Goal: Task Accomplishment & Management: Manage account settings

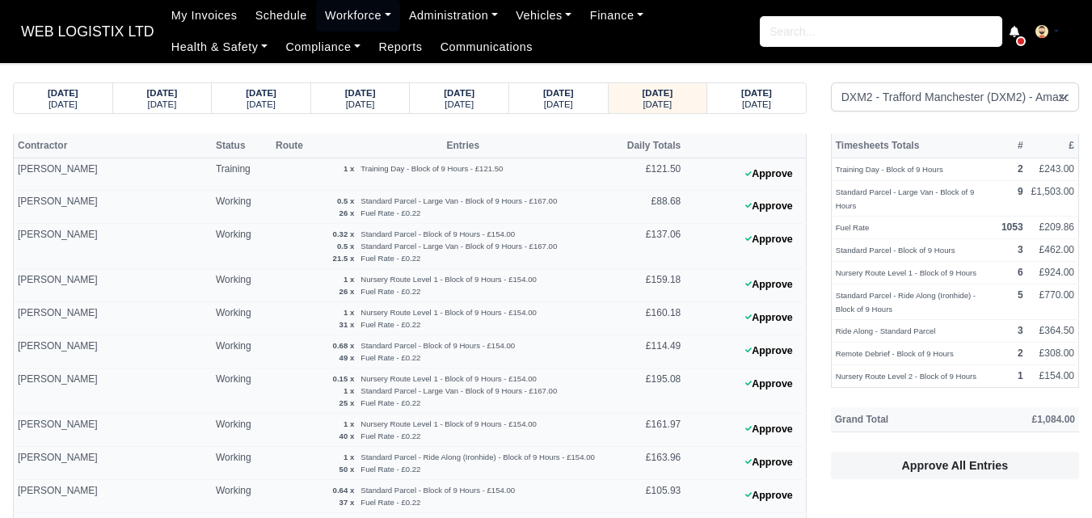
select select "1"
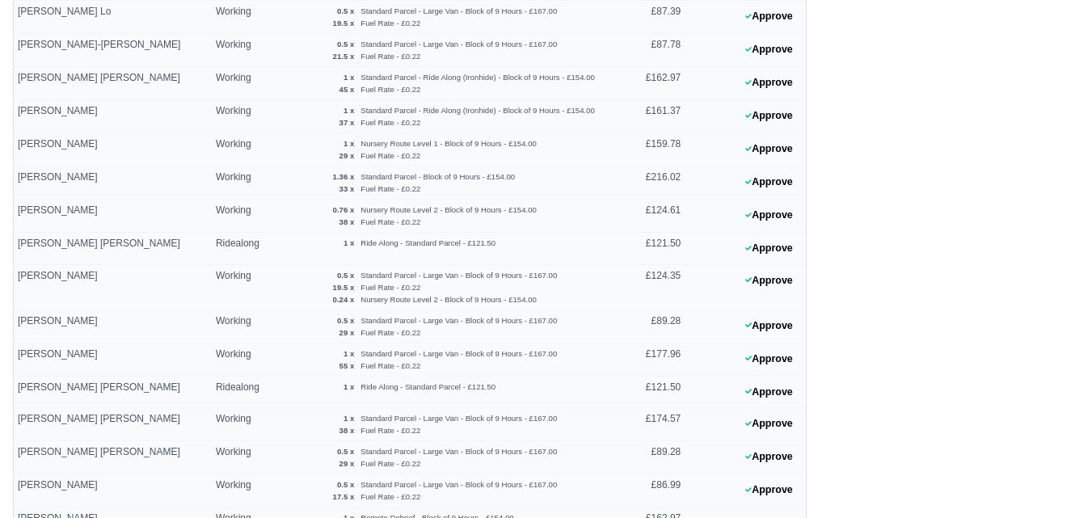
scroll to position [808, 0]
click at [785, 213] on button "Approve" at bounding box center [768, 215] width 65 height 23
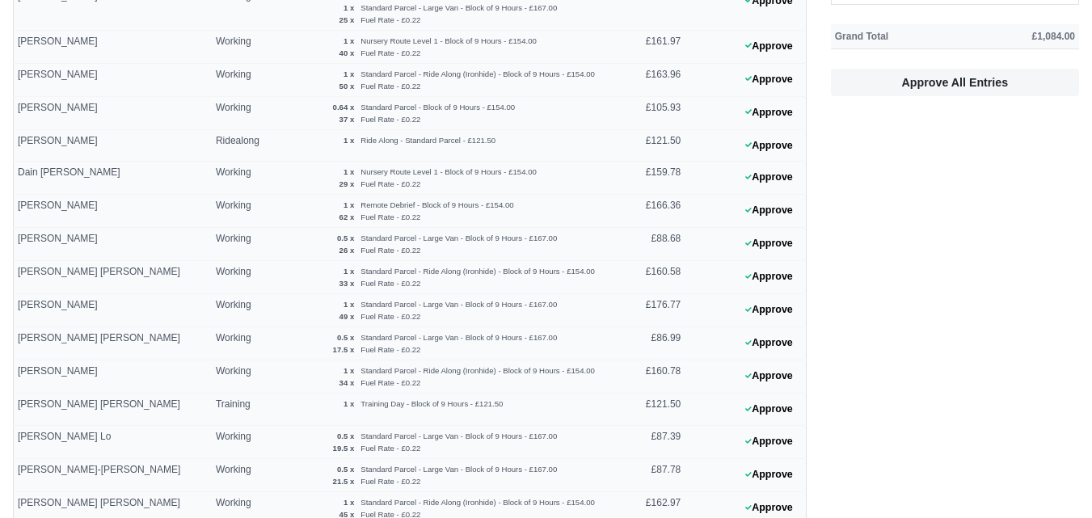
scroll to position [0, 0]
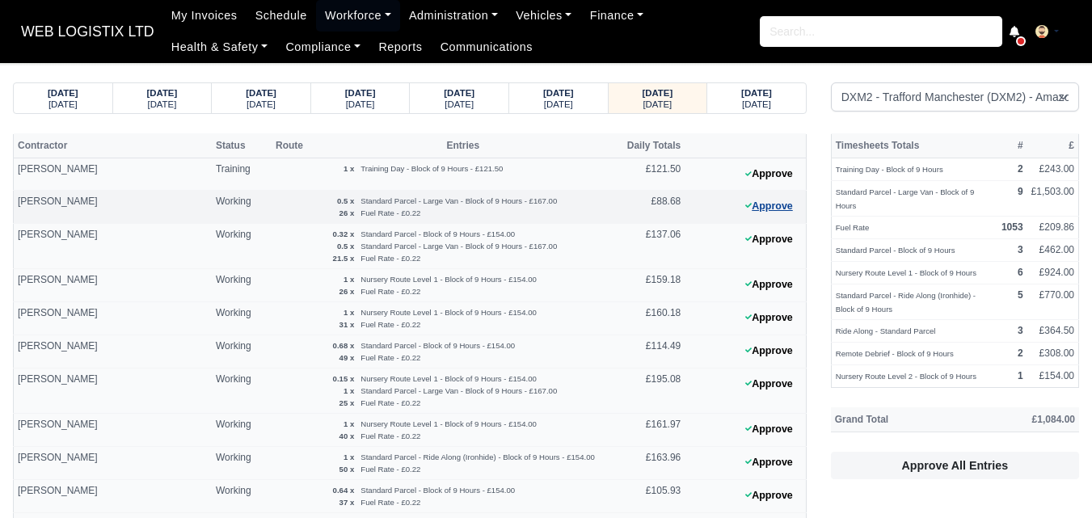
click at [772, 207] on button "Approve" at bounding box center [768, 206] width 65 height 23
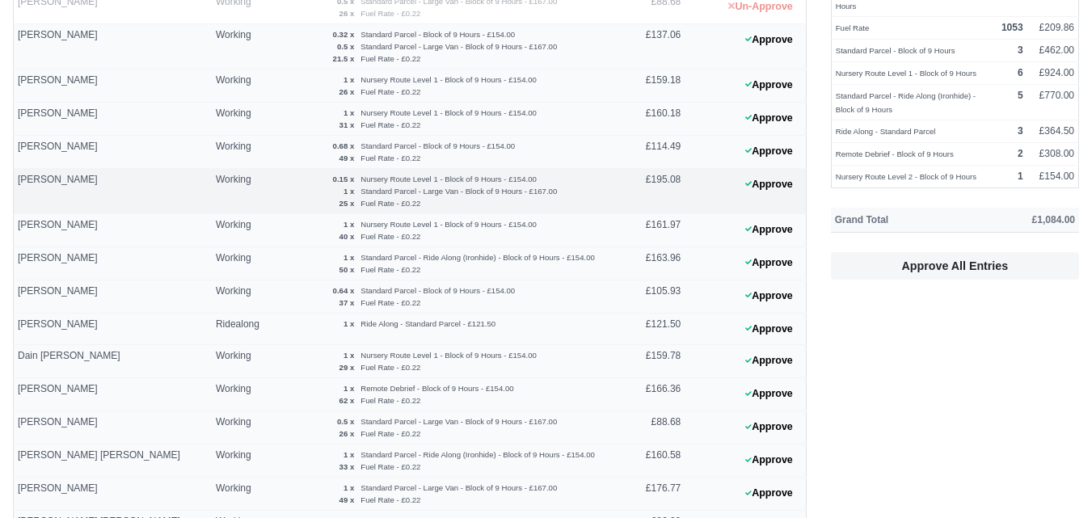
scroll to position [269, 0]
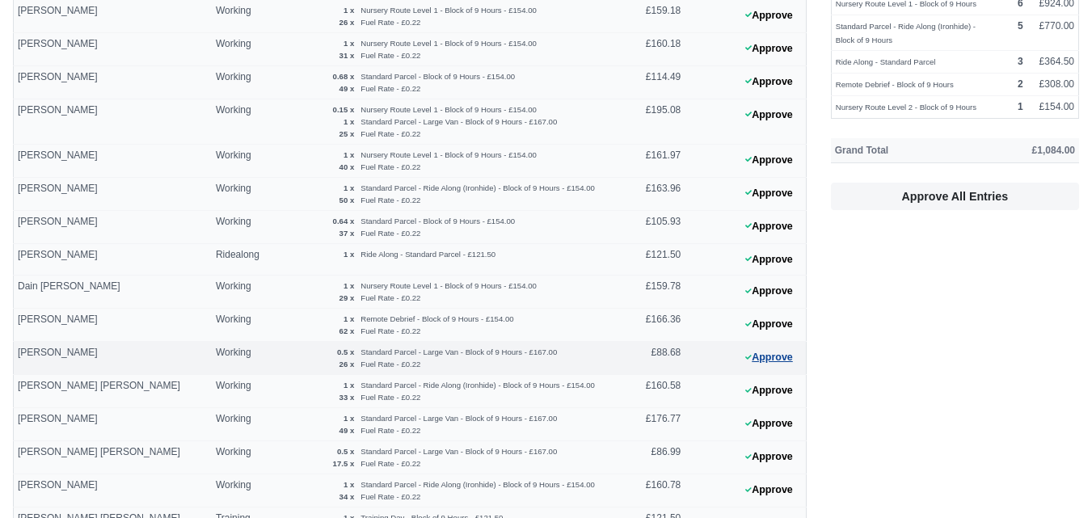
click at [768, 361] on button "Approve" at bounding box center [768, 357] width 65 height 23
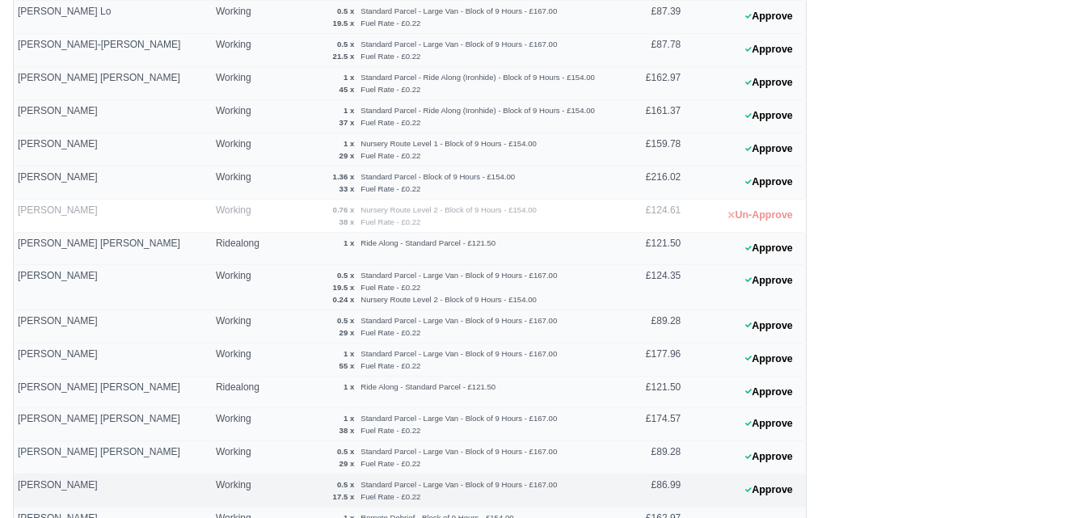
scroll to position [934, 0]
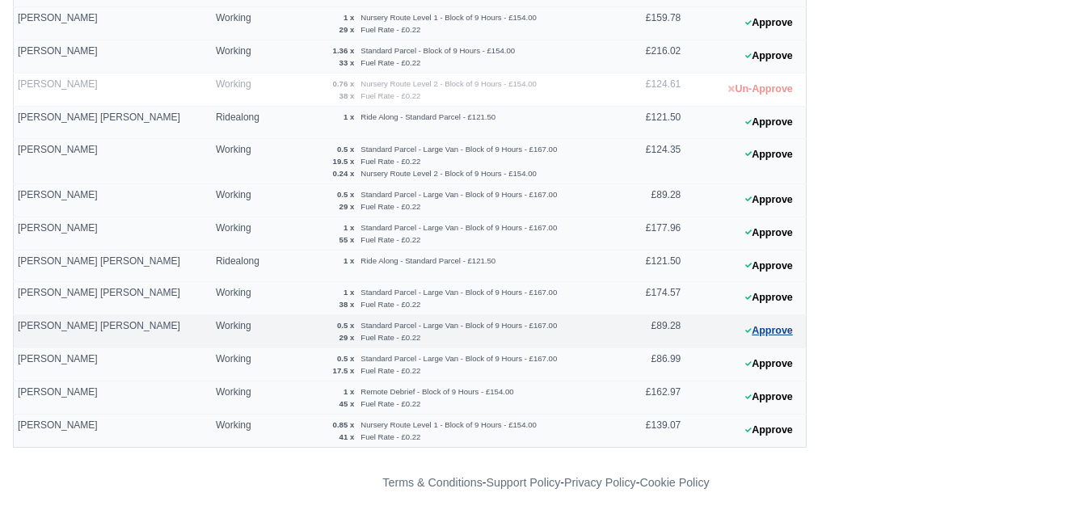
click at [777, 328] on button "Approve" at bounding box center [768, 330] width 65 height 23
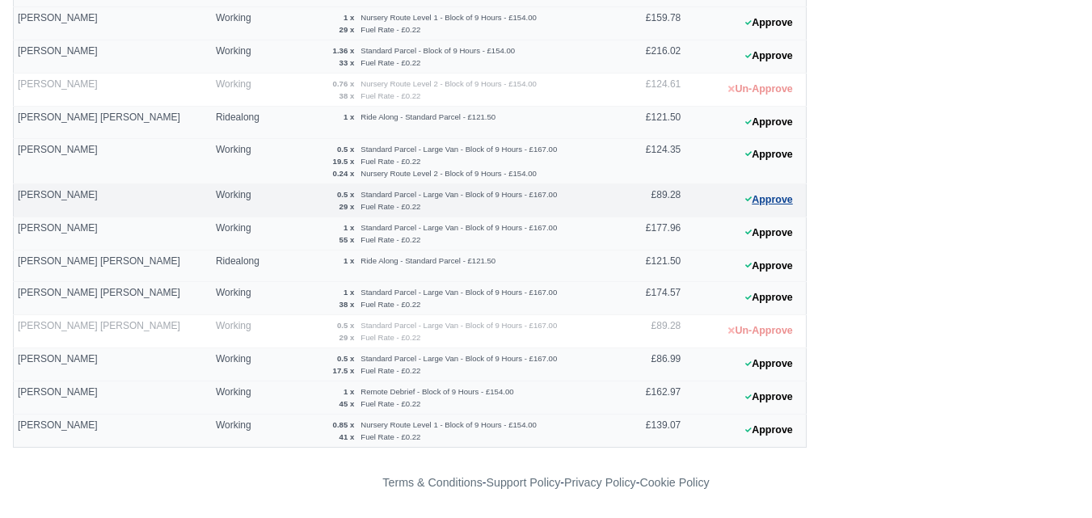
click at [746, 202] on icon at bounding box center [748, 199] width 6 height 10
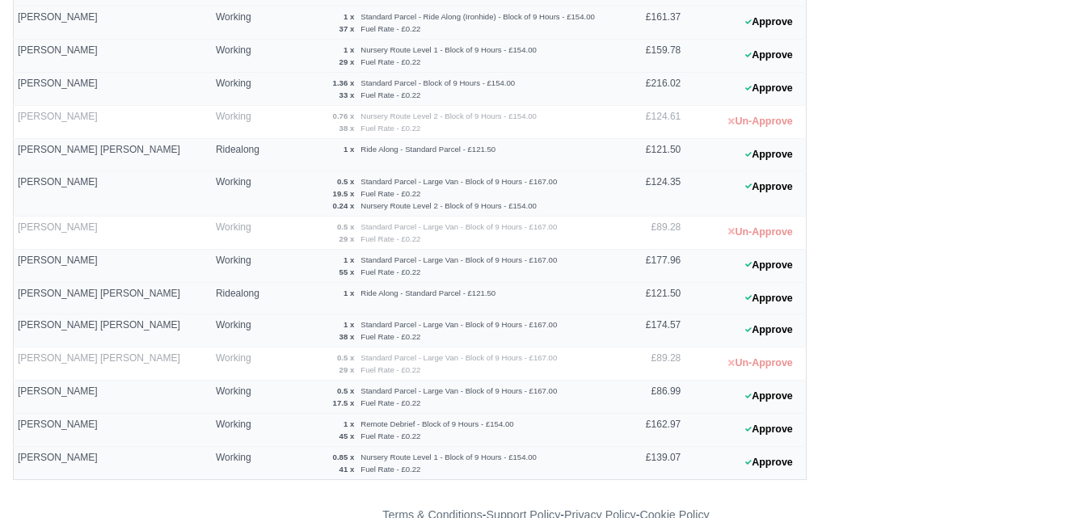
scroll to position [530, 0]
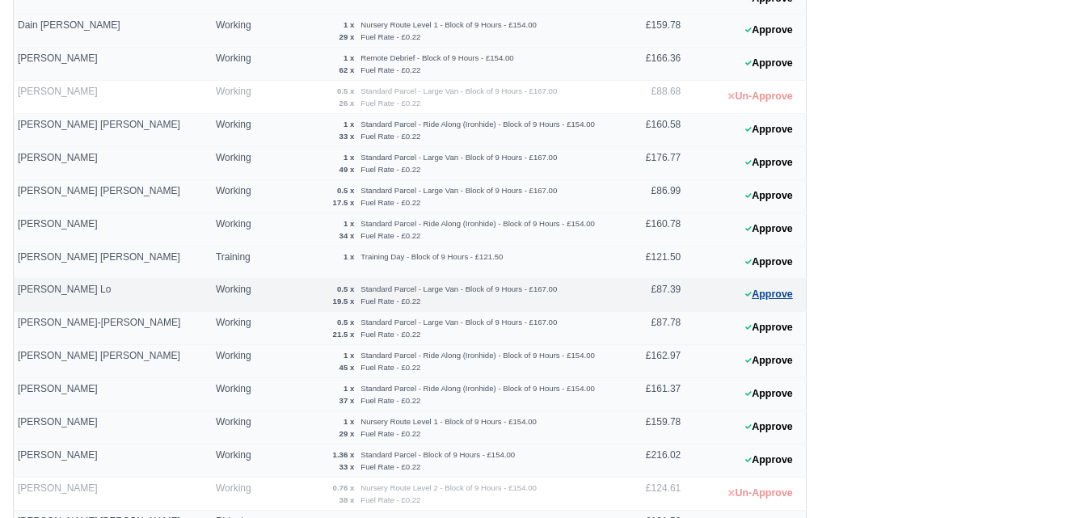
click at [771, 294] on button "Approve" at bounding box center [768, 294] width 65 height 23
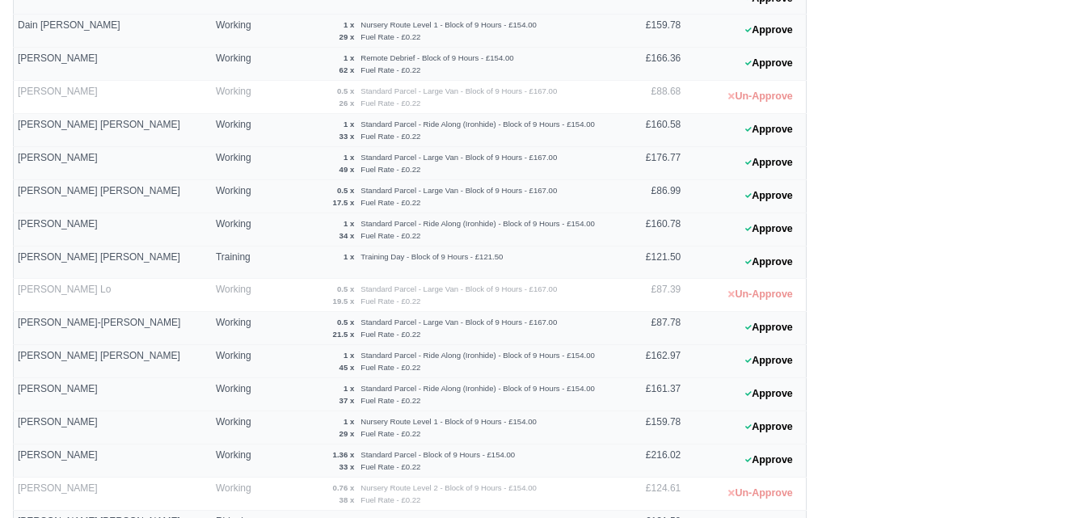
scroll to position [799, 0]
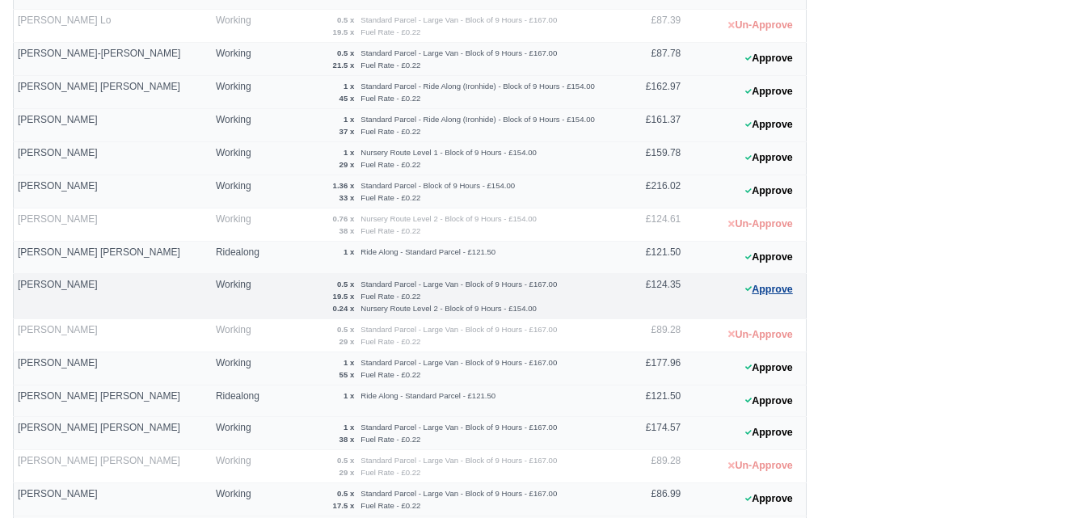
click at [769, 288] on button "Approve" at bounding box center [768, 289] width 65 height 23
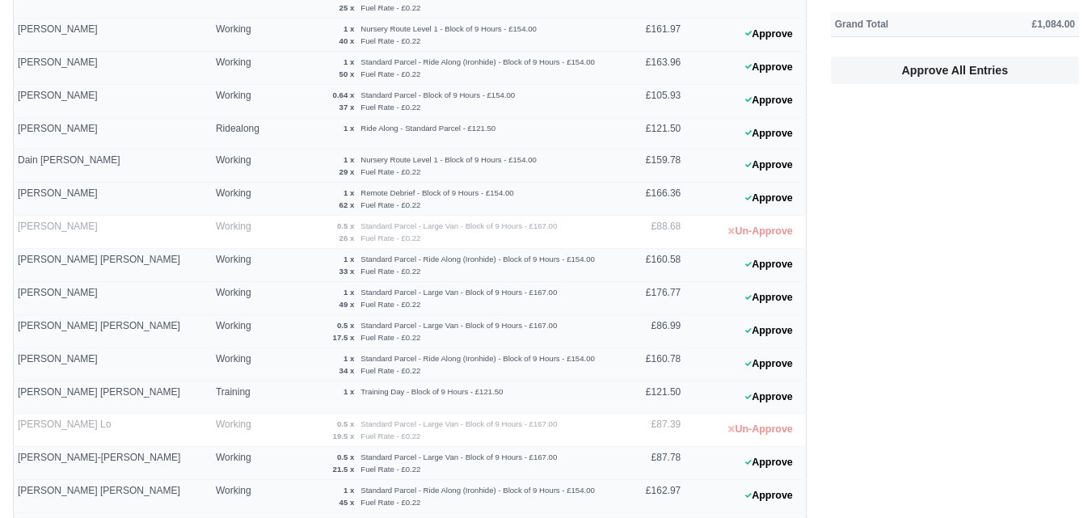
scroll to position [530, 0]
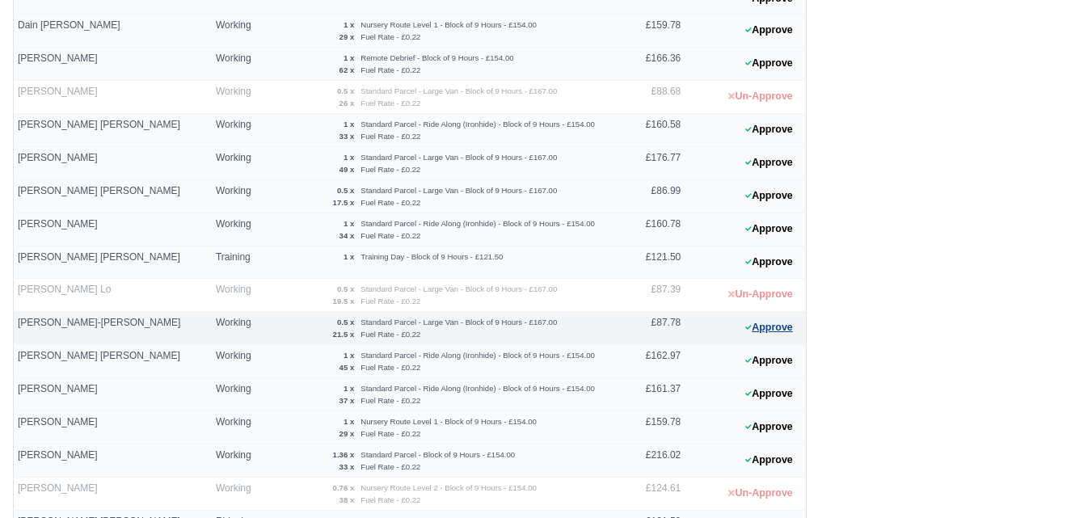
click at [760, 329] on button "Approve" at bounding box center [768, 327] width 65 height 23
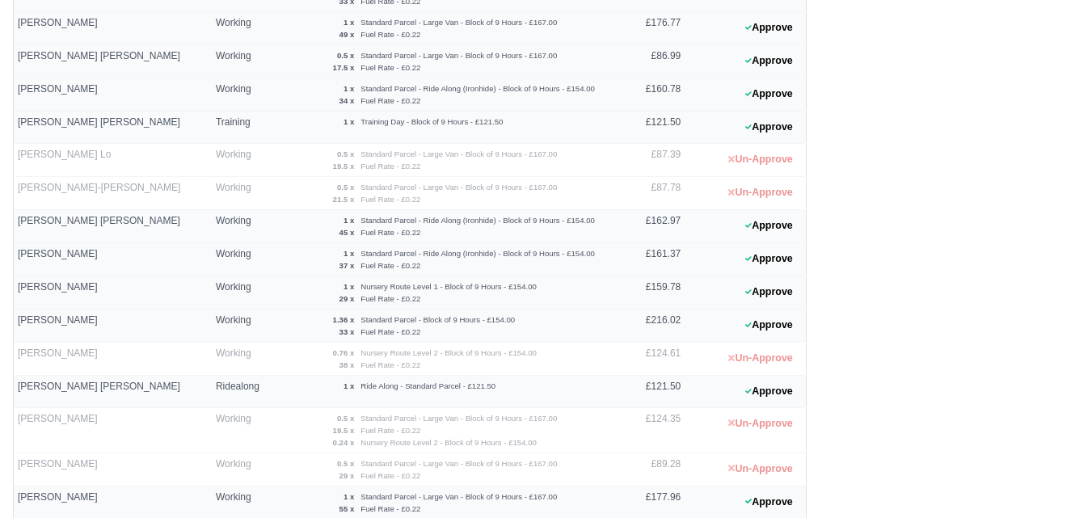
scroll to position [934, 0]
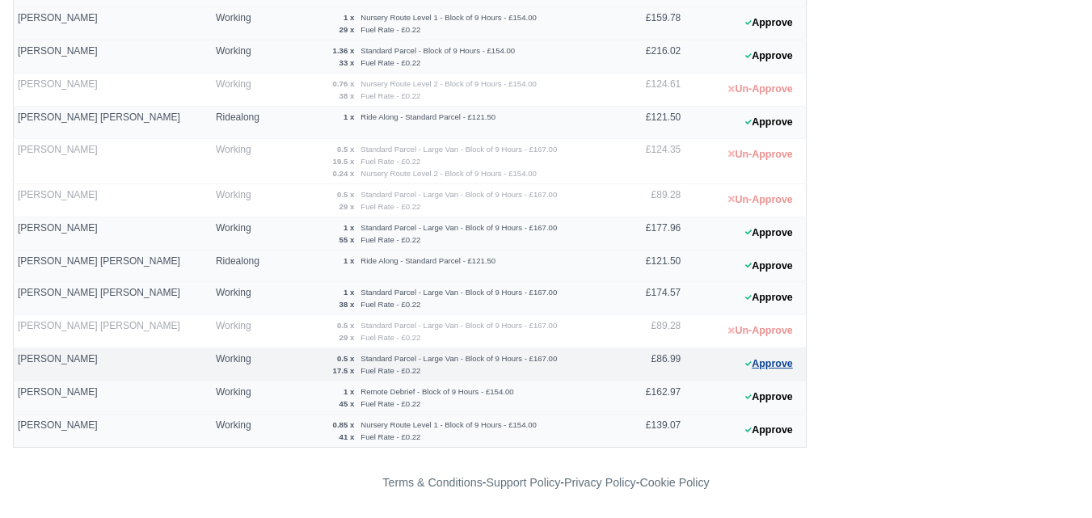
click at [776, 367] on button "Approve" at bounding box center [768, 363] width 65 height 23
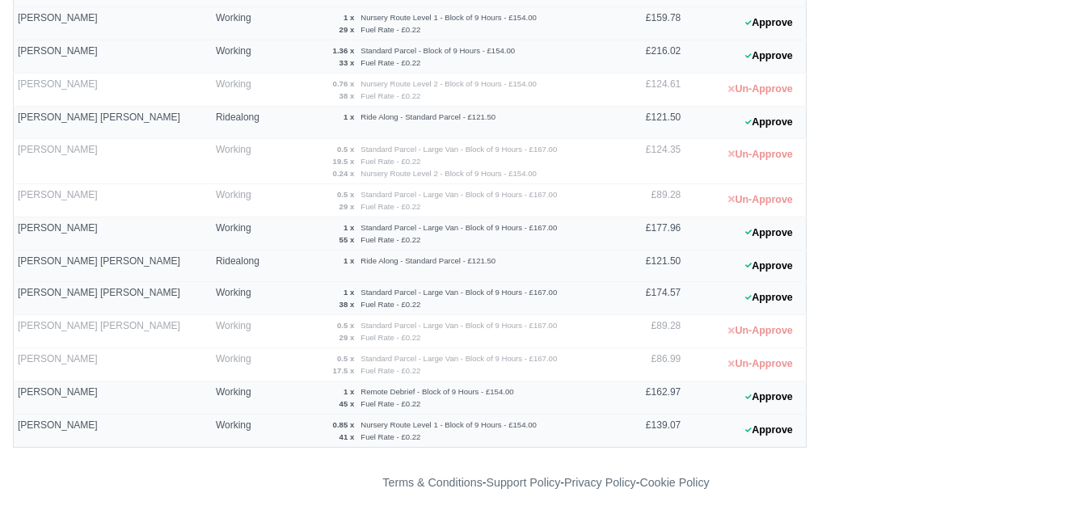
scroll to position [530, 0]
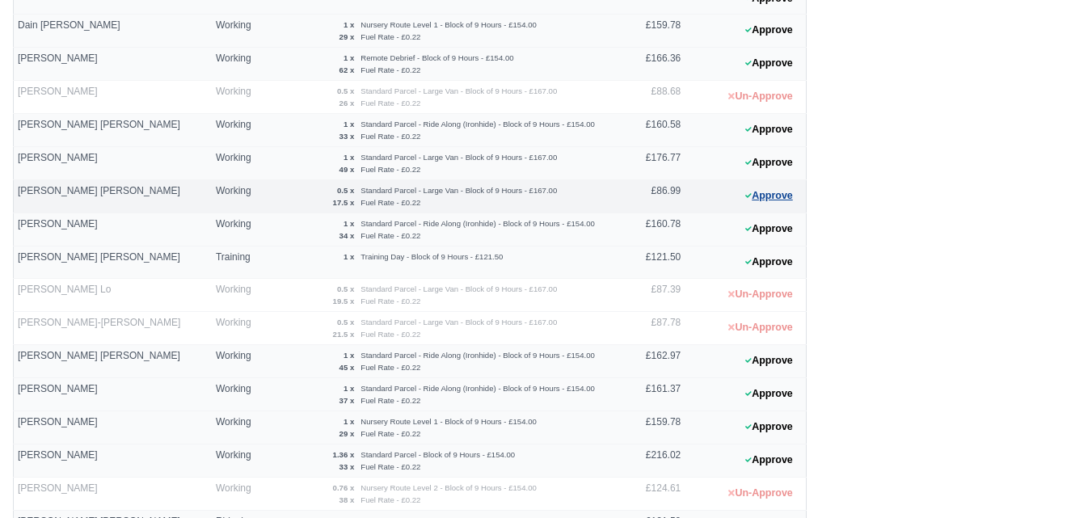
click at [761, 203] on button "Approve" at bounding box center [768, 195] width 65 height 23
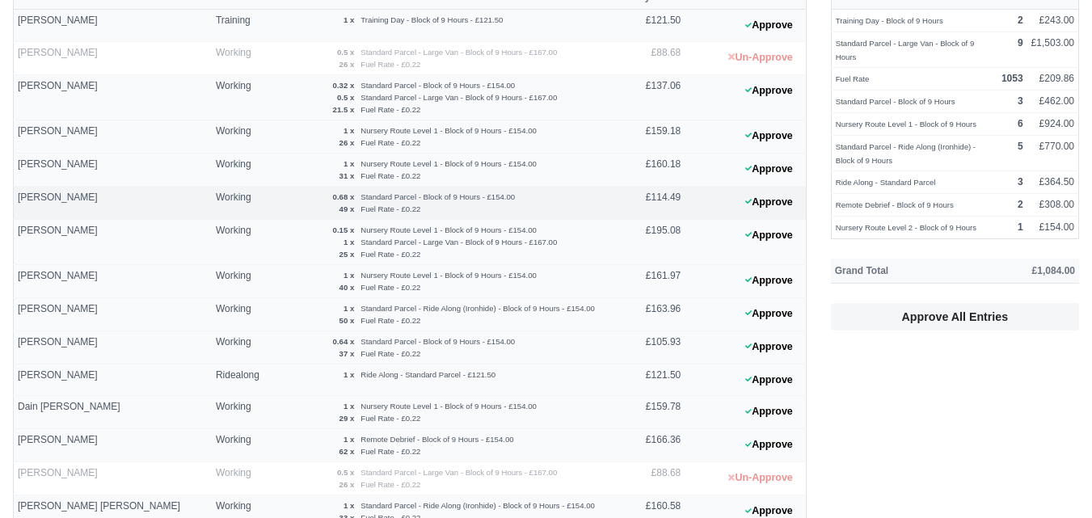
scroll to position [126, 0]
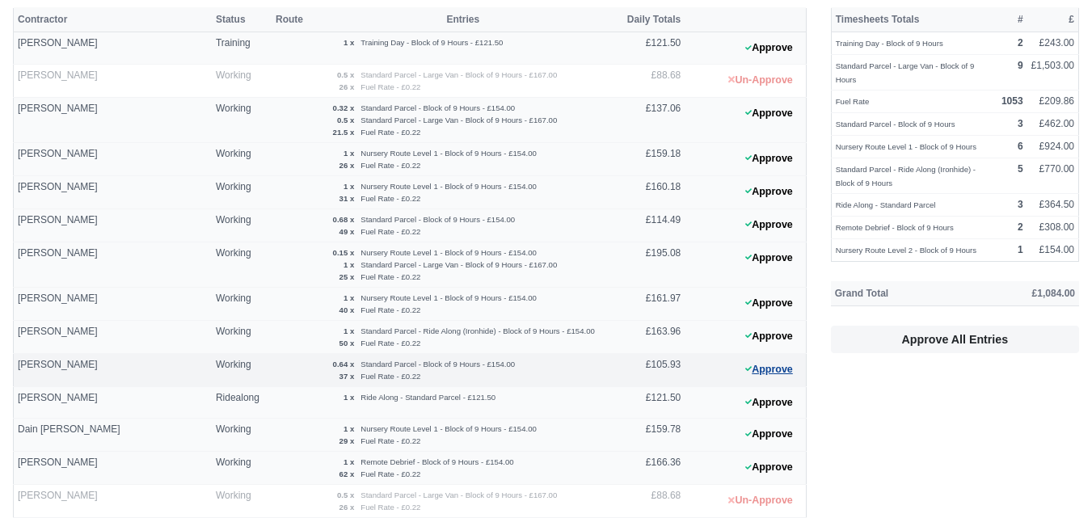
click at [756, 368] on button "Approve" at bounding box center [768, 369] width 65 height 23
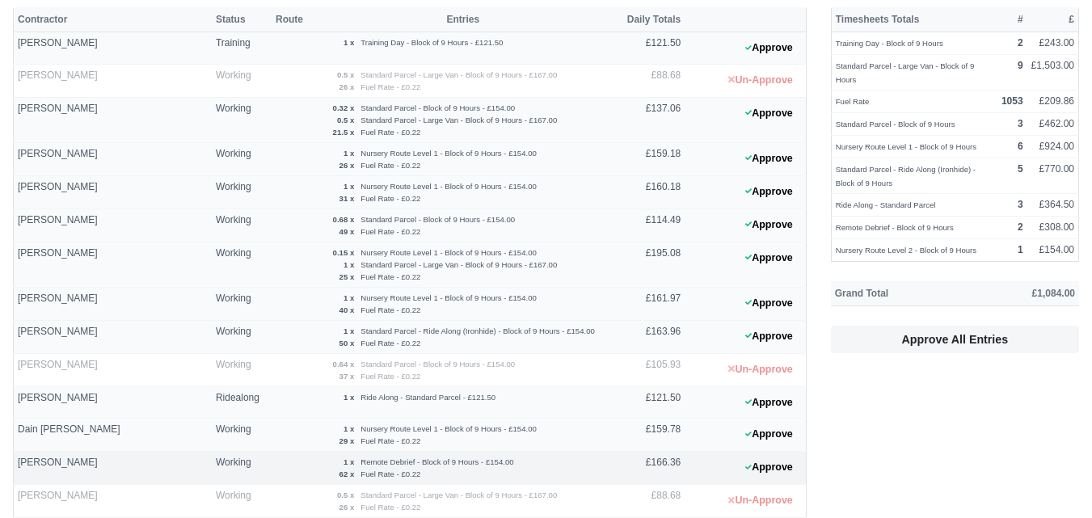
scroll to position [530, 0]
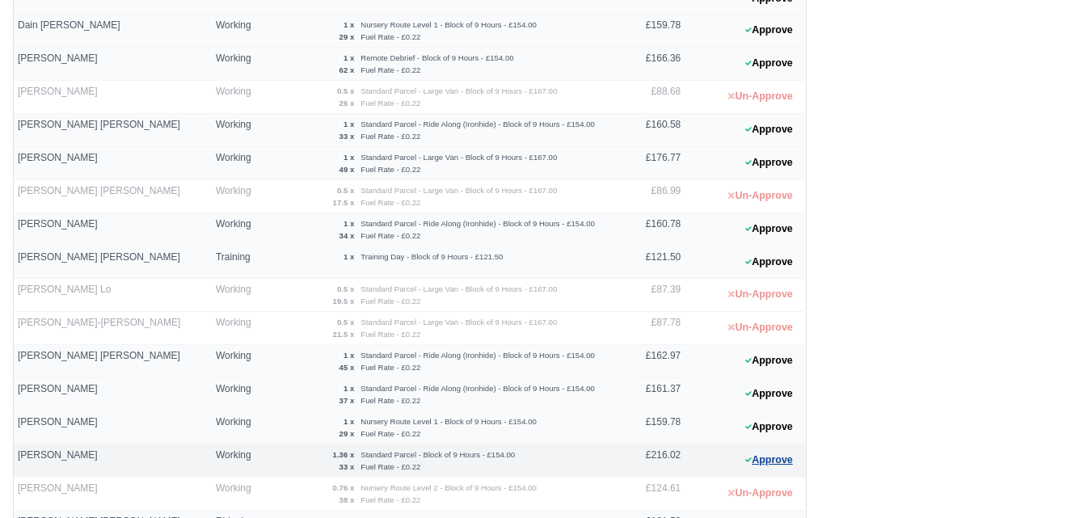
click at [772, 462] on button "Approve" at bounding box center [768, 460] width 65 height 23
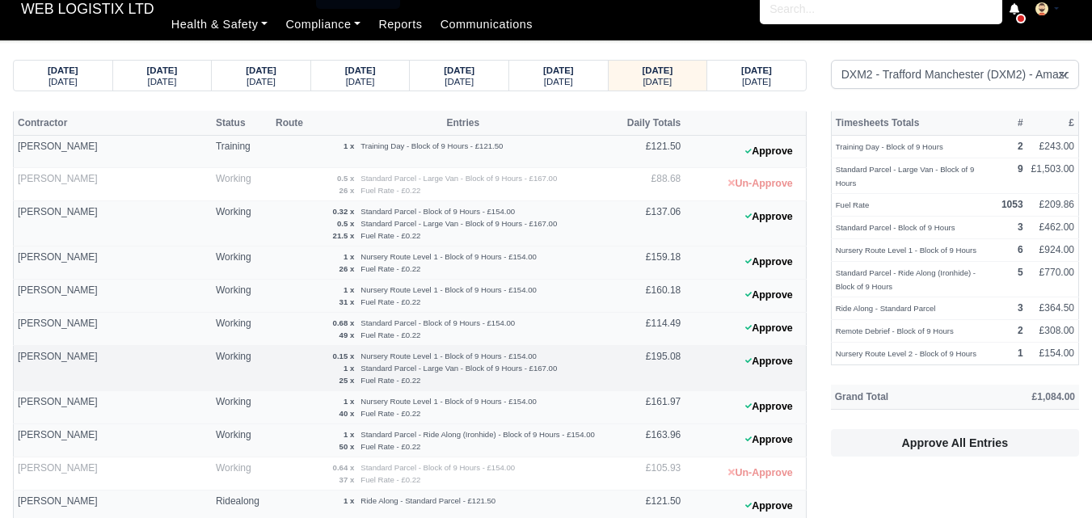
scroll to position [135, 0]
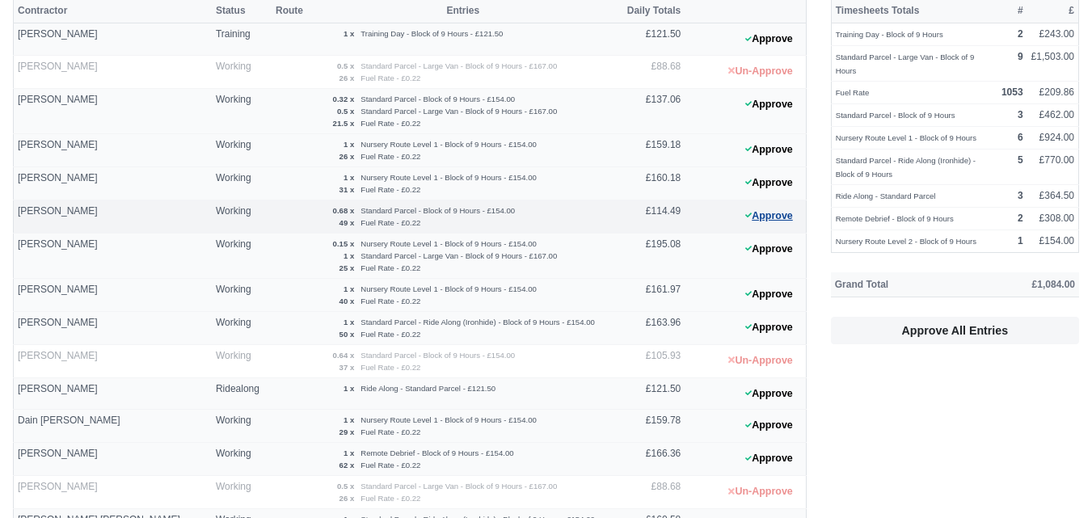
click at [777, 221] on button "Approve" at bounding box center [768, 215] width 65 height 23
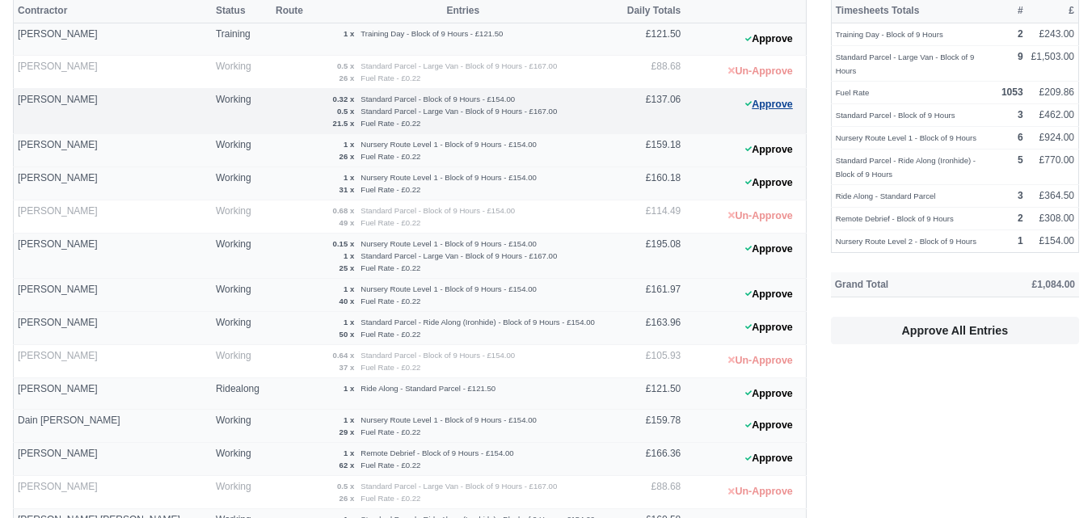
click at [743, 97] on button "Approve" at bounding box center [768, 104] width 65 height 23
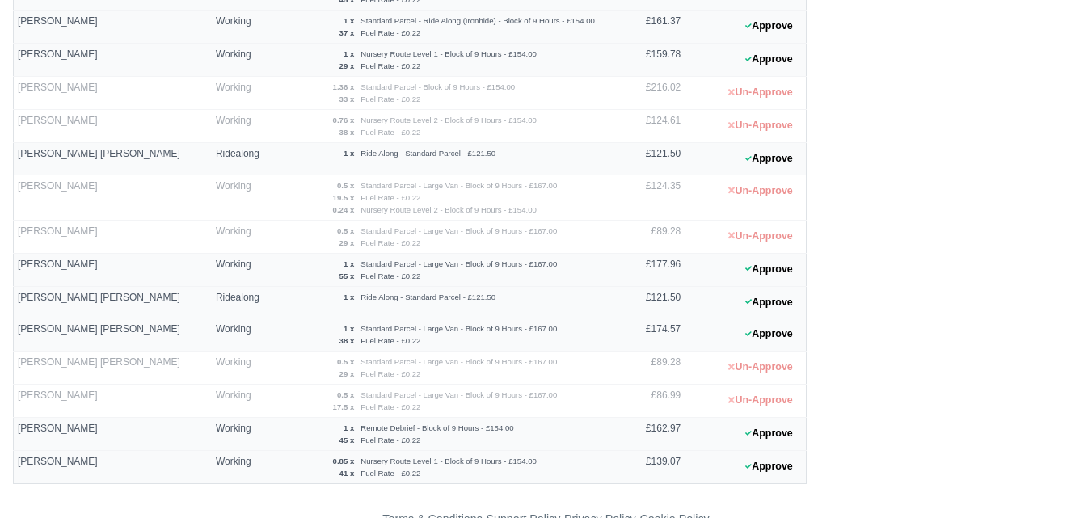
scroll to position [934, 0]
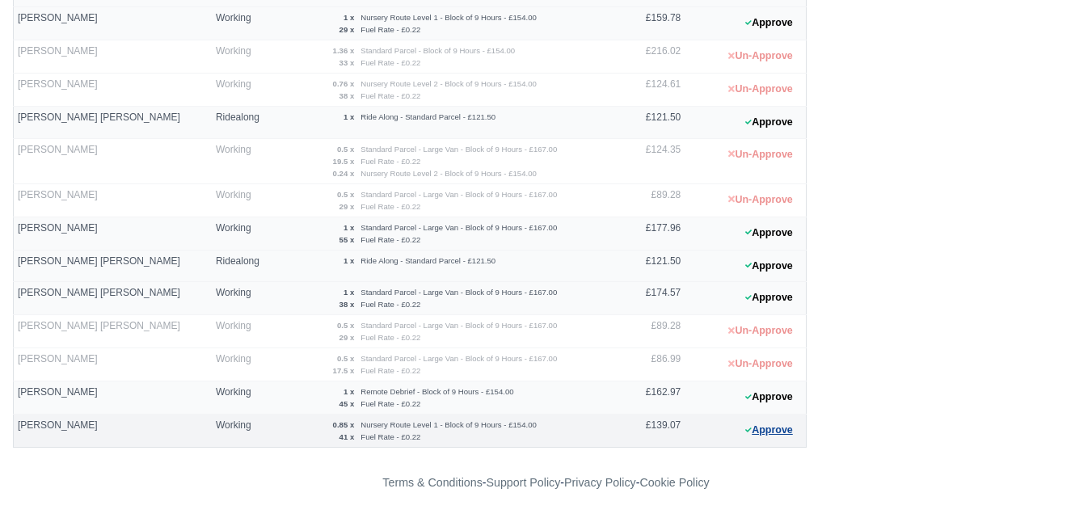
click at [763, 434] on button "Approve" at bounding box center [768, 430] width 65 height 23
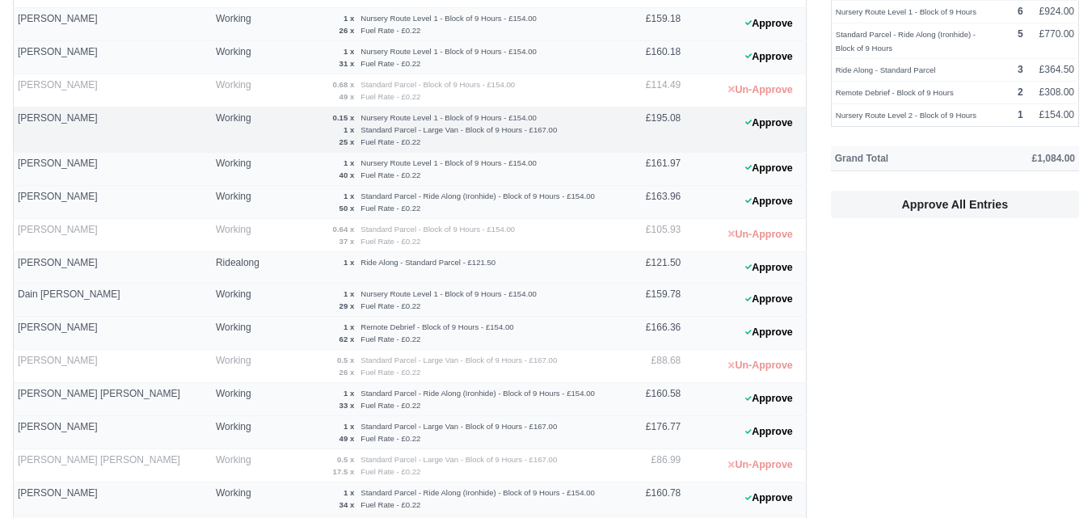
scroll to position [0, 0]
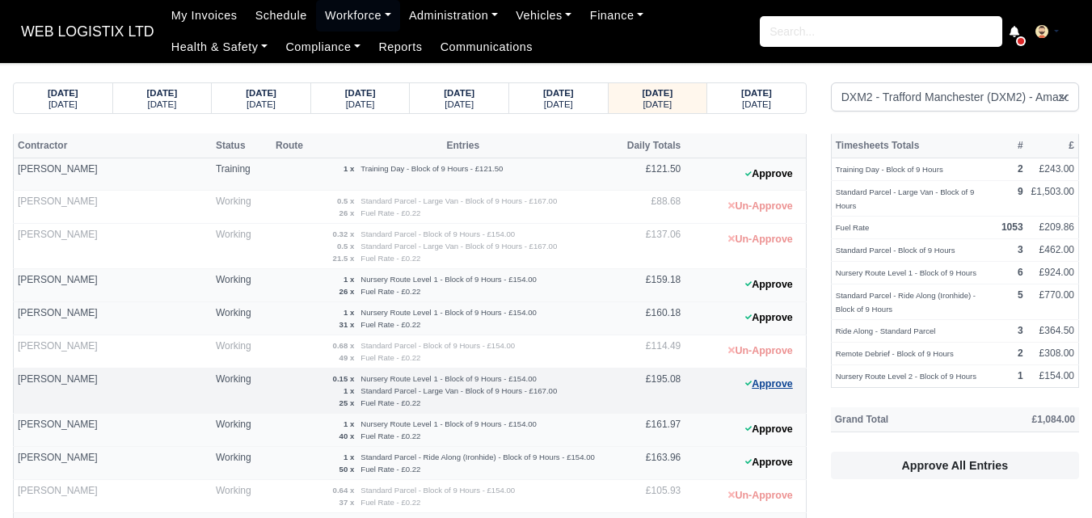
click at [777, 388] on button "Approve" at bounding box center [768, 384] width 65 height 23
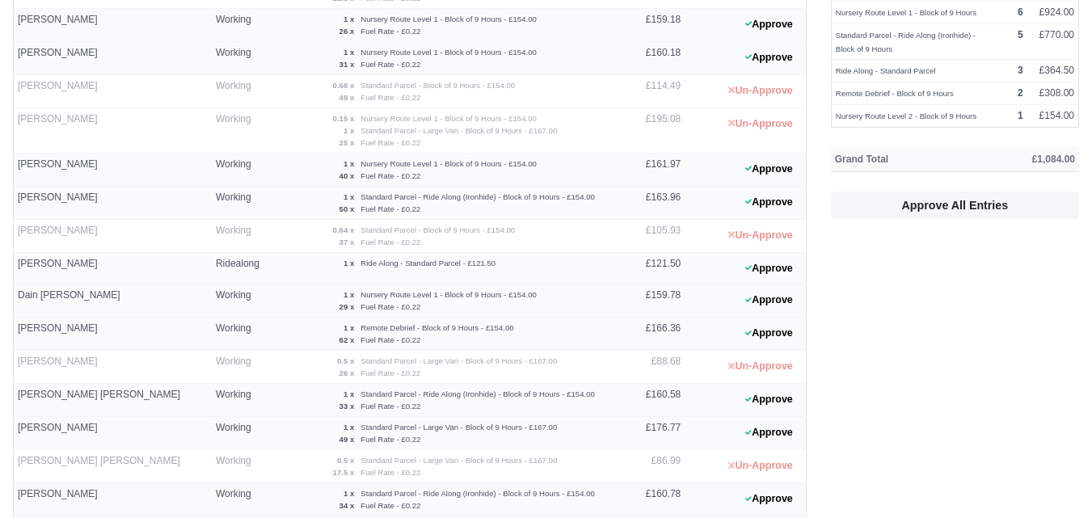
scroll to position [539, 0]
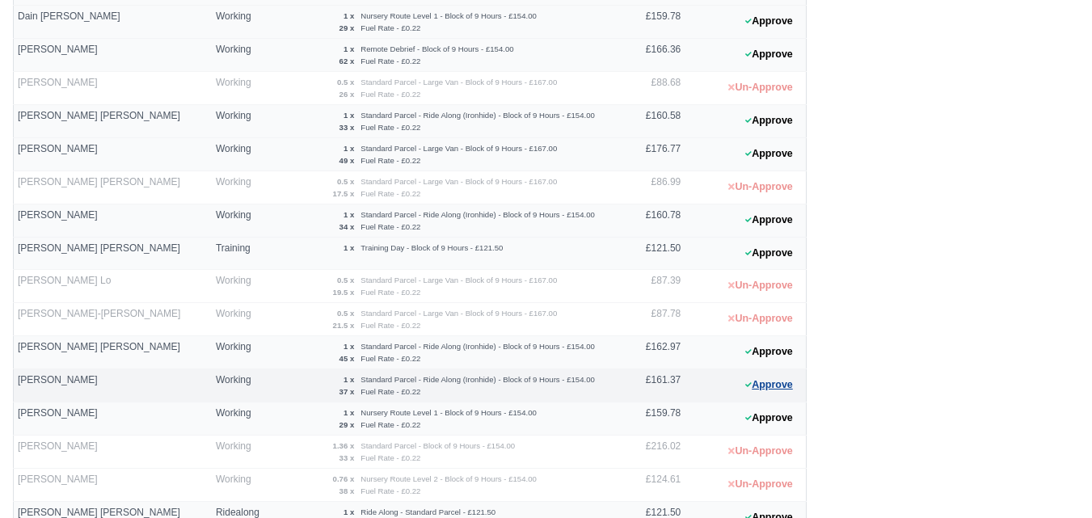
click at [793, 378] on button "Approve" at bounding box center [768, 384] width 65 height 23
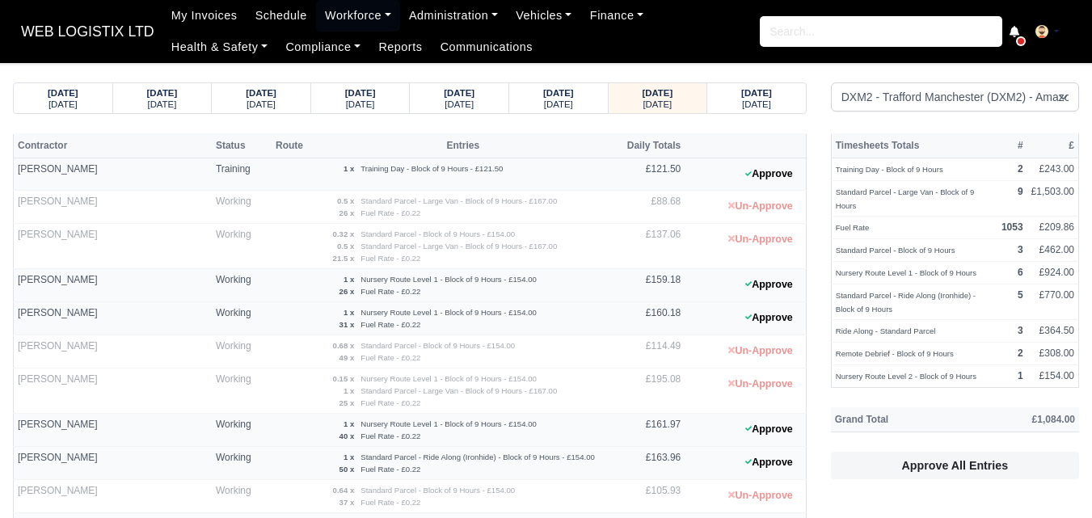
scroll to position [808, 0]
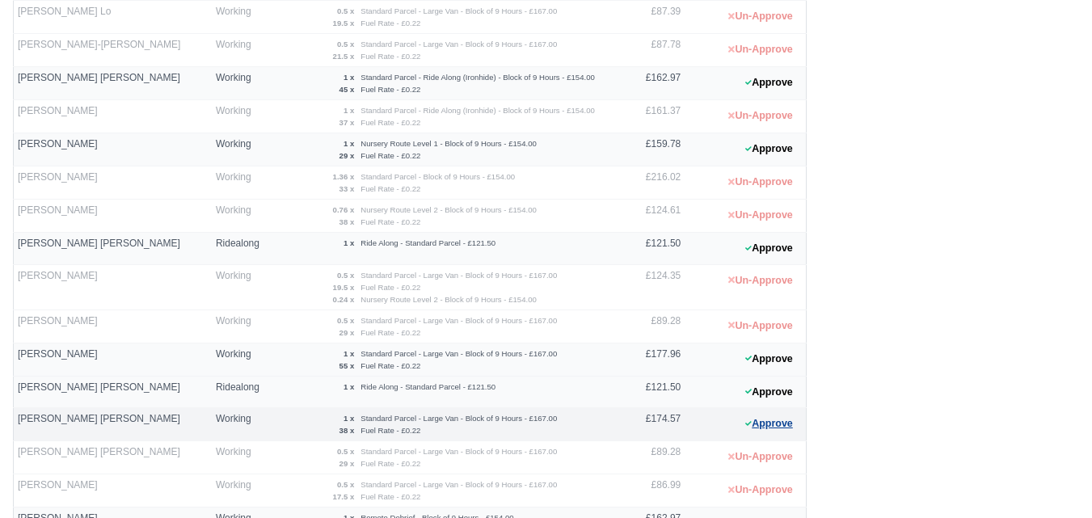
click at [757, 432] on button "Approve" at bounding box center [768, 423] width 65 height 23
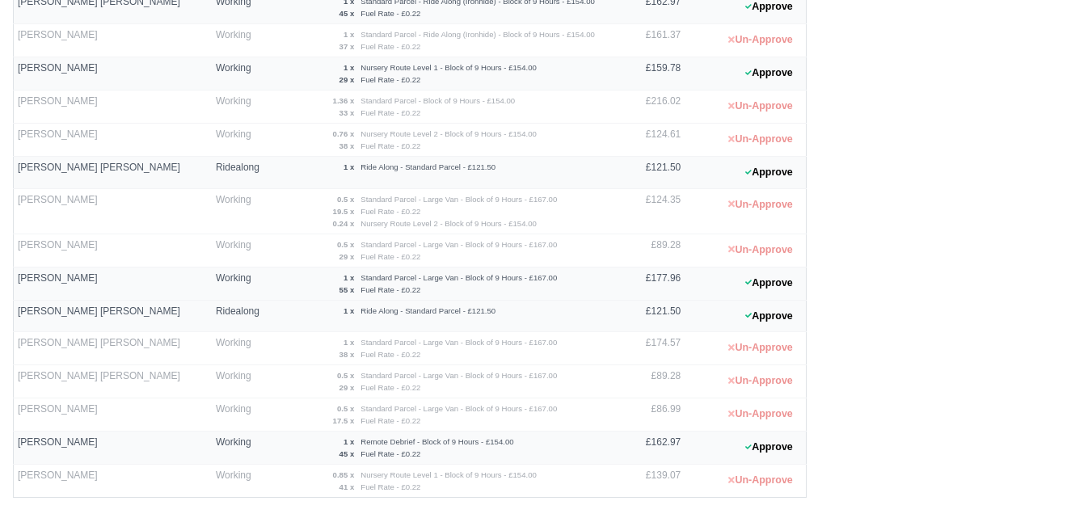
scroll to position [934, 0]
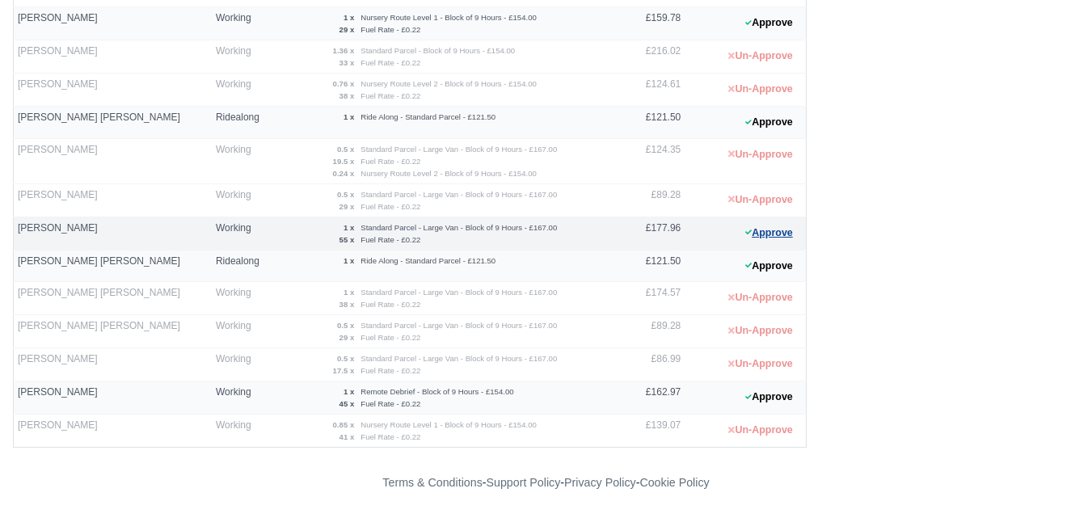
click at [780, 231] on button "Approve" at bounding box center [768, 232] width 65 height 23
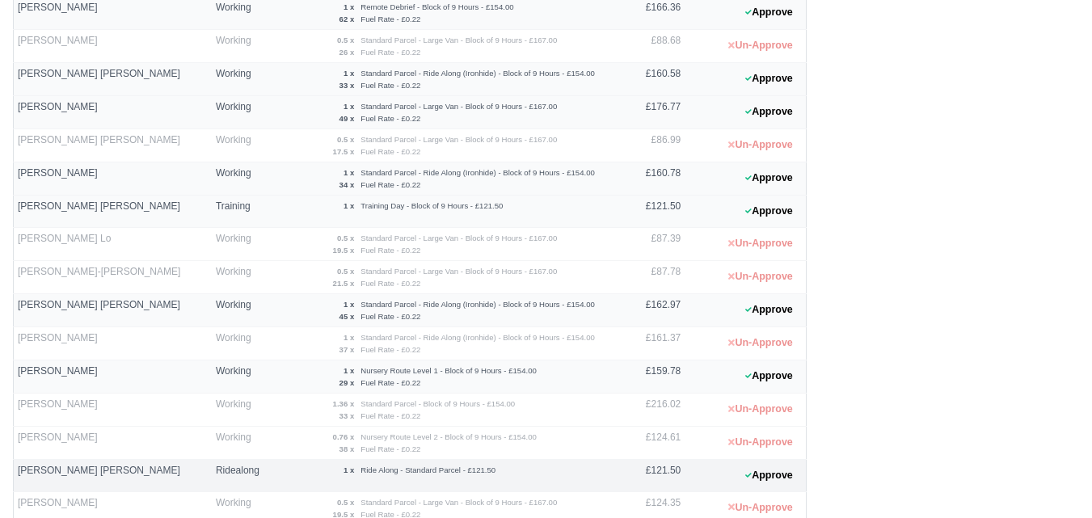
scroll to position [530, 0]
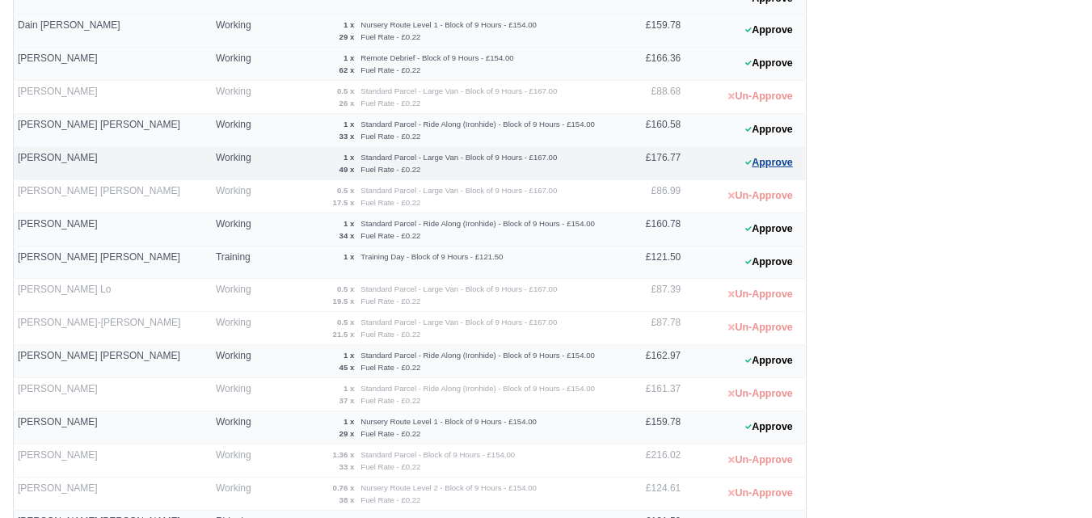
click at [754, 169] on button "Approve" at bounding box center [768, 162] width 65 height 23
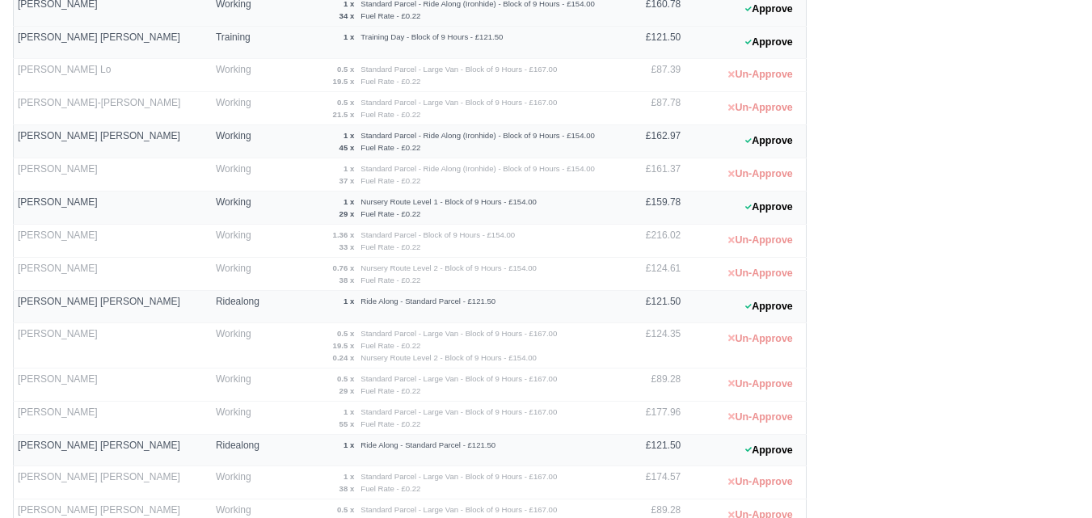
scroll to position [934, 0]
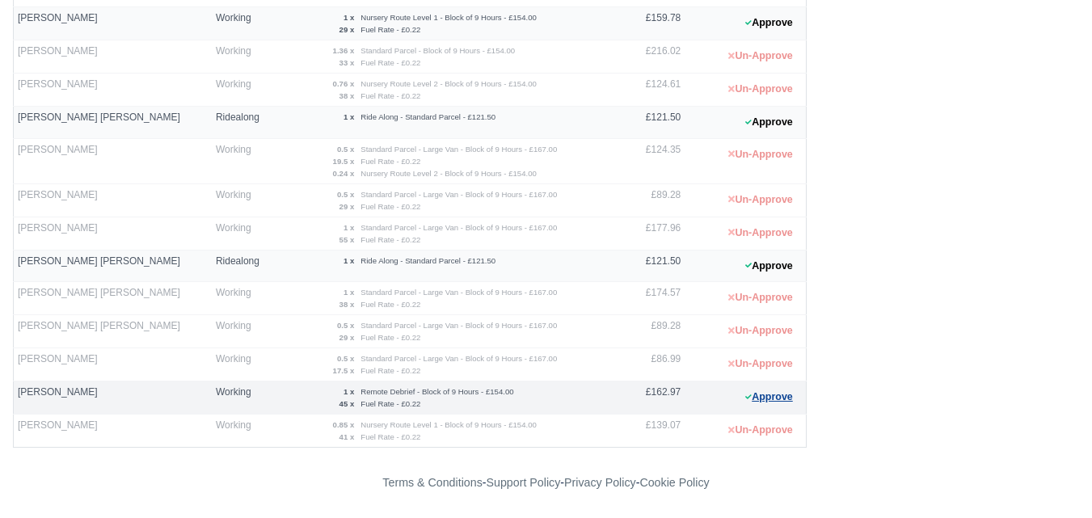
click at [759, 398] on button "Approve" at bounding box center [768, 396] width 65 height 23
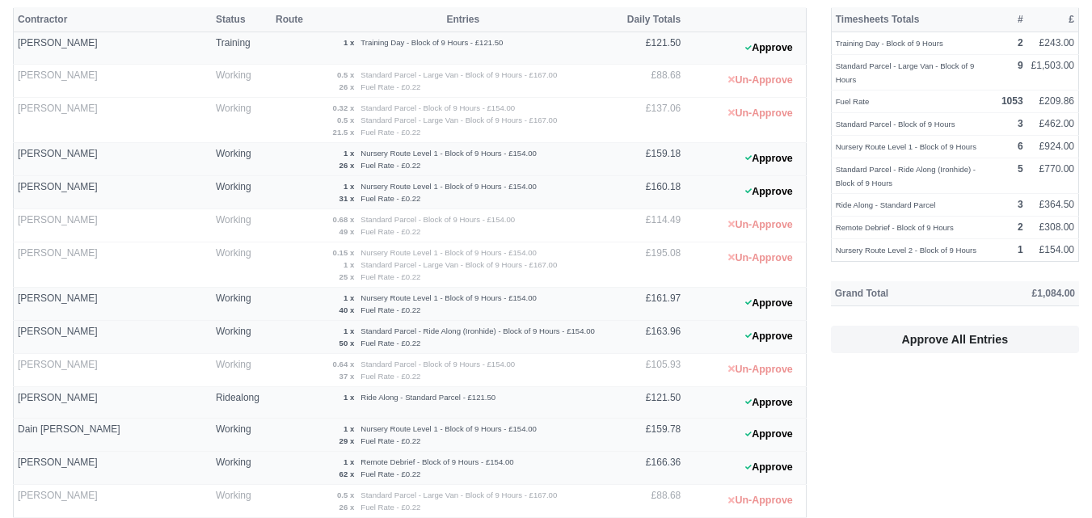
scroll to position [261, 0]
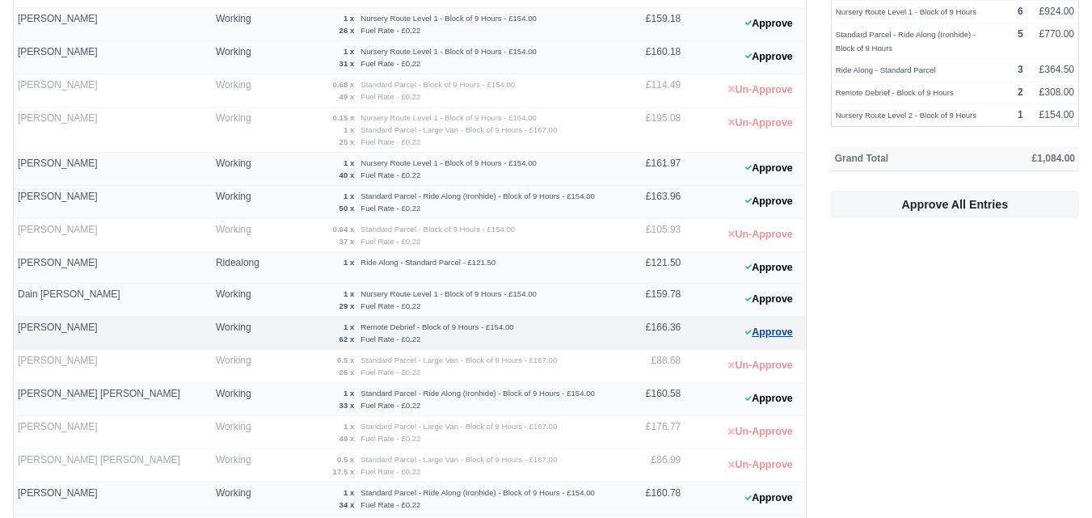
click at [775, 339] on button "Approve" at bounding box center [768, 332] width 65 height 23
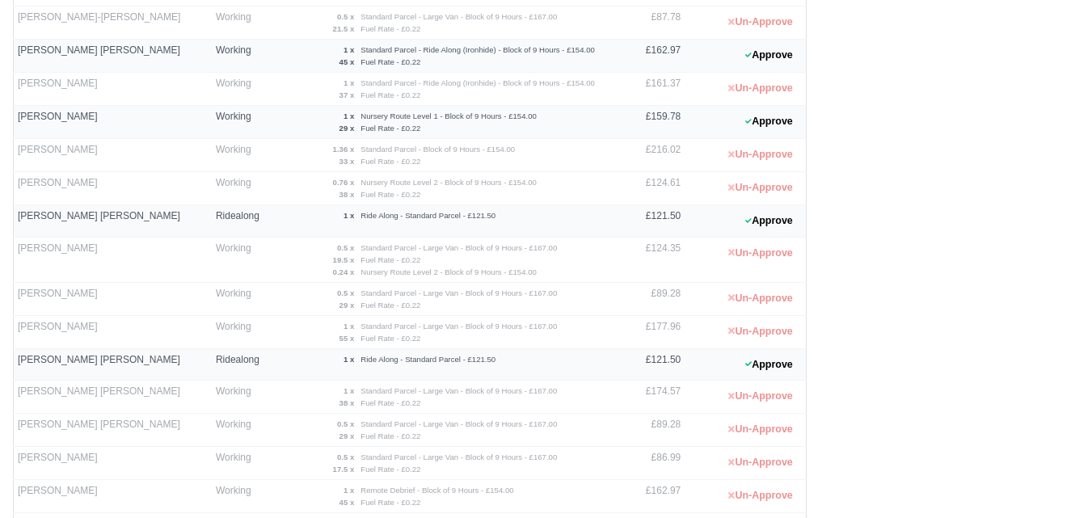
scroll to position [799, 0]
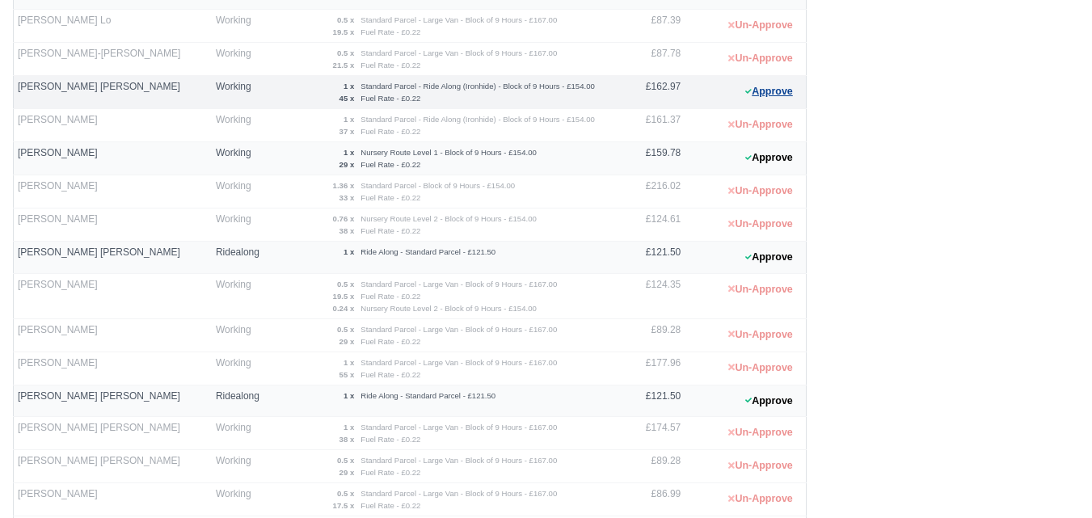
click at [759, 83] on button "Approve" at bounding box center [768, 91] width 65 height 23
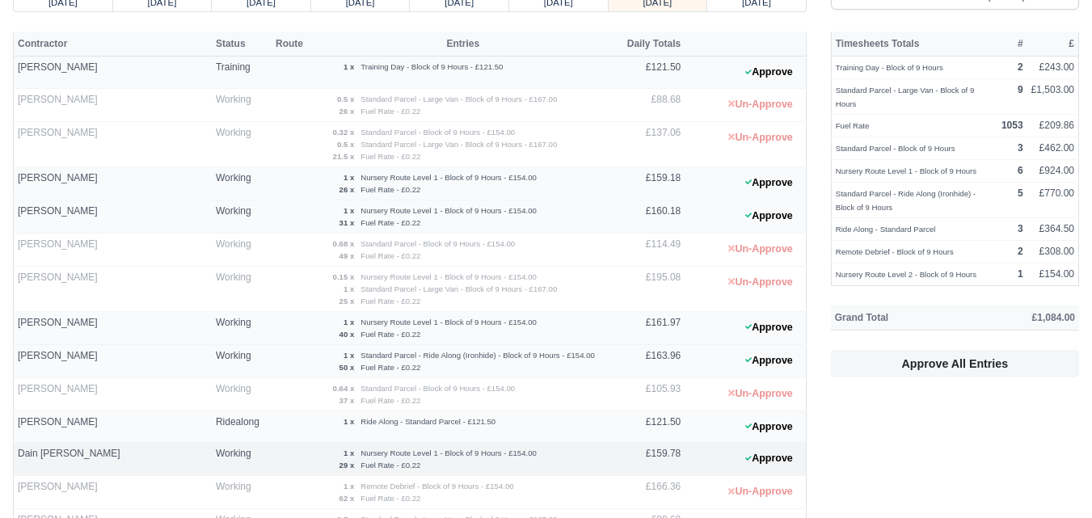
scroll to position [135, 0]
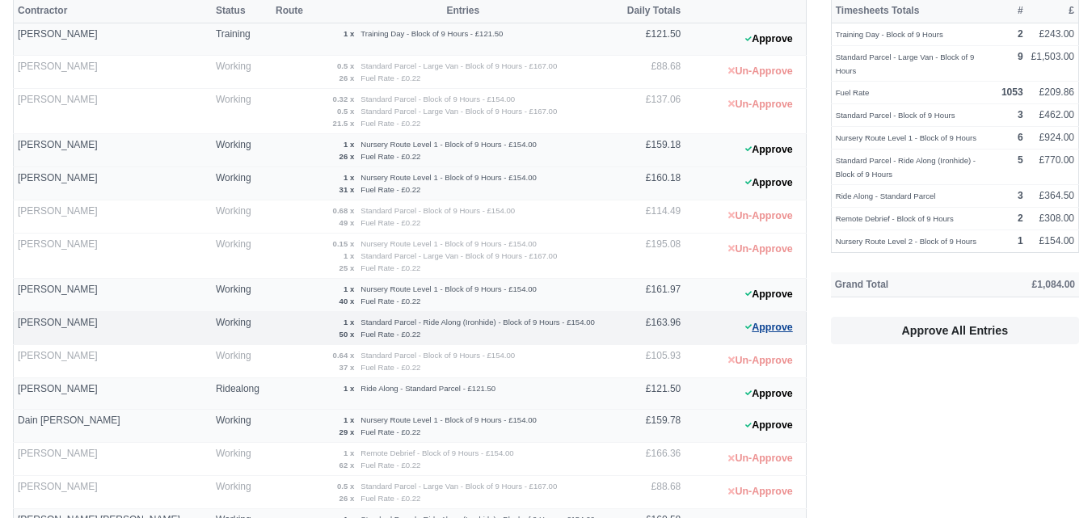
click at [766, 335] on button "Approve" at bounding box center [768, 327] width 65 height 23
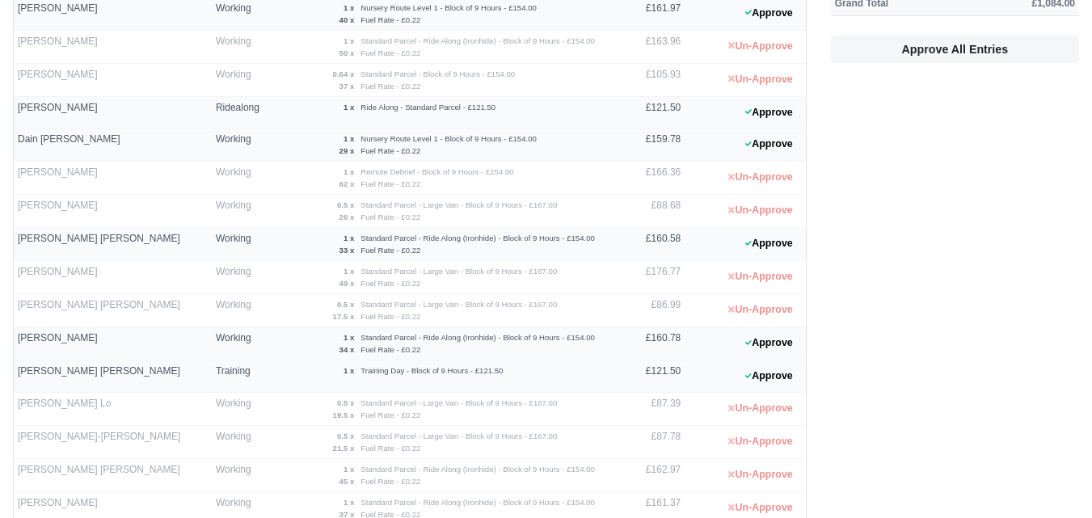
scroll to position [539, 0]
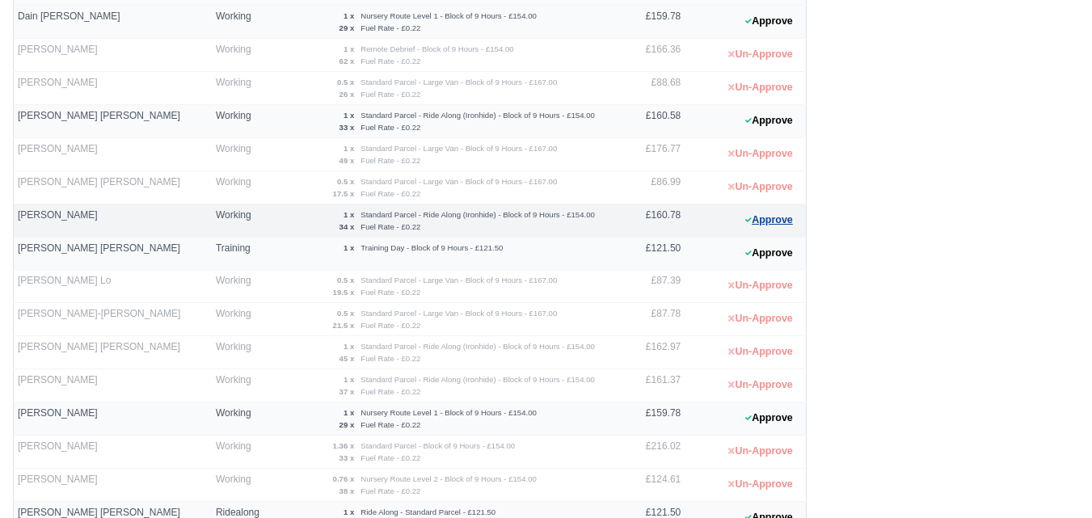
click at [765, 227] on button "Approve" at bounding box center [768, 220] width 65 height 23
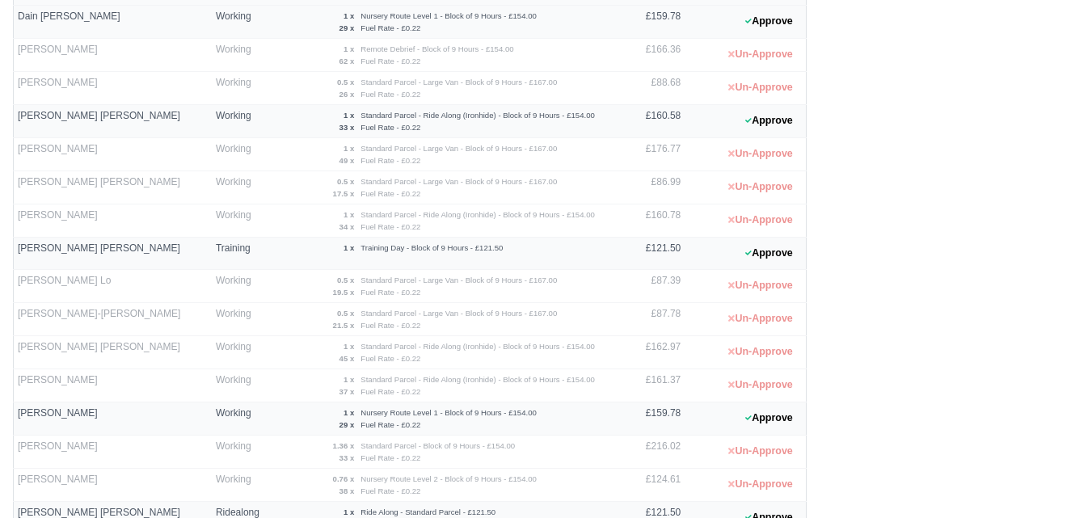
scroll to position [404, 0]
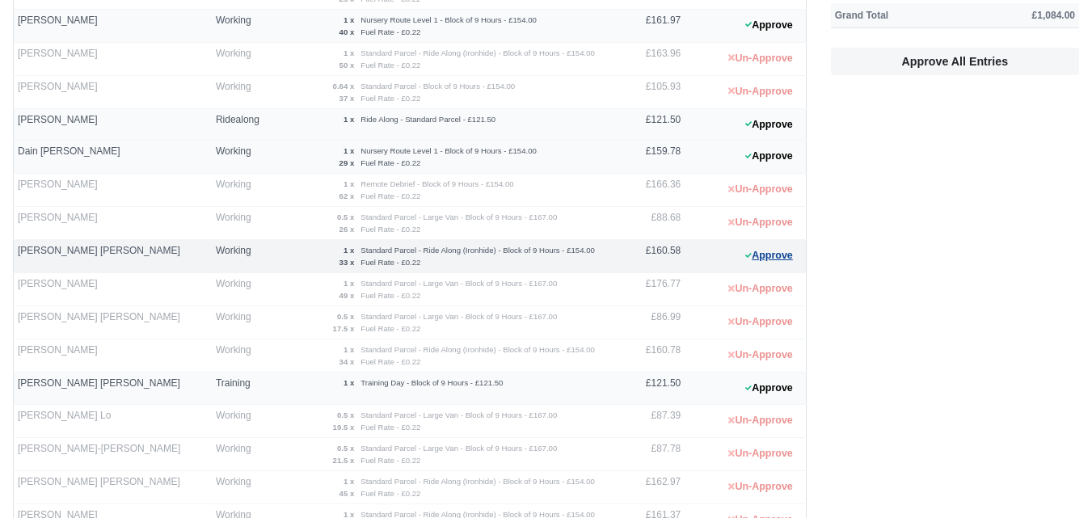
click at [765, 249] on button "Approve" at bounding box center [768, 255] width 65 height 23
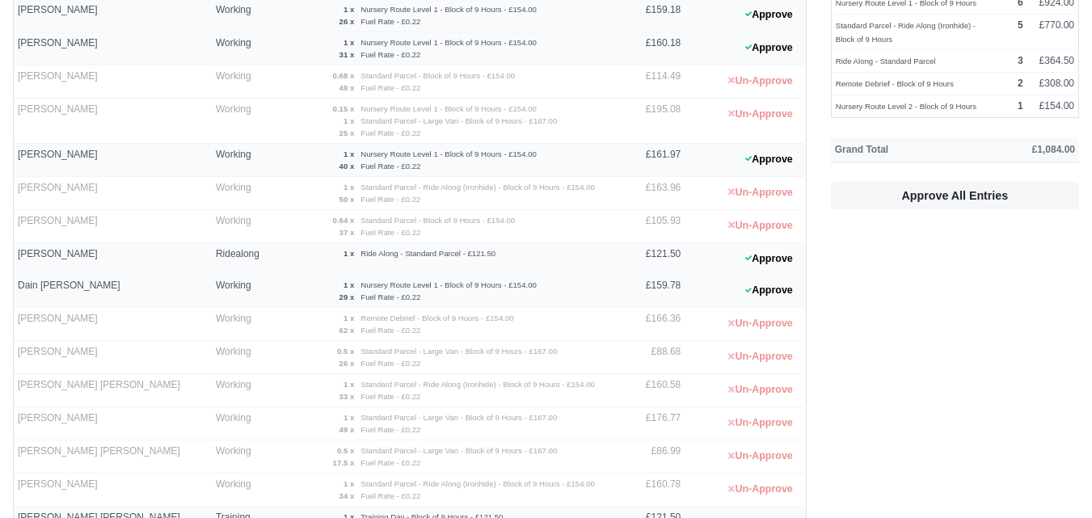
scroll to position [0, 0]
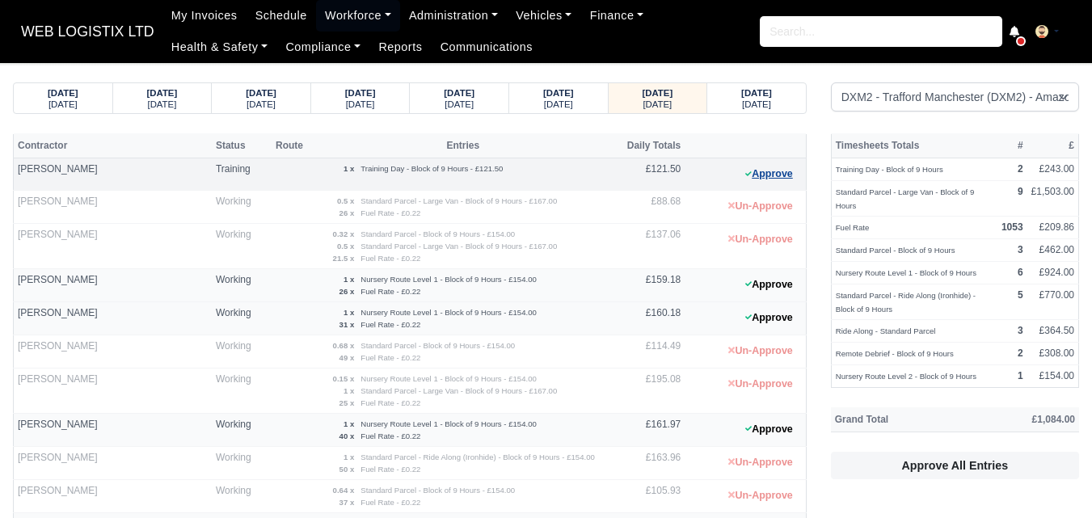
click at [788, 179] on button "Approve" at bounding box center [768, 173] width 65 height 23
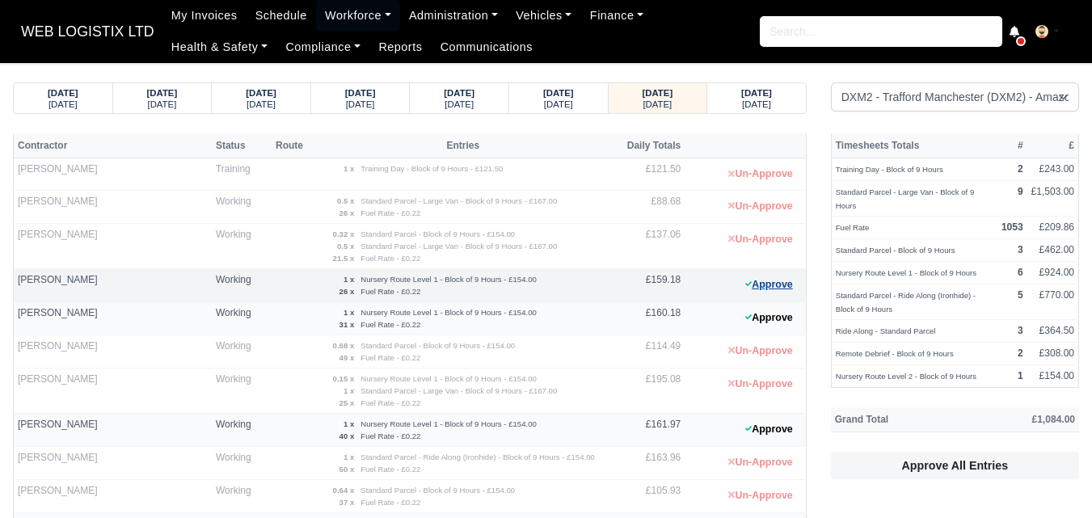
click at [780, 284] on button "Approve" at bounding box center [768, 284] width 65 height 23
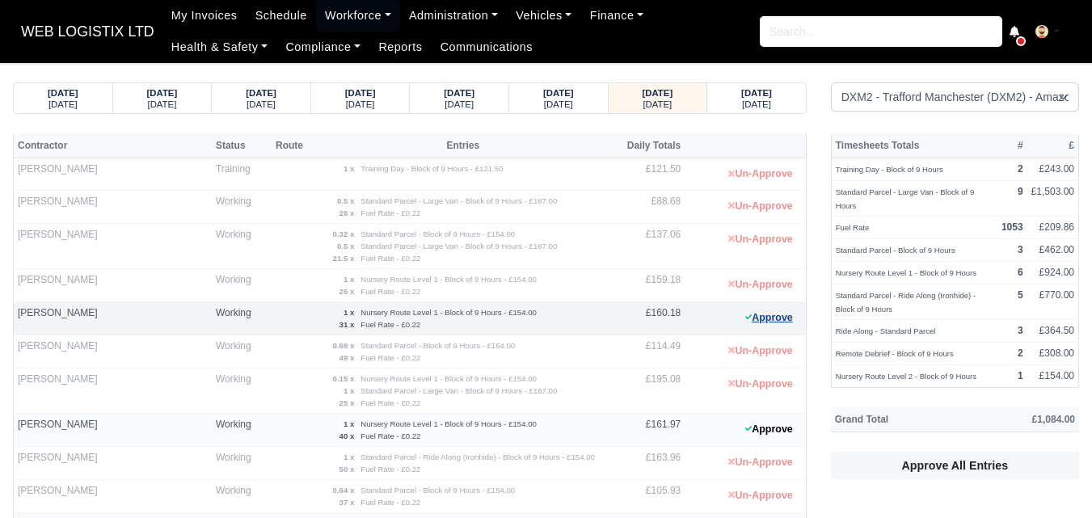
click at [743, 323] on button "Approve" at bounding box center [768, 317] width 65 height 23
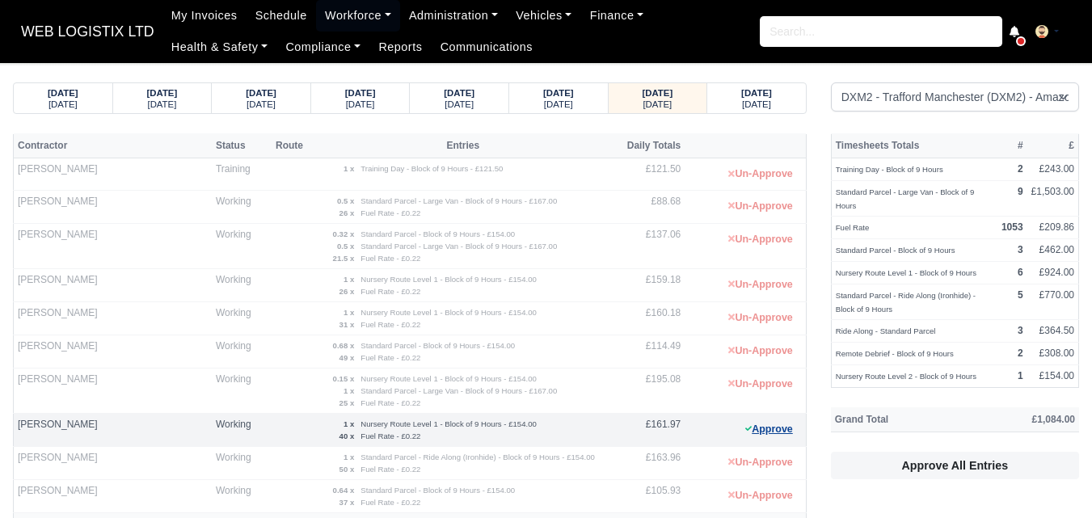
click at [753, 423] on button "Approve" at bounding box center [768, 429] width 65 height 23
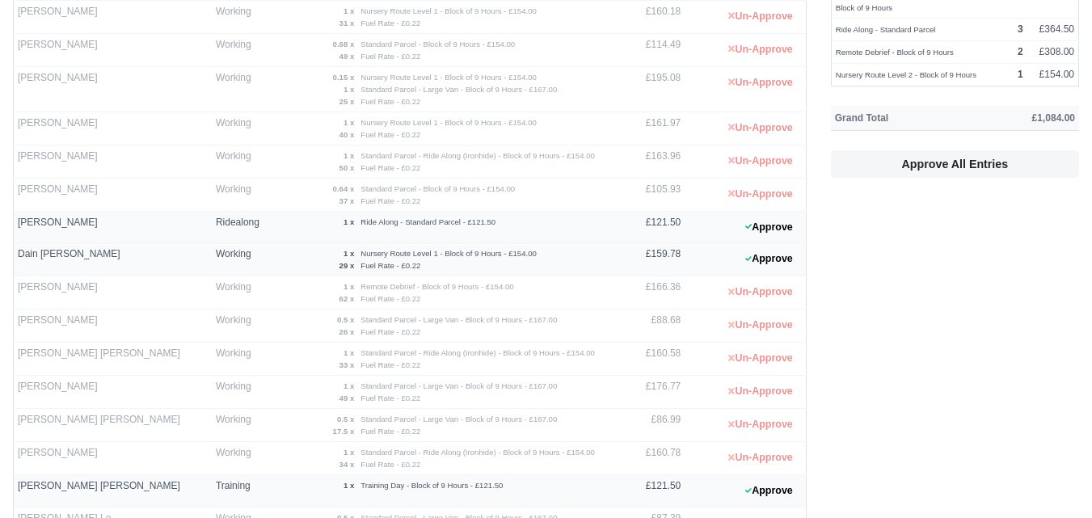
scroll to position [404, 0]
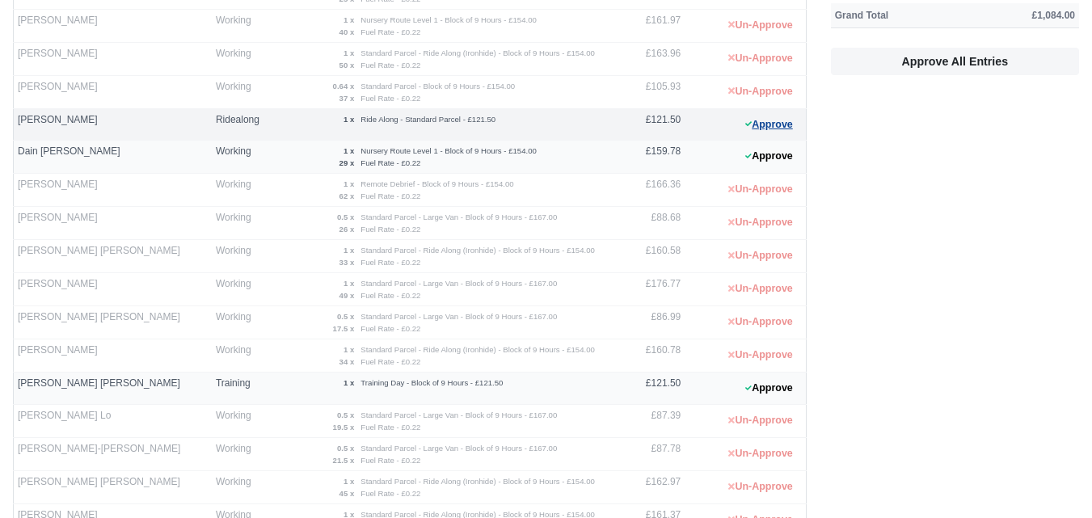
click at [760, 119] on button "Approve" at bounding box center [768, 124] width 65 height 23
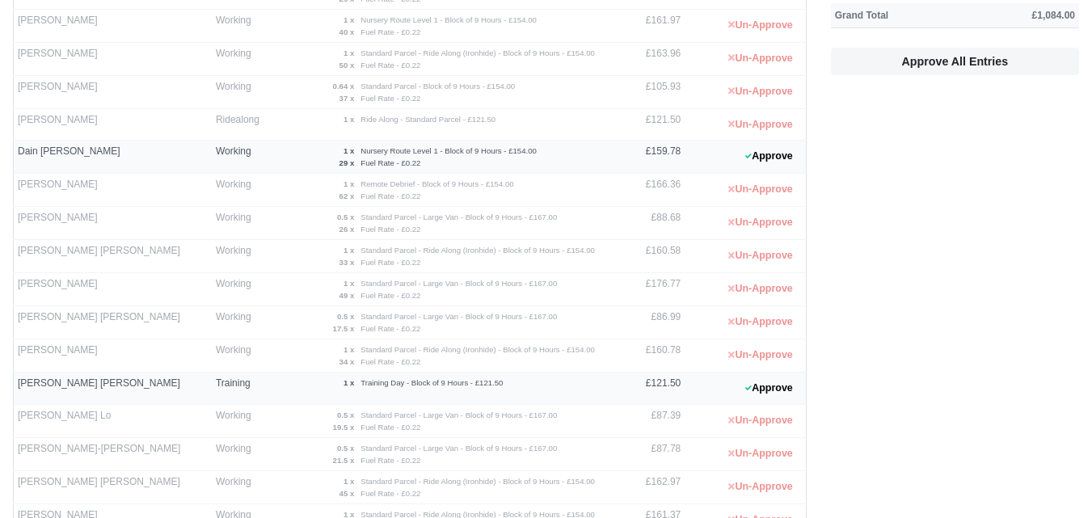
click at [807, 156] on div "Contractor Status Route Entries Daily Totals Adam Taylor Training 1 x Training …" at bounding box center [410, 353] width 818 height 1249
click at [762, 156] on button "Approve" at bounding box center [768, 156] width 65 height 23
click at [779, 390] on button "Approve" at bounding box center [768, 388] width 65 height 23
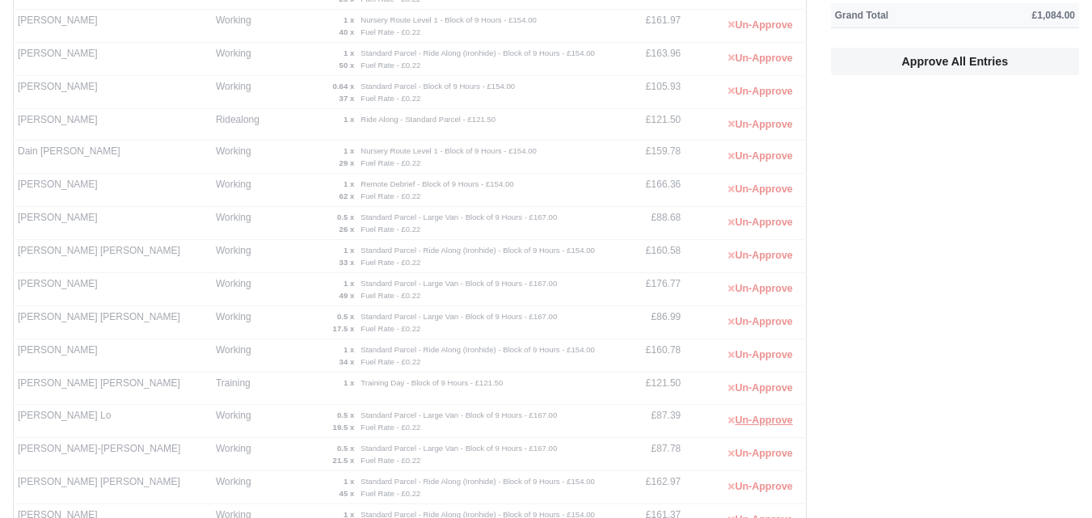
scroll to position [808, 0]
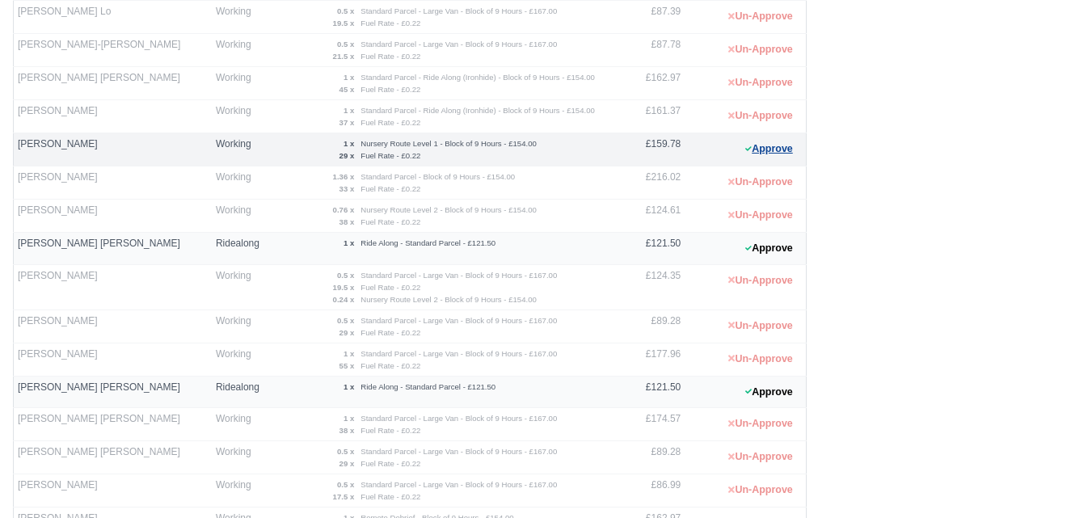
click at [746, 150] on icon at bounding box center [748, 148] width 6 height 5
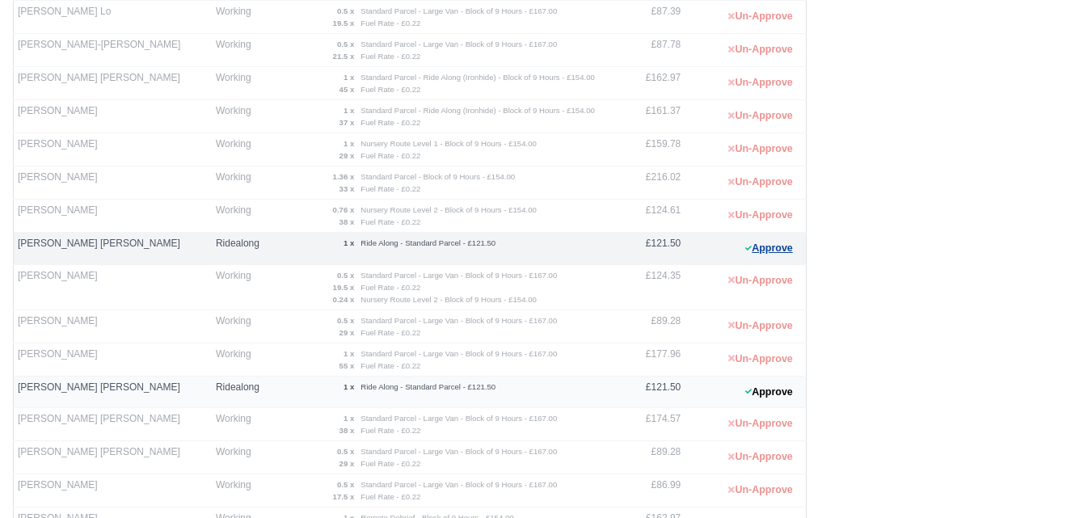
click at [796, 243] on button "Approve" at bounding box center [768, 248] width 65 height 23
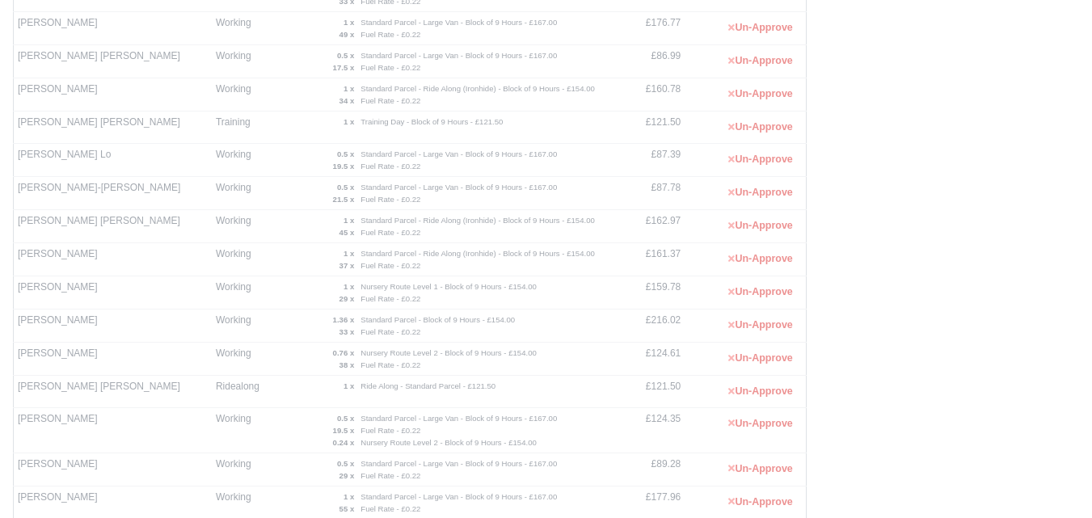
scroll to position [934, 0]
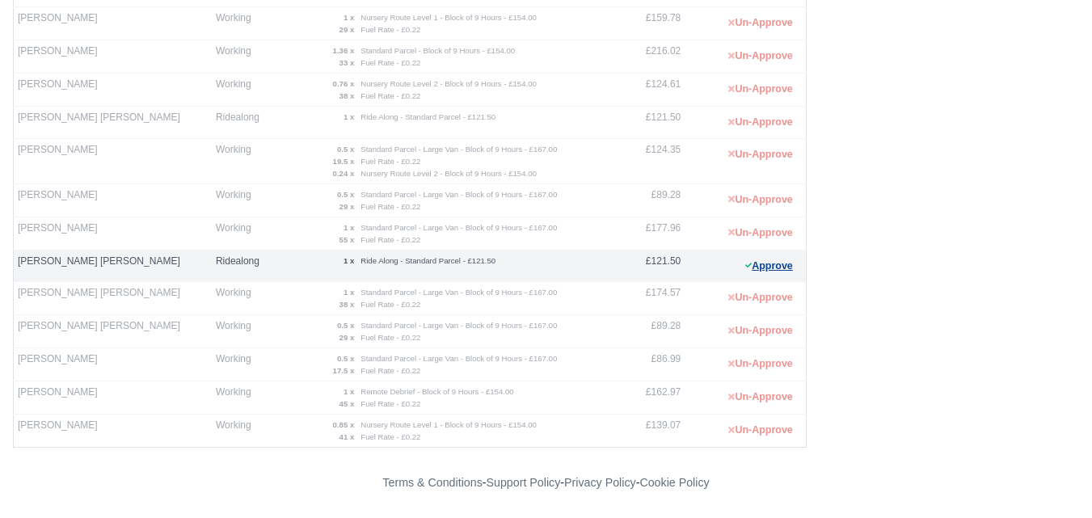
click at [790, 264] on button "Approve" at bounding box center [768, 266] width 65 height 23
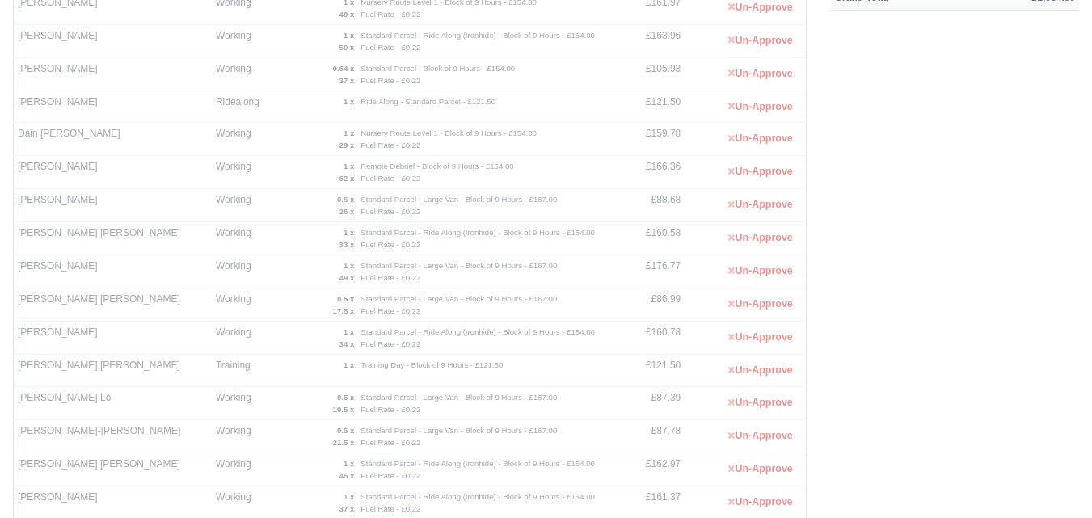
scroll to position [0, 0]
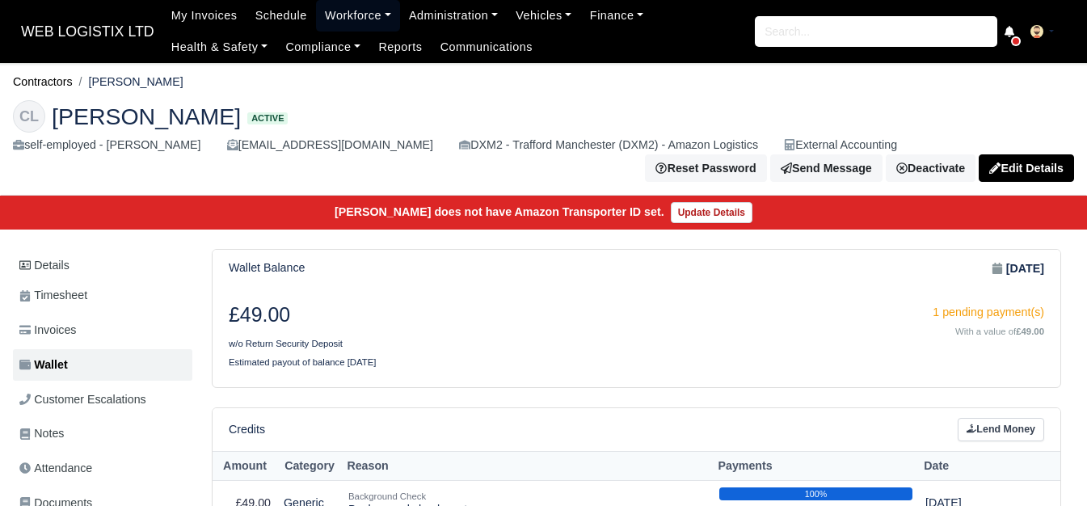
click at [331, 14] on link "Workforce" at bounding box center [358, 16] width 84 height 32
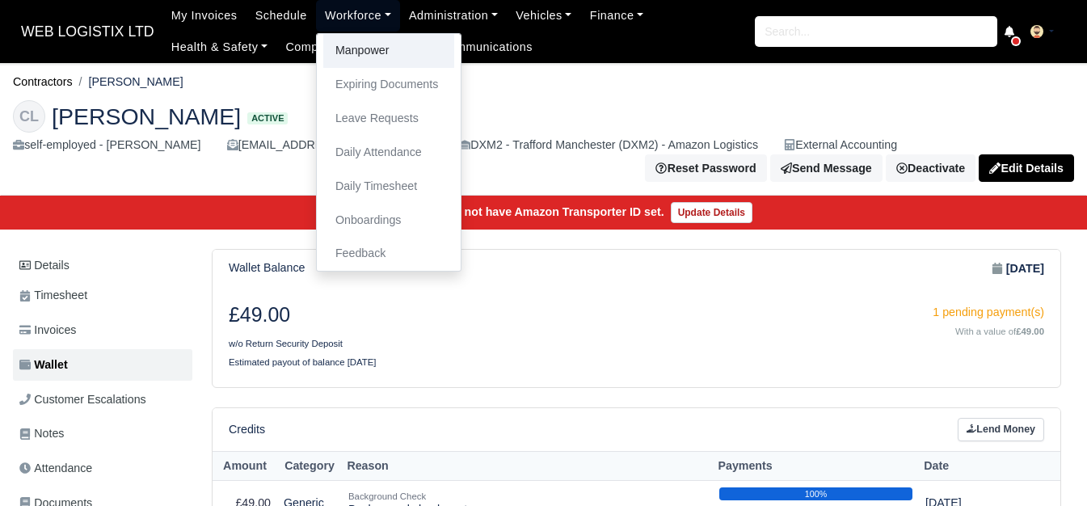
click at [329, 49] on link "Manpower" at bounding box center [388, 51] width 131 height 34
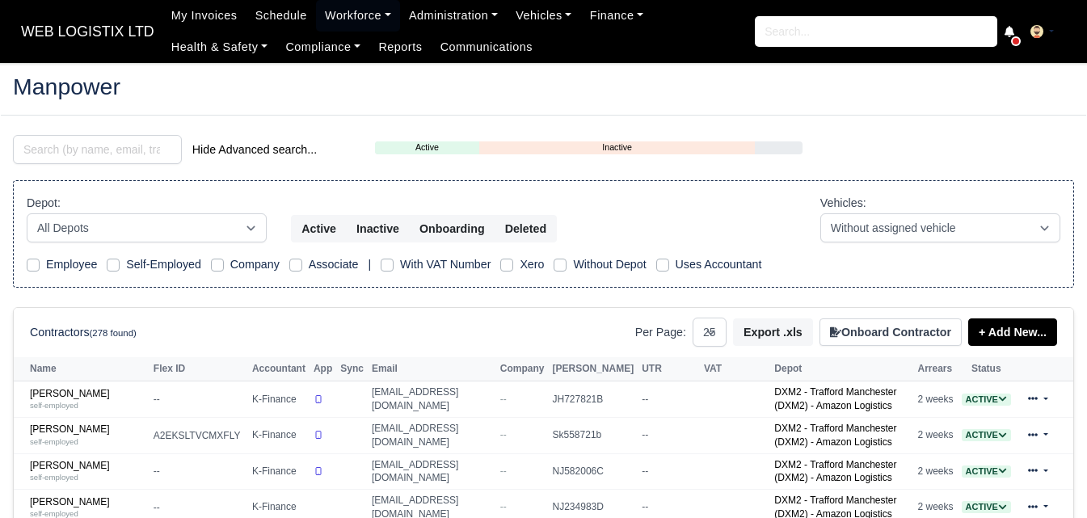
select select "25"
click at [84, 387] on td "Adam Taylor self-employed" at bounding box center [82, 399] width 136 height 36
click at [68, 394] on link "Adam Taylor self-employed" at bounding box center [88, 399] width 116 height 23
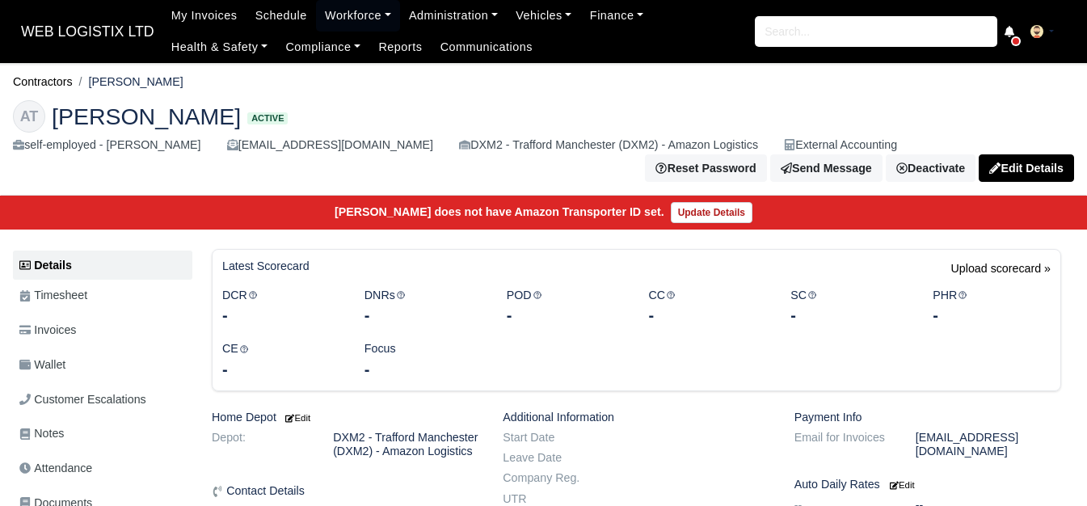
click at [79, 371] on link "Wallet" at bounding box center [102, 365] width 179 height 32
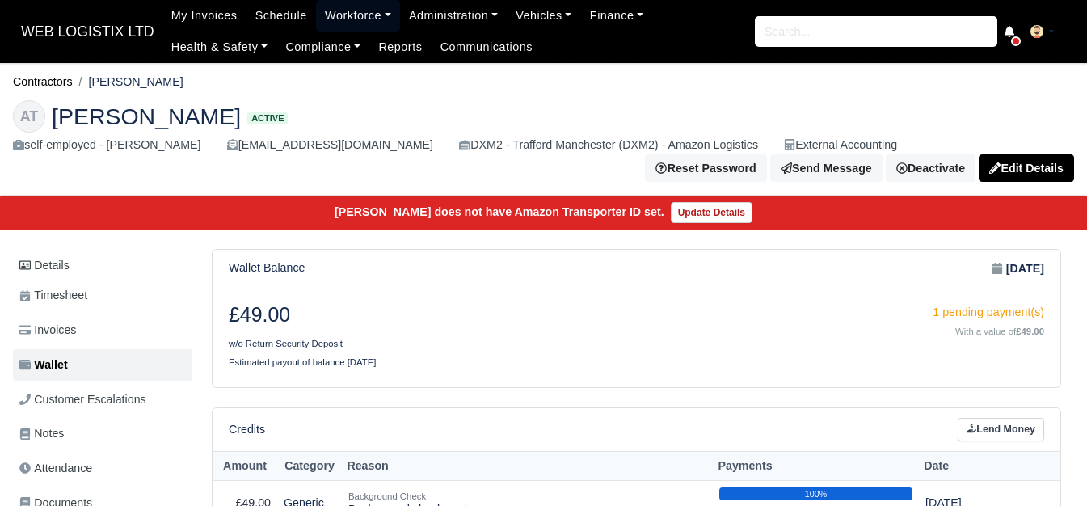
drag, startPoint x: 315, startPoint y: 13, endPoint x: 338, endPoint y: 51, distance: 44.2
click at [316, 13] on link "Workforce" at bounding box center [358, 16] width 84 height 32
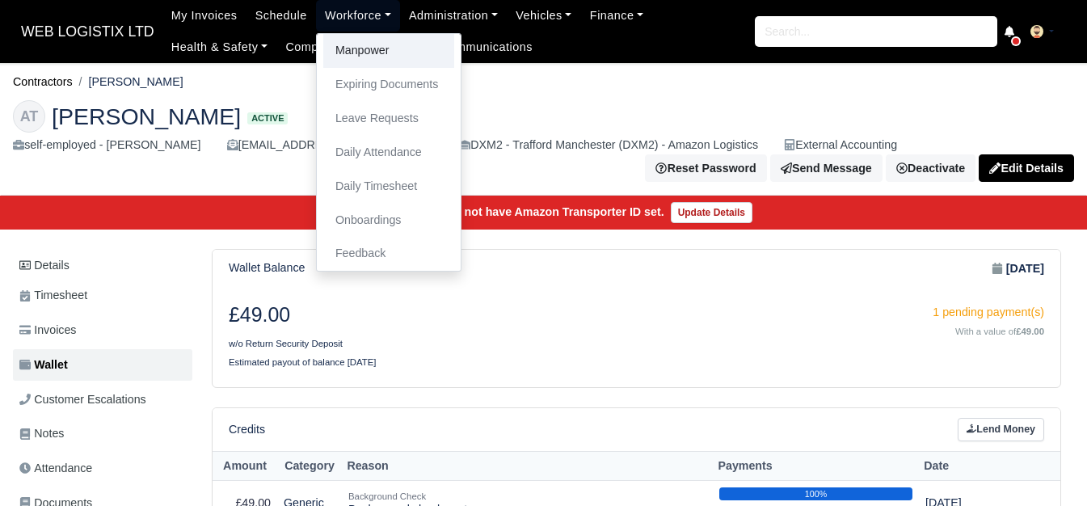
click at [338, 51] on link "Manpower" at bounding box center [388, 51] width 131 height 34
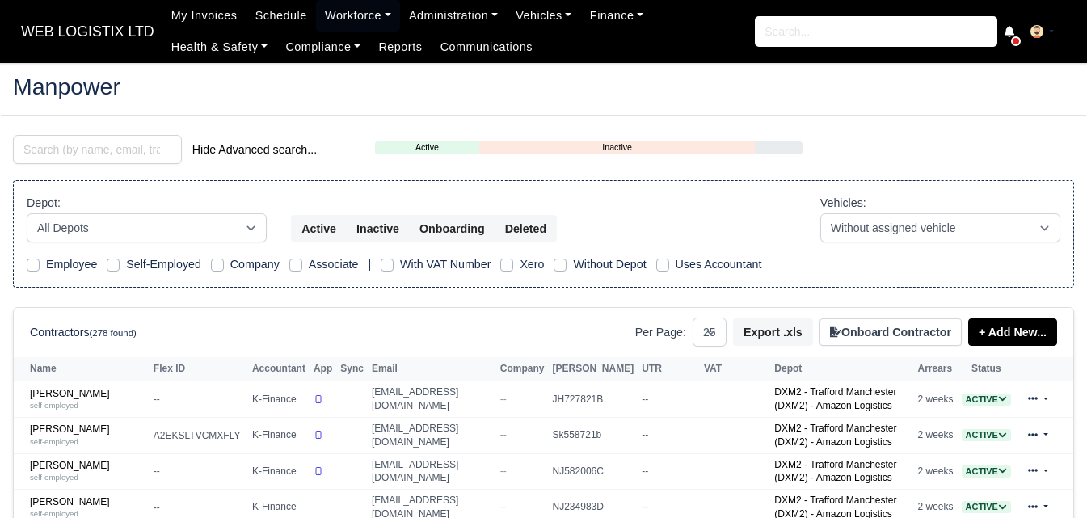
select select "25"
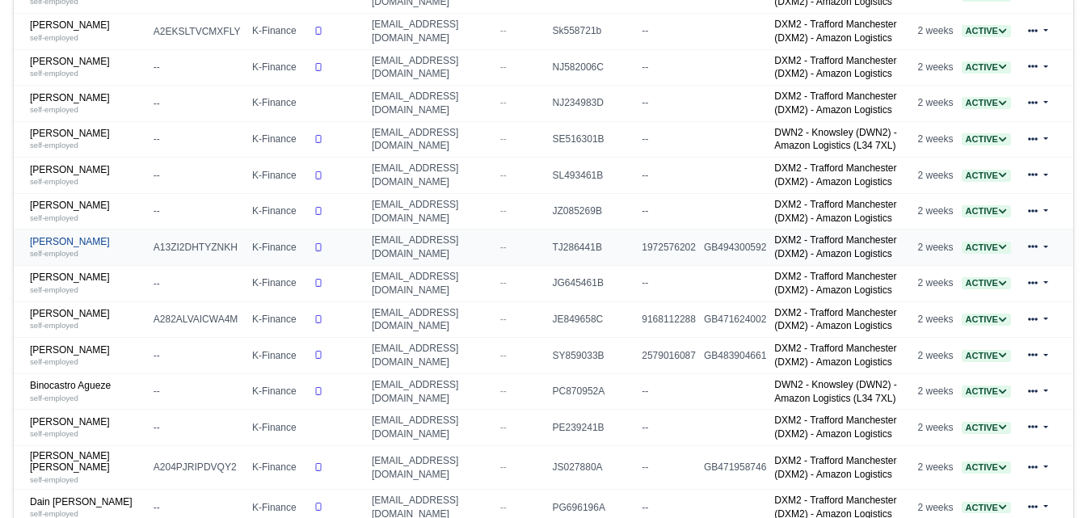
scroll to position [404, 0]
click at [65, 95] on link "[PERSON_NAME] self-employed" at bounding box center [88, 103] width 116 height 23
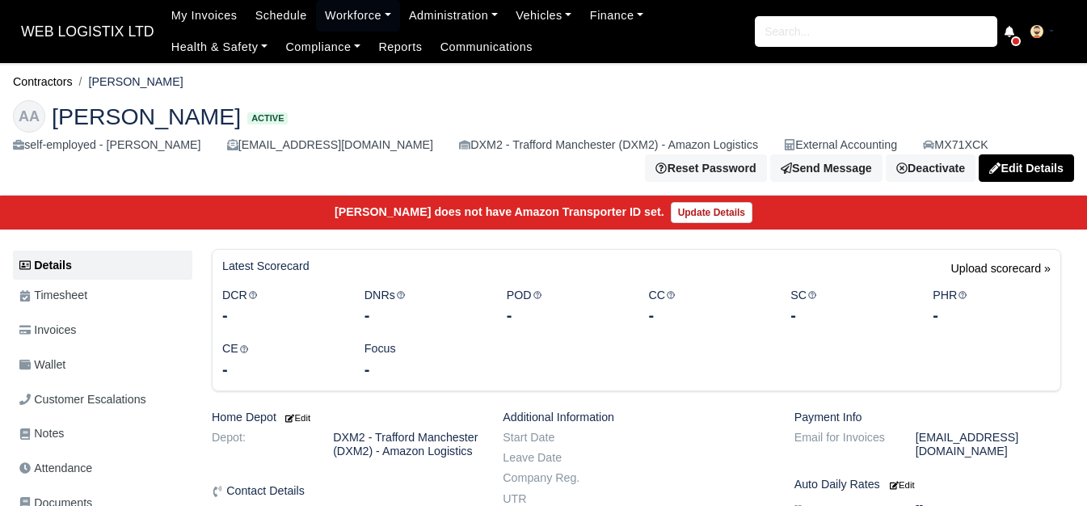
click at [157, 374] on link "Wallet" at bounding box center [102, 365] width 179 height 32
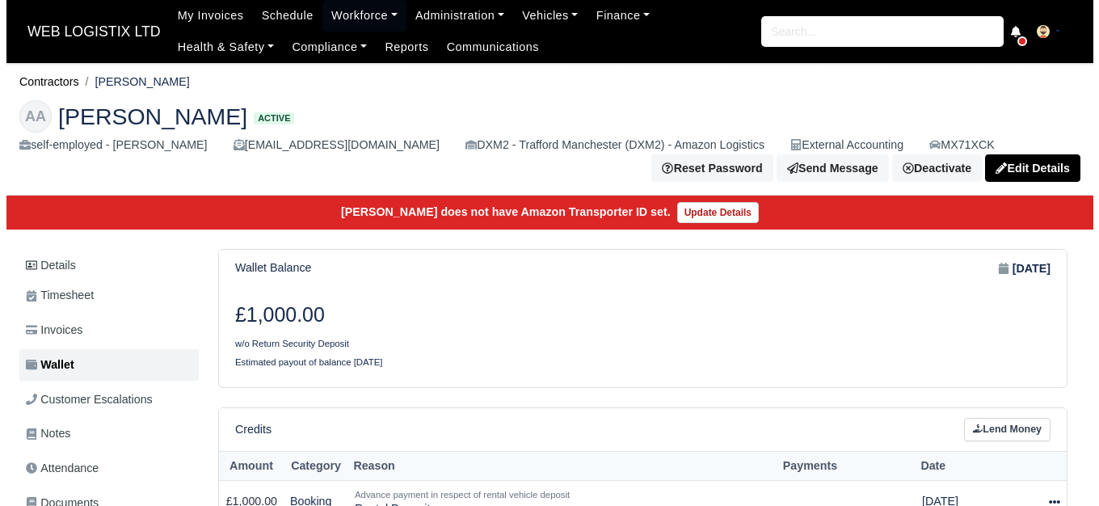
scroll to position [394, 0]
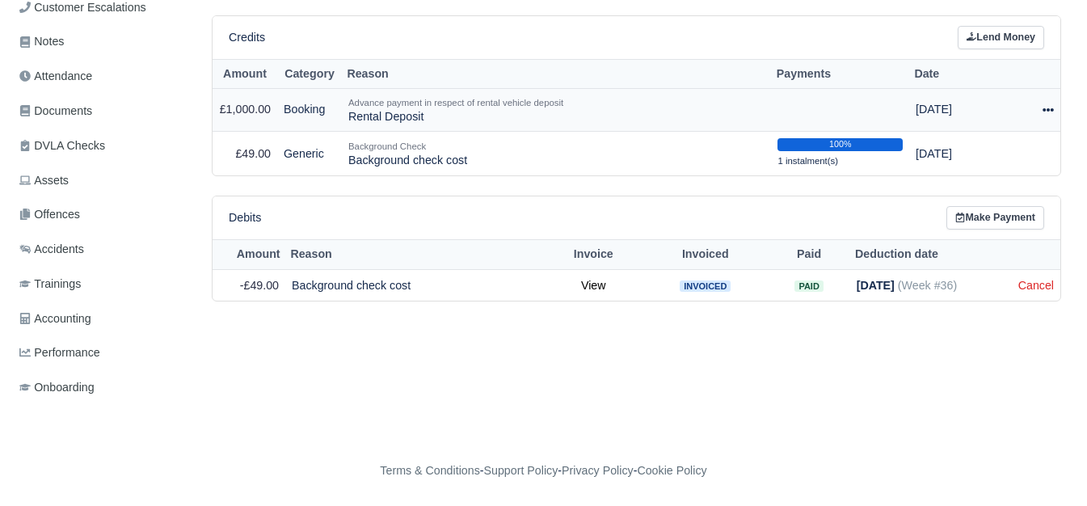
click at [1048, 115] on icon at bounding box center [1048, 109] width 11 height 11
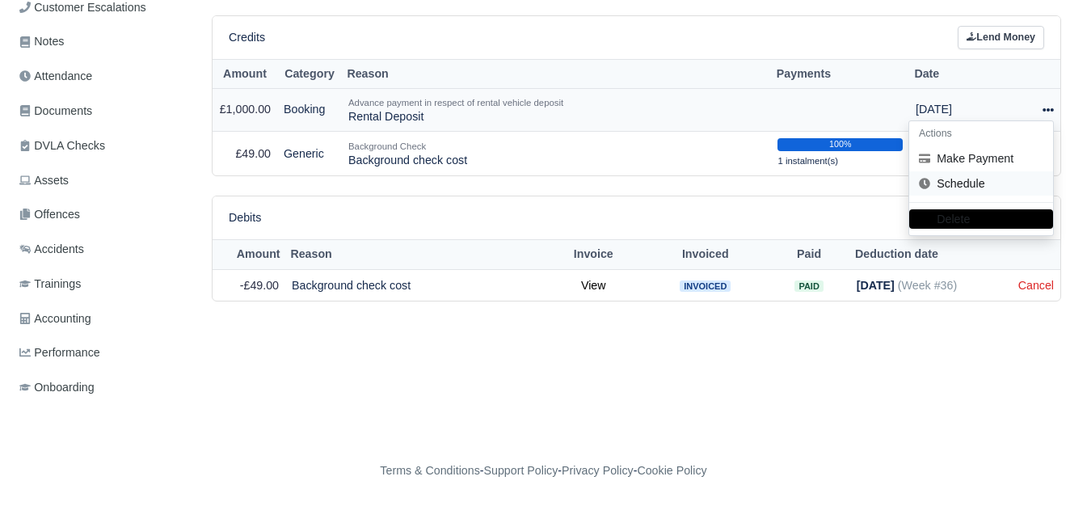
click at [987, 177] on link "Schedule" at bounding box center [981, 183] width 144 height 25
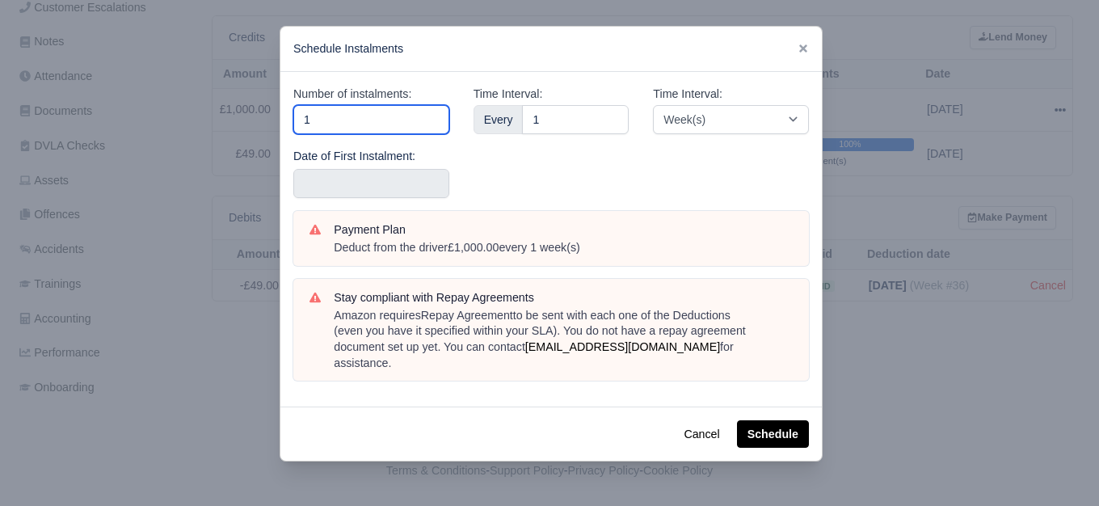
click at [336, 110] on input "1" at bounding box center [371, 119] width 156 height 29
type input "10"
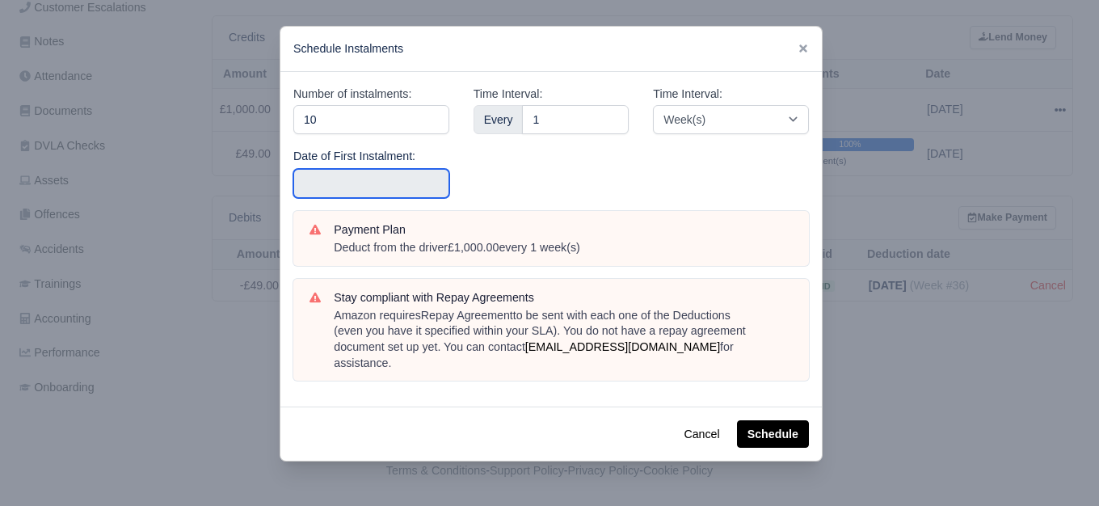
click at [326, 179] on input "text" at bounding box center [371, 183] width 156 height 29
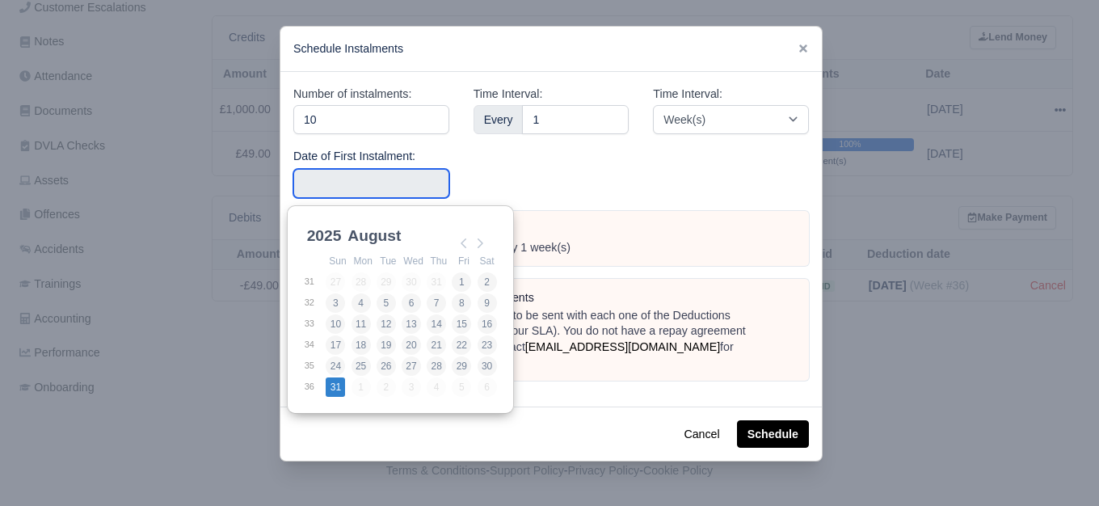
type input "[DATE]"
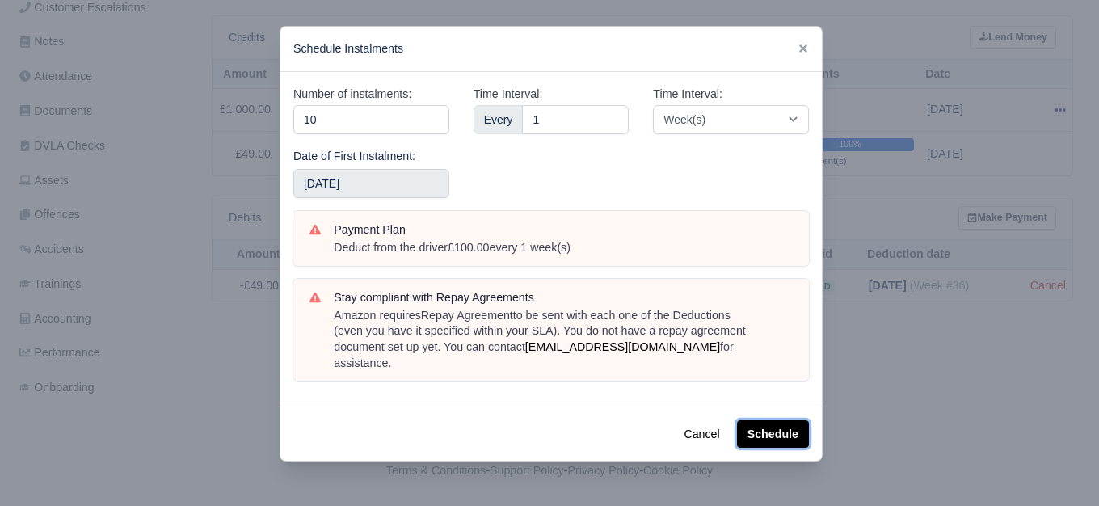
click at [769, 421] on button "Schedule" at bounding box center [773, 433] width 72 height 27
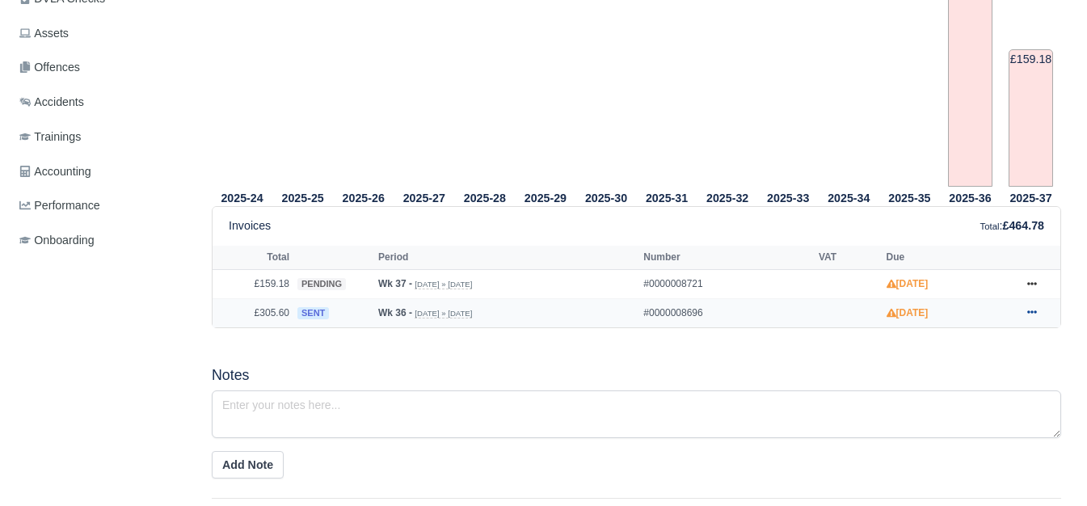
scroll to position [539, 0]
click at [1030, 314] on icon at bounding box center [1032, 312] width 10 height 10
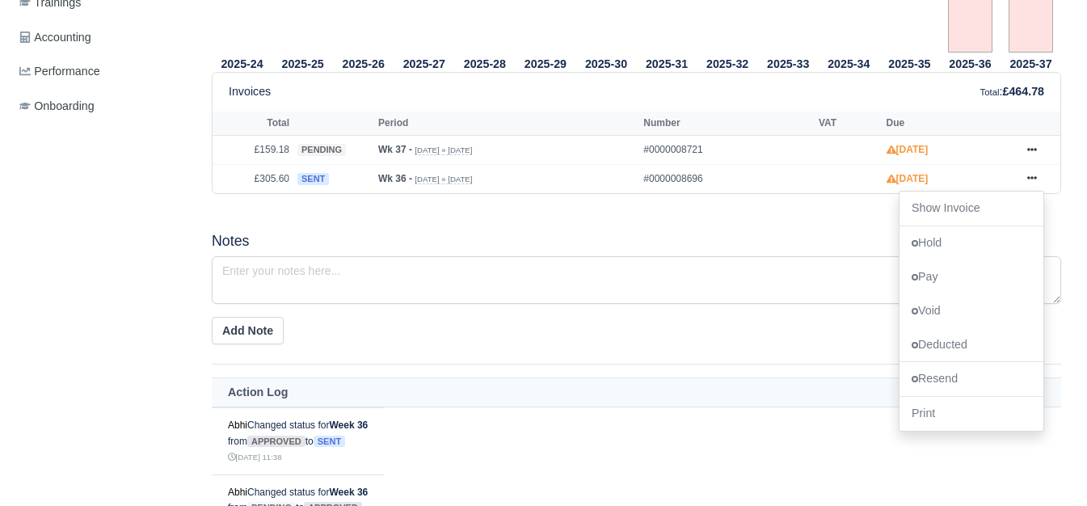
click at [599, 229] on div "2025-24 2025-25 2025-26 2025-27 2025-28 2025-29 2025-30 2025-31 2025-32" at bounding box center [637, 124] width 874 height 833
click at [1035, 150] on icon at bounding box center [1032, 150] width 10 height 10
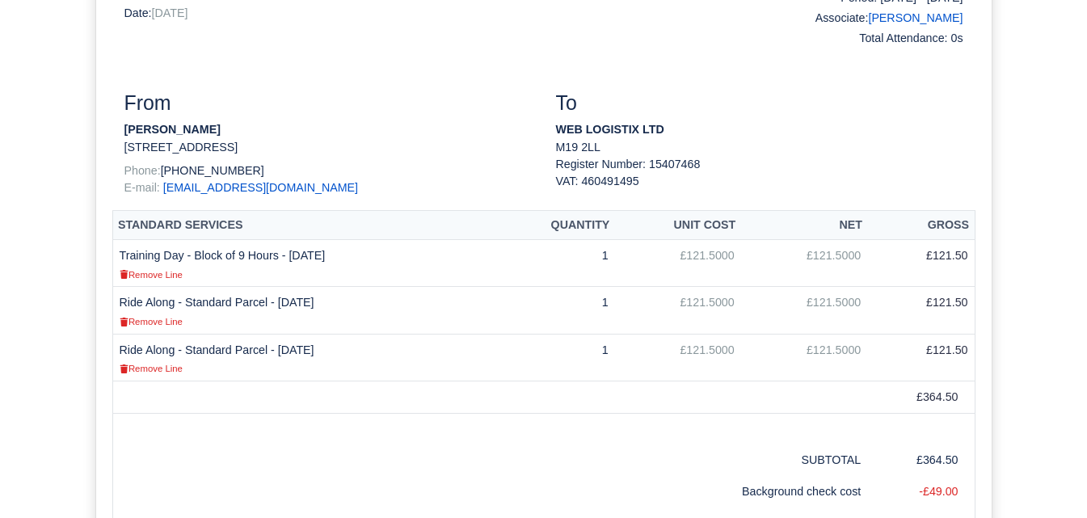
scroll to position [269, 0]
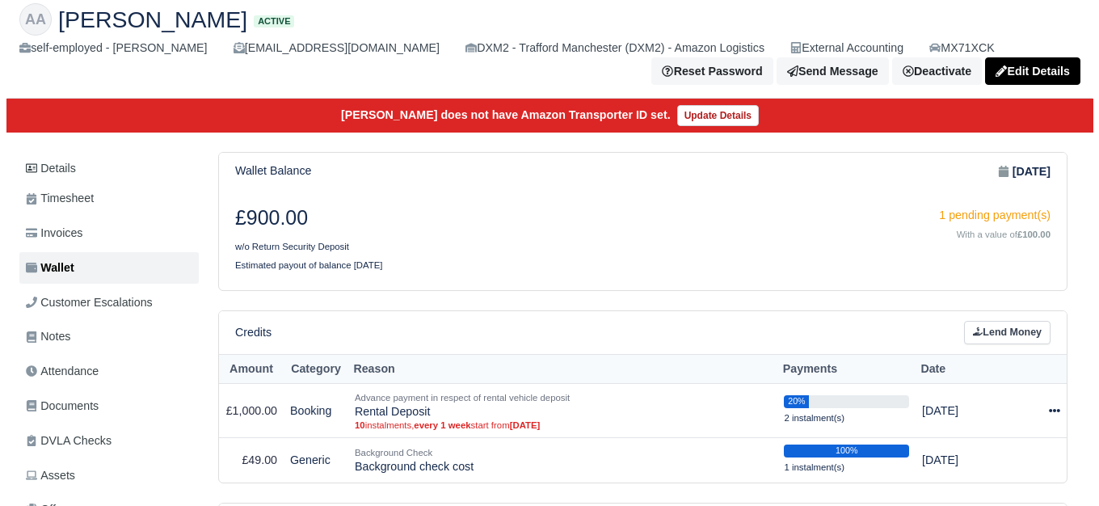
scroll to position [135, 0]
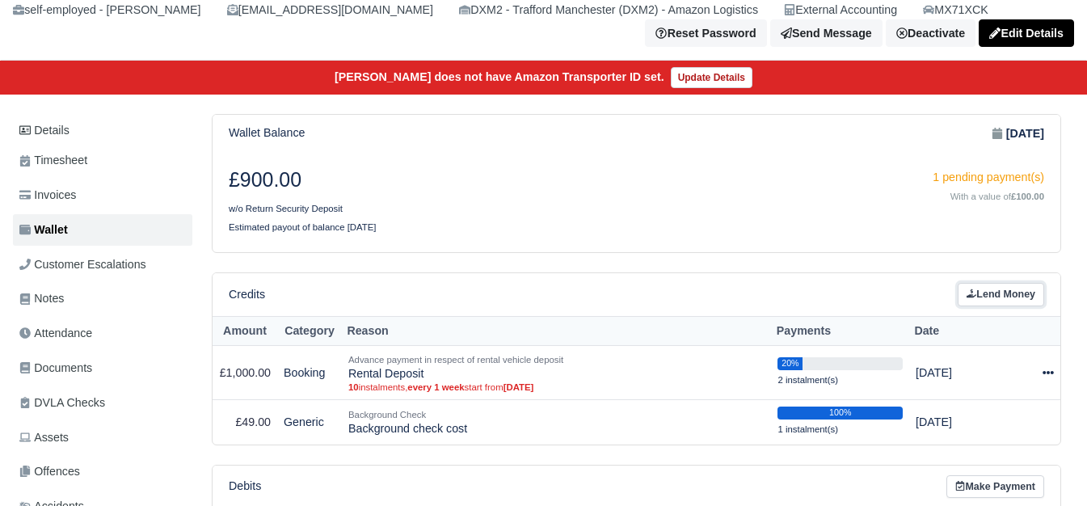
click at [1019, 306] on link "Lend Money" at bounding box center [1001, 294] width 86 height 23
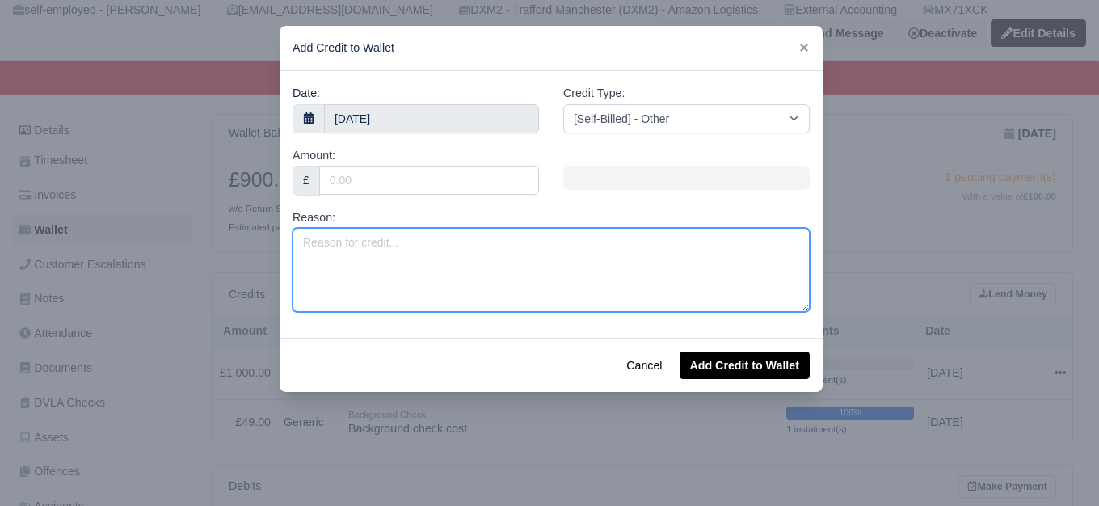
click at [409, 282] on textarea "Reason:" at bounding box center [551, 270] width 517 height 84
paste textarea "971506388422 971506148523 971543282000 971547555527 971554949866 971559921100 9…"
type textarea "971506388422 971506148523 971543282000 971547555527 971554949866 971559921100 9…"
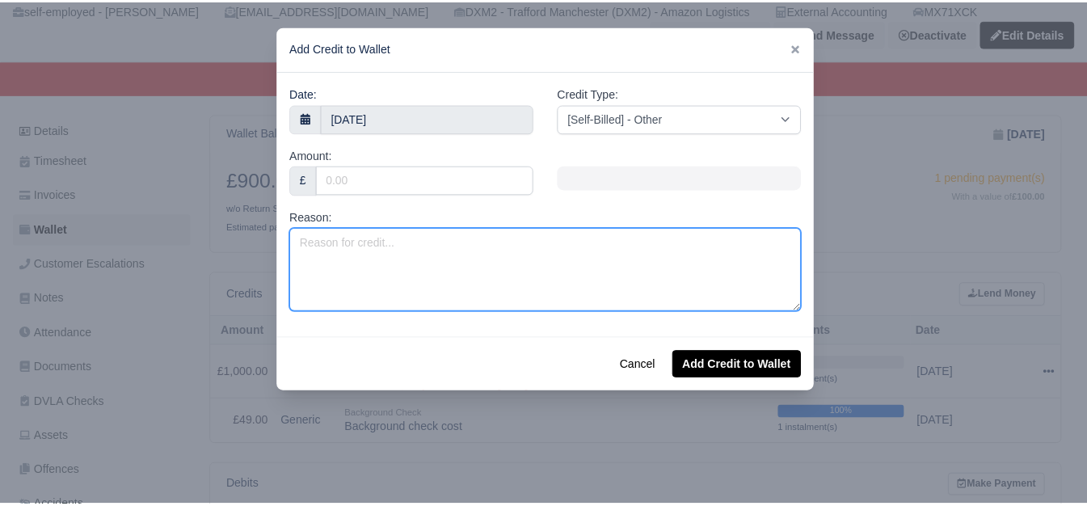
scroll to position [0, 0]
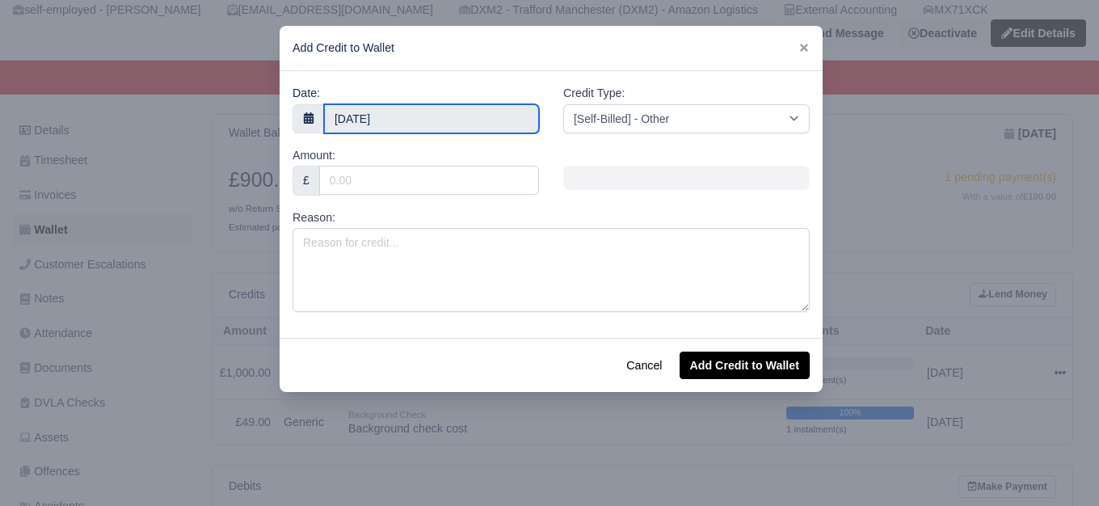
click at [474, 108] on input "12 September 2025" at bounding box center [431, 118] width 215 height 29
click at [451, 120] on input "4 September 2025" at bounding box center [431, 118] width 215 height 29
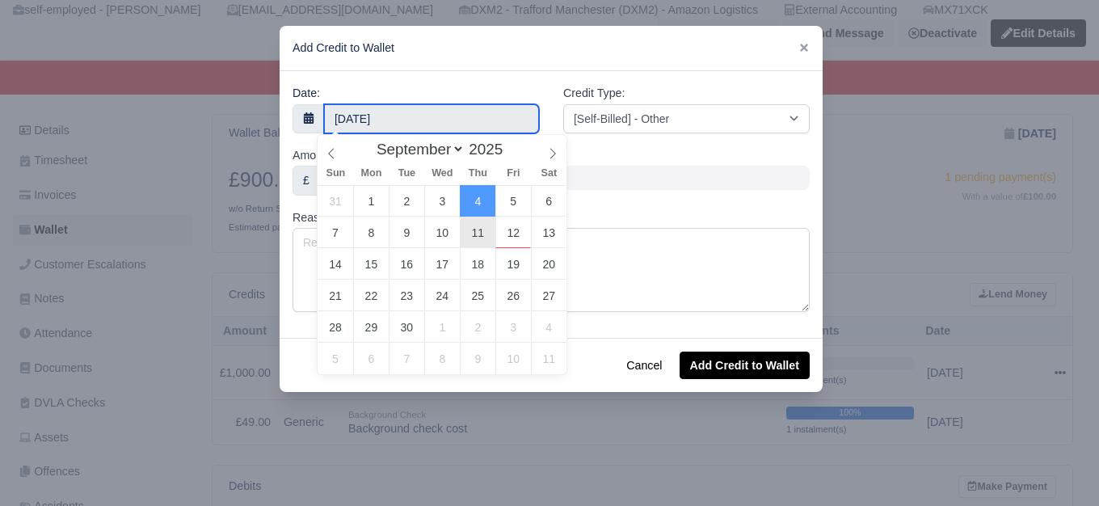
type input "11 September 2025"
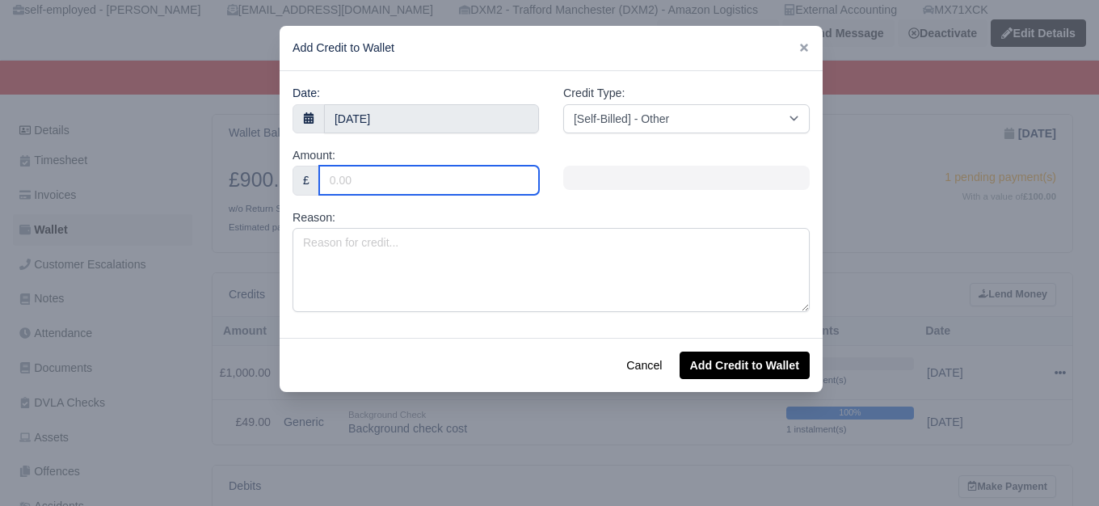
click at [420, 179] on input "Amount:" at bounding box center [429, 180] width 220 height 29
type input "80"
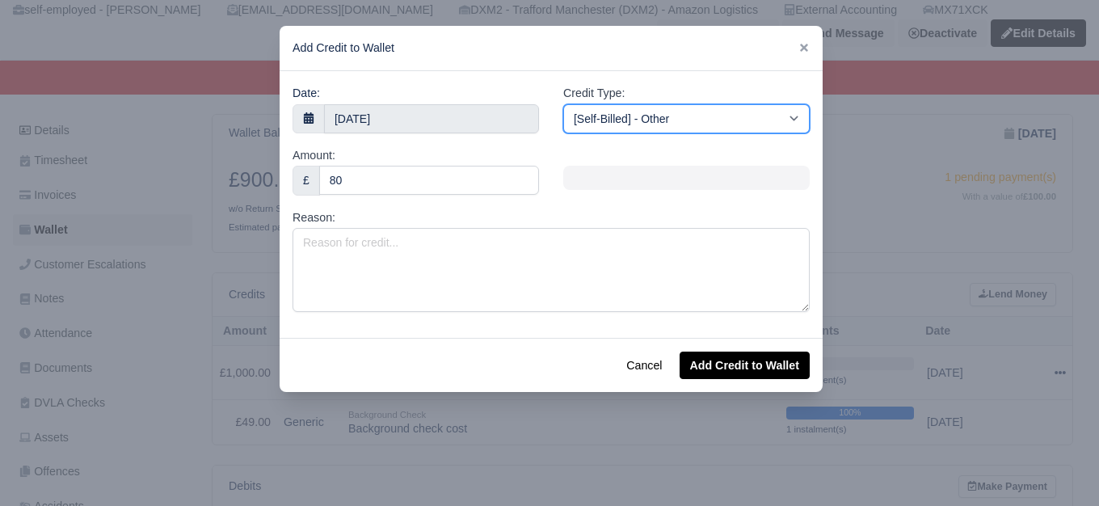
click at [587, 125] on select "[Self-Billed] - Other [Self-Billed] - Negative Invoice [Self-Billed] - Keychain…" at bounding box center [686, 118] width 246 height 29
select select "storage_fee"
click at [563, 104] on select "[Self-Billed] - Other [Self-Billed] - Negative Invoice [Self-Billed] - Keychain…" at bounding box center [686, 118] width 246 height 29
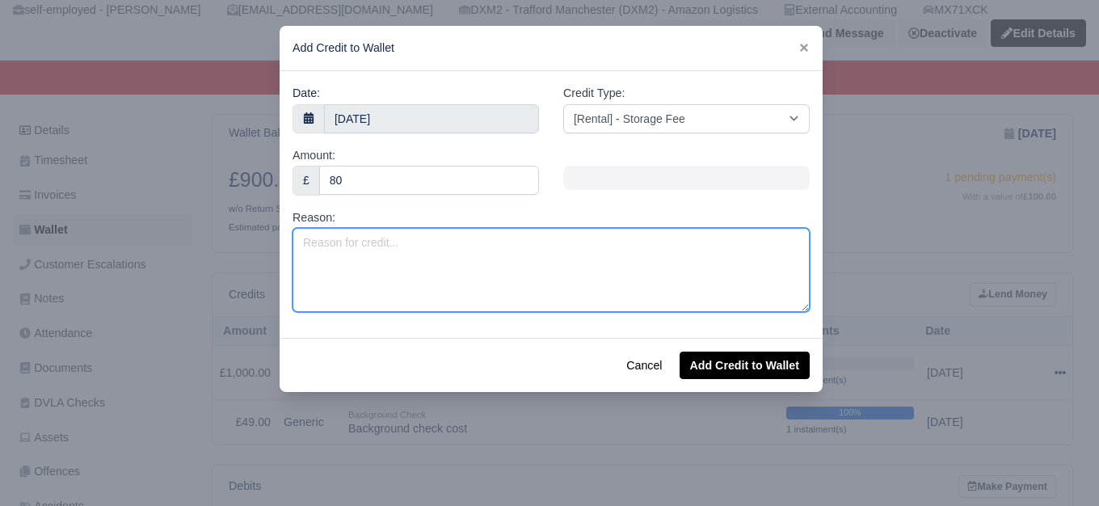
click at [532, 242] on textarea "Reason:" at bounding box center [551, 270] width 517 height 84
paste textarea "GIT & PL 2025 (Week 37 to Week 52)"
type textarea "GIT & PL 2025 (Week 37 to Week 52)"
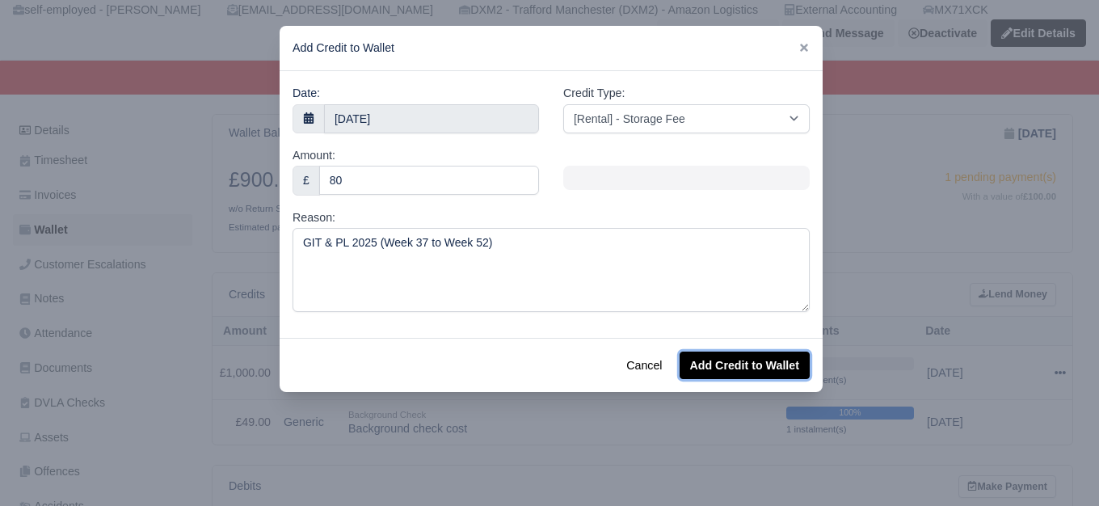
click at [748, 369] on button "Add Credit to Wallet" at bounding box center [745, 365] width 130 height 27
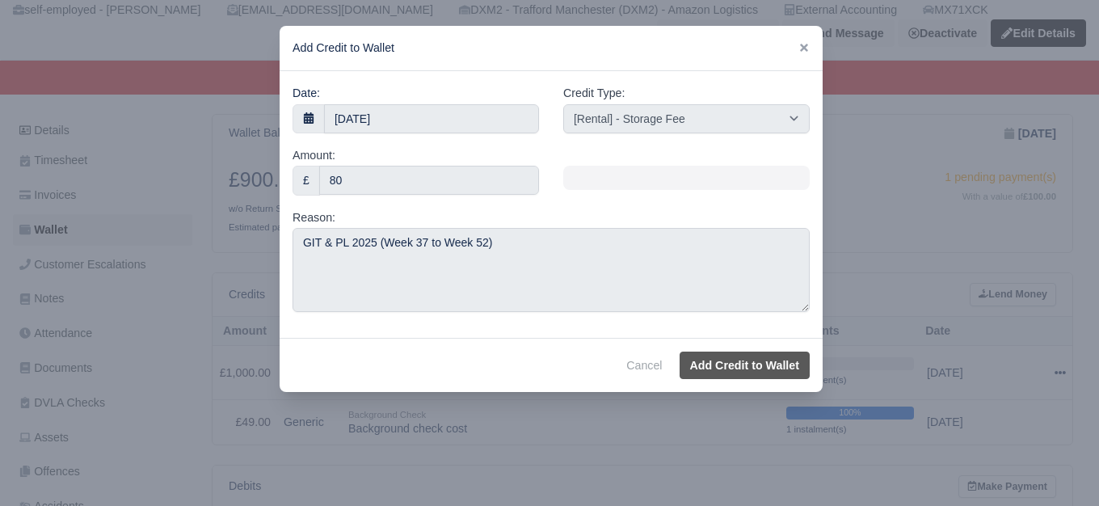
select select "other"
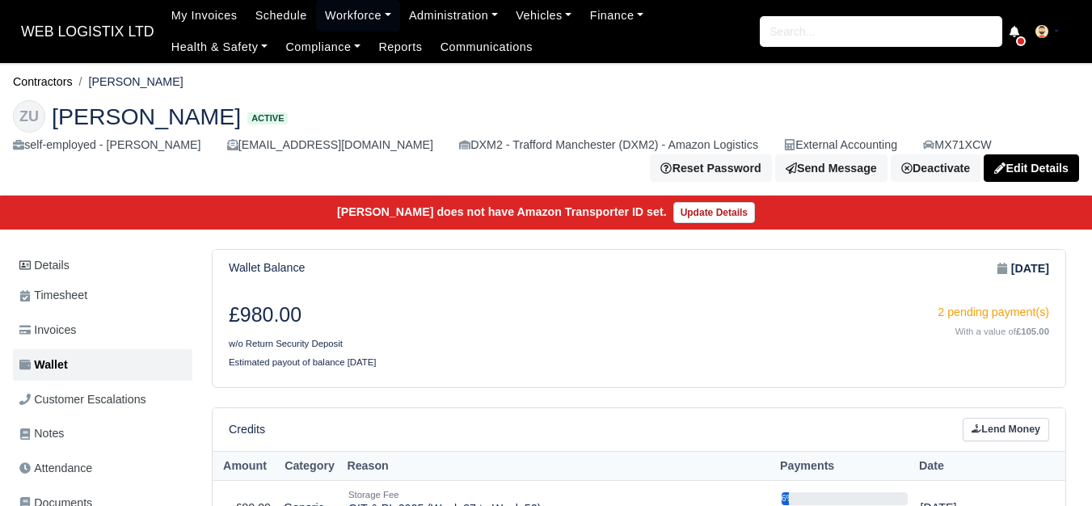
scroll to position [269, 0]
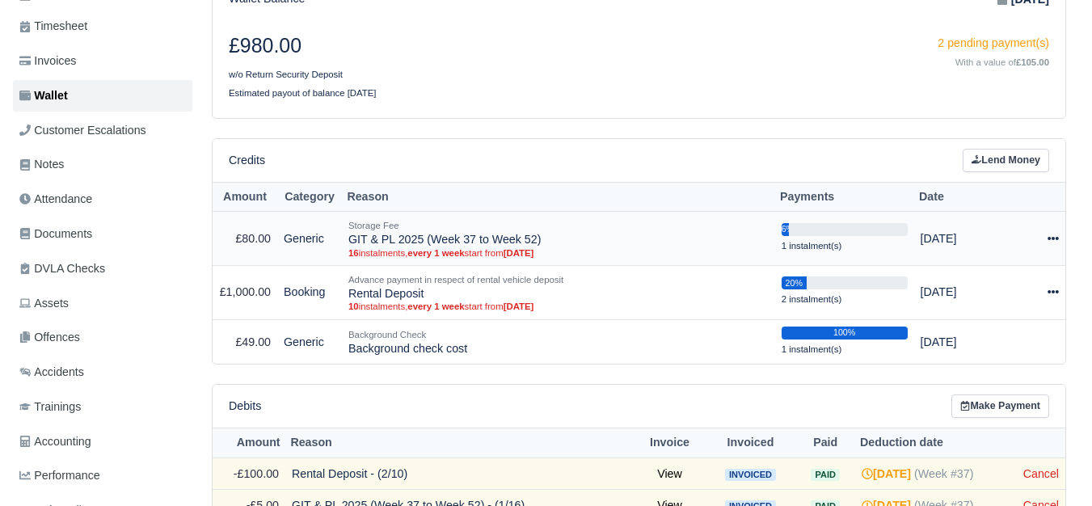
click at [375, 237] on td "Storage Fee GIT & PL 2025 (Week 37 to Week 52) 16 instalments, every 1 week sta…" at bounding box center [558, 239] width 433 height 54
drag, startPoint x: 350, startPoint y: 239, endPoint x: 545, endPoint y: 243, distance: 194.8
click at [545, 243] on td "Storage Fee GIT & PL 2025 (Week 37 to Week 52) 16 instalments, every 1 week sta…" at bounding box center [558, 239] width 433 height 54
copy td "GIT & PL 2025 (Week 37 to Week 52)"
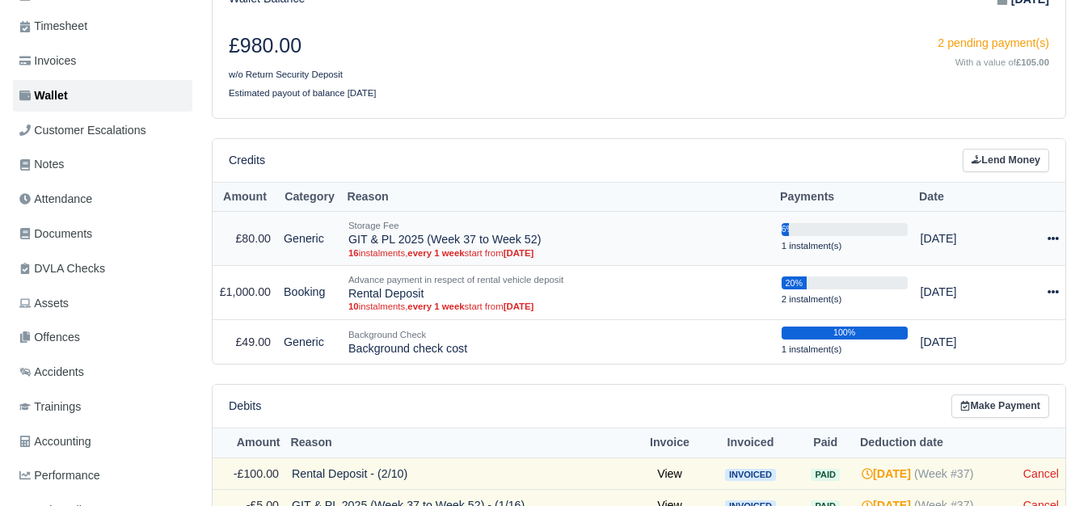
copy td "GIT & PL 2025 (Week 37 to Week 52)"
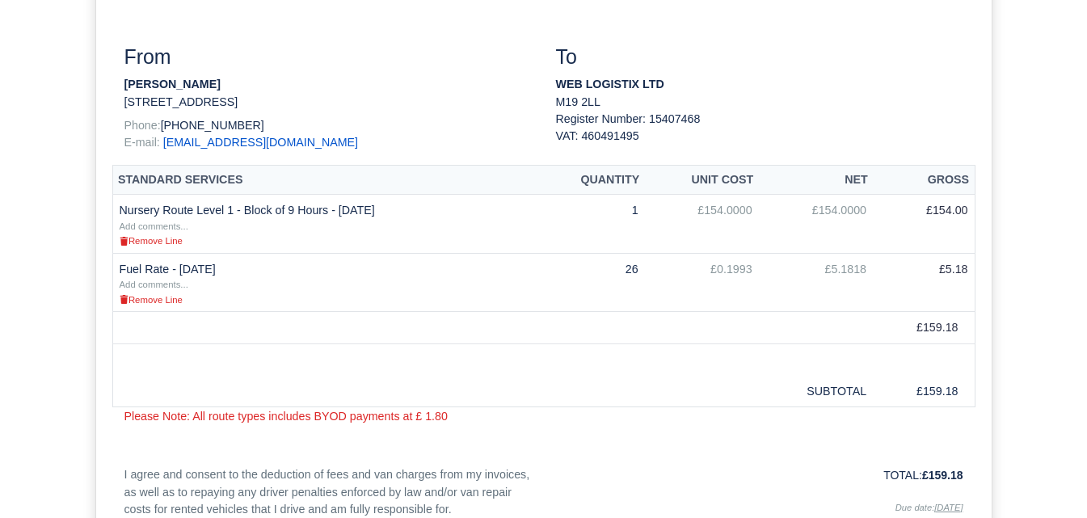
scroll to position [404, 0]
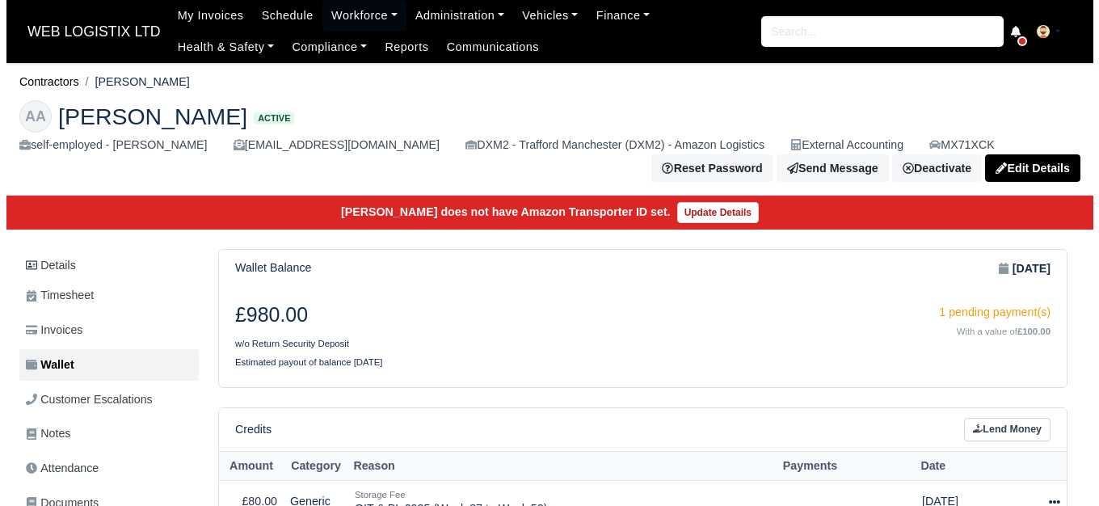
scroll to position [135, 0]
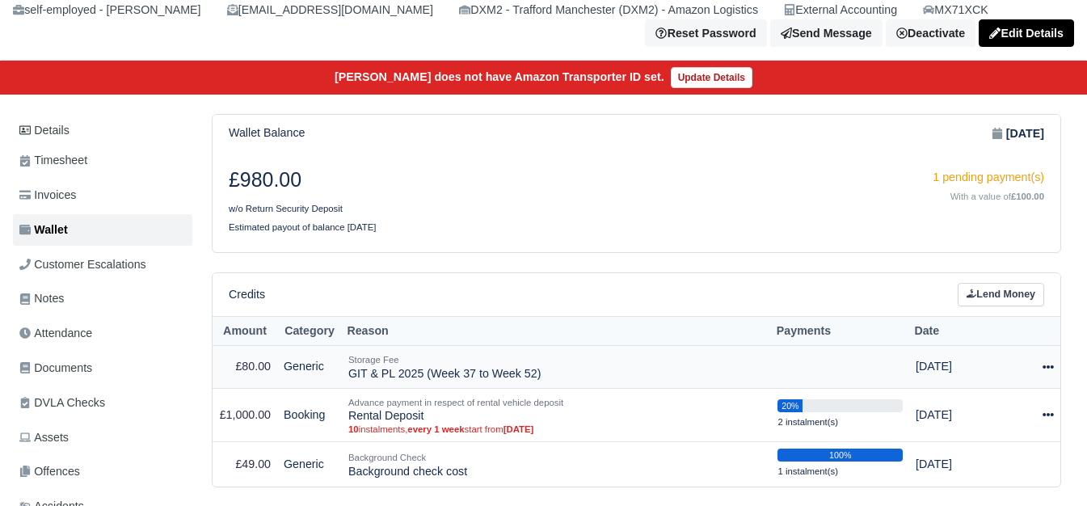
click at [1051, 372] on icon at bounding box center [1048, 366] width 11 height 11
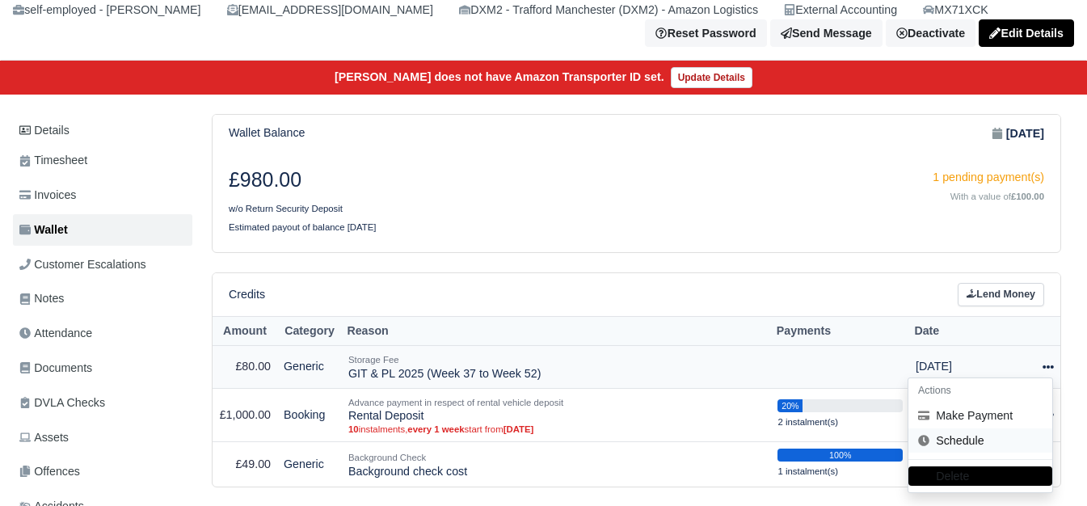
click at [998, 444] on link "Schedule" at bounding box center [980, 440] width 144 height 25
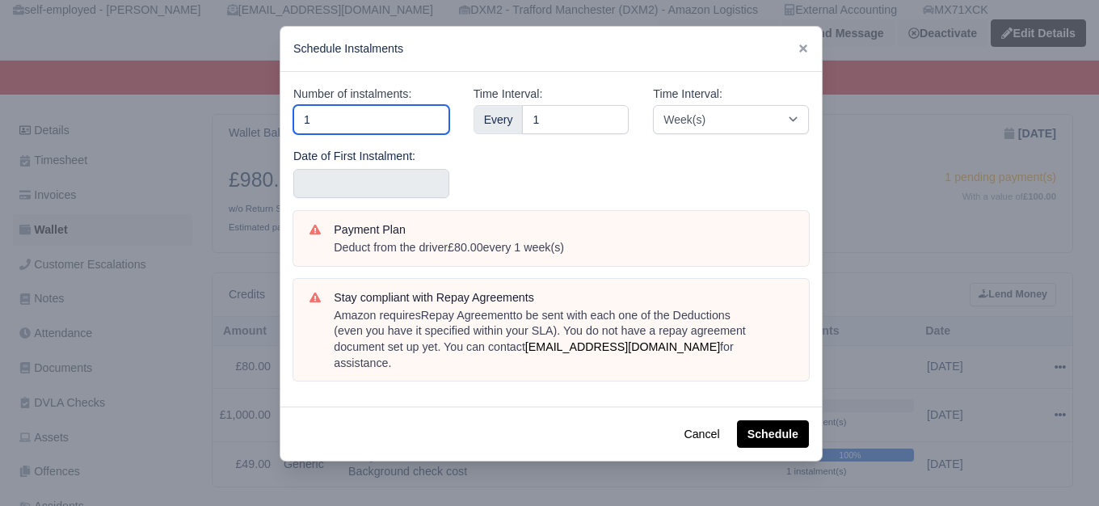
click at [322, 111] on input "1" at bounding box center [371, 119] width 156 height 29
type input "16"
click at [356, 166] on div "Date of First Instalment:" at bounding box center [371, 173] width 156 height 52
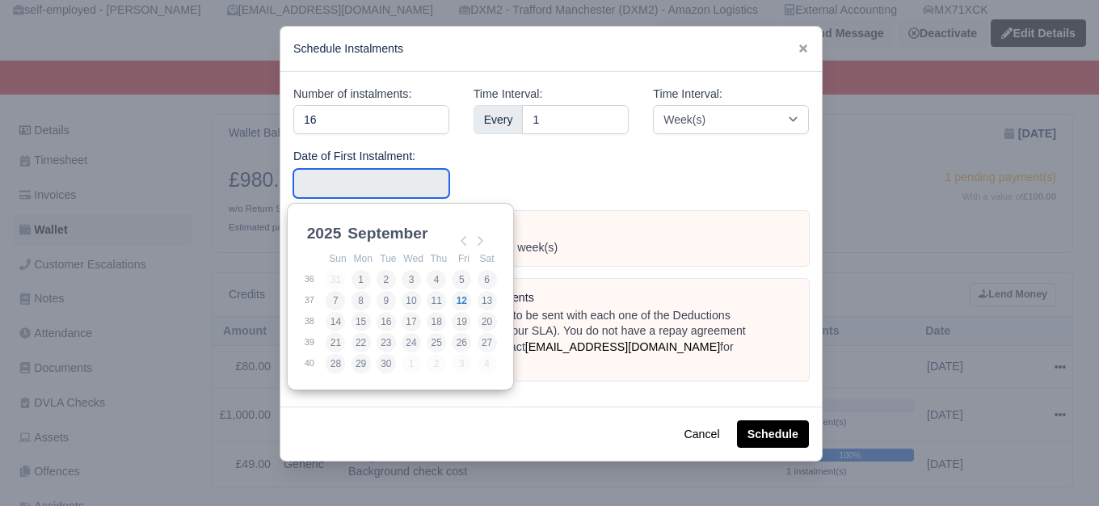
click at [352, 179] on input "Use the arrow keys to pick a date" at bounding box center [371, 183] width 156 height 29
type input "2025-09-07"
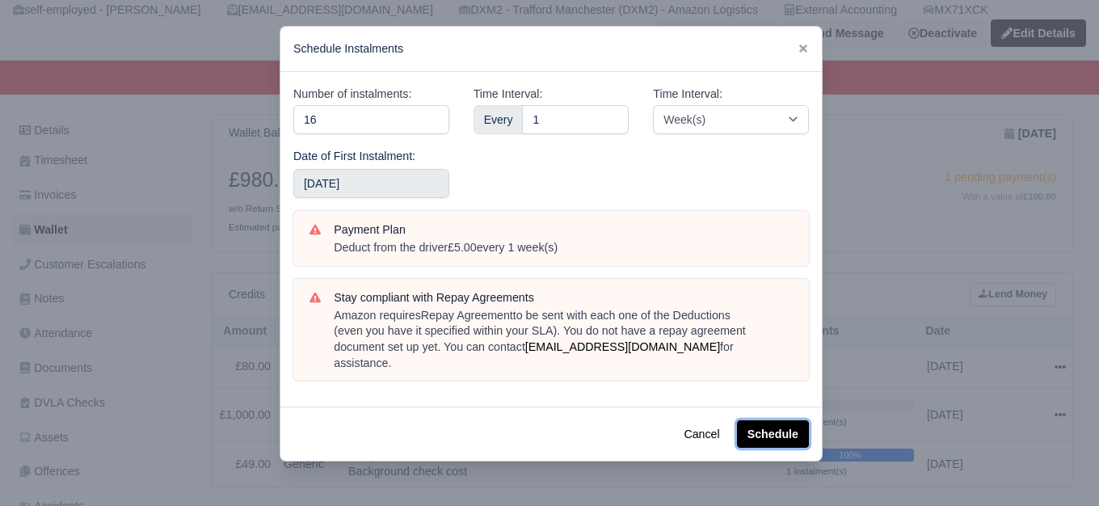
click at [759, 420] on button "Schedule" at bounding box center [773, 433] width 72 height 27
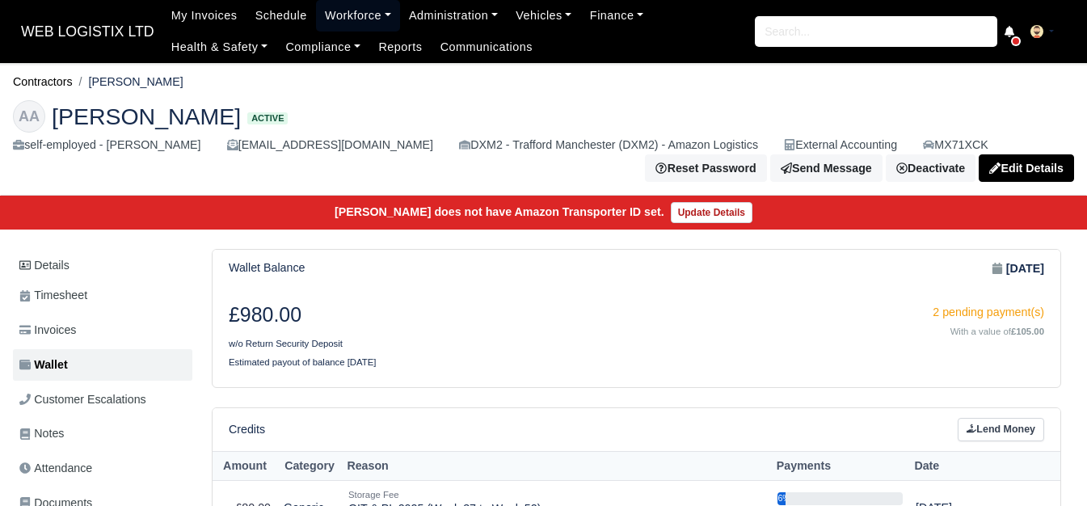
click at [364, 13] on link "Workforce" at bounding box center [358, 16] width 84 height 32
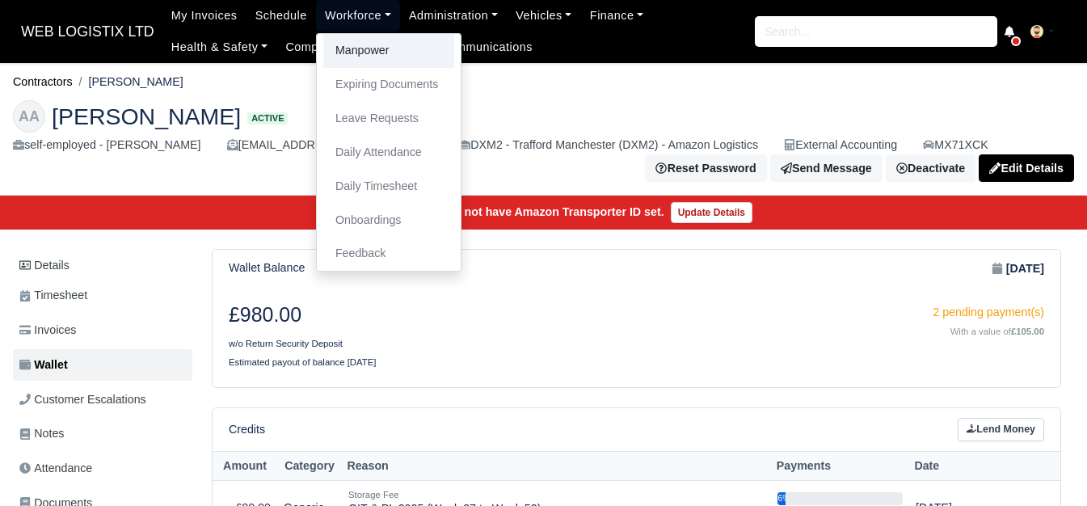
click at [372, 37] on link "Manpower" at bounding box center [388, 51] width 131 height 34
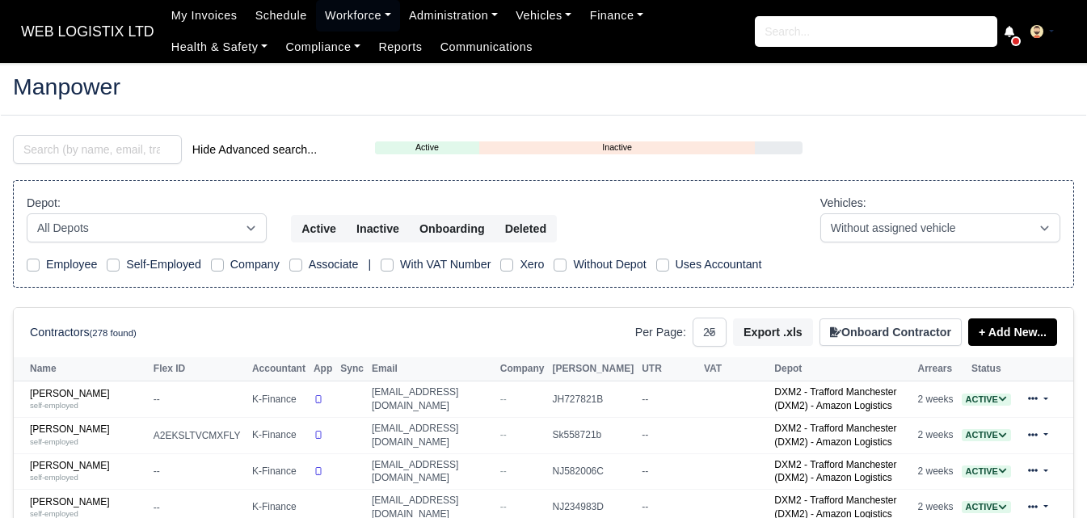
select select "25"
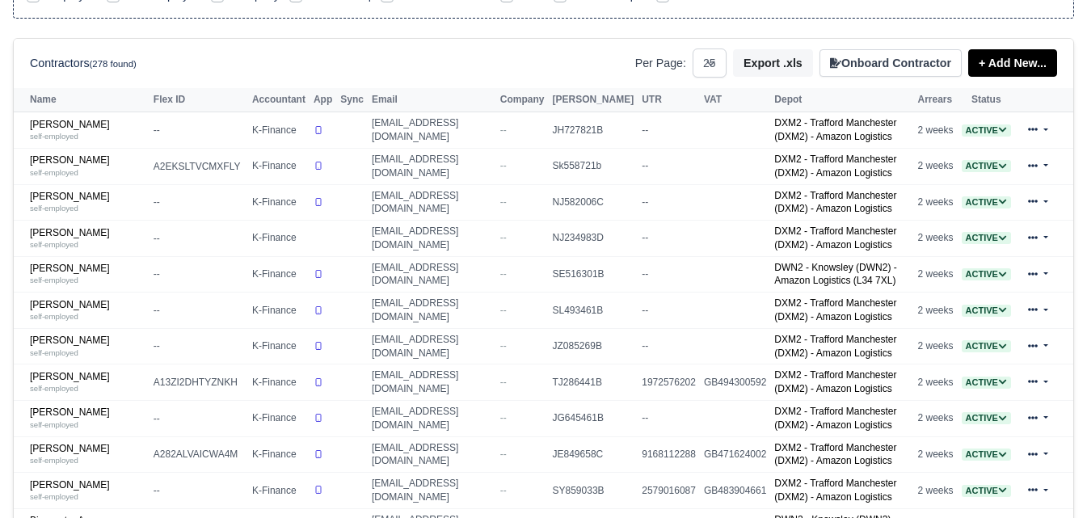
scroll to position [269, 0]
click at [50, 314] on link "Ali Irshad self-employed" at bounding box center [88, 310] width 116 height 23
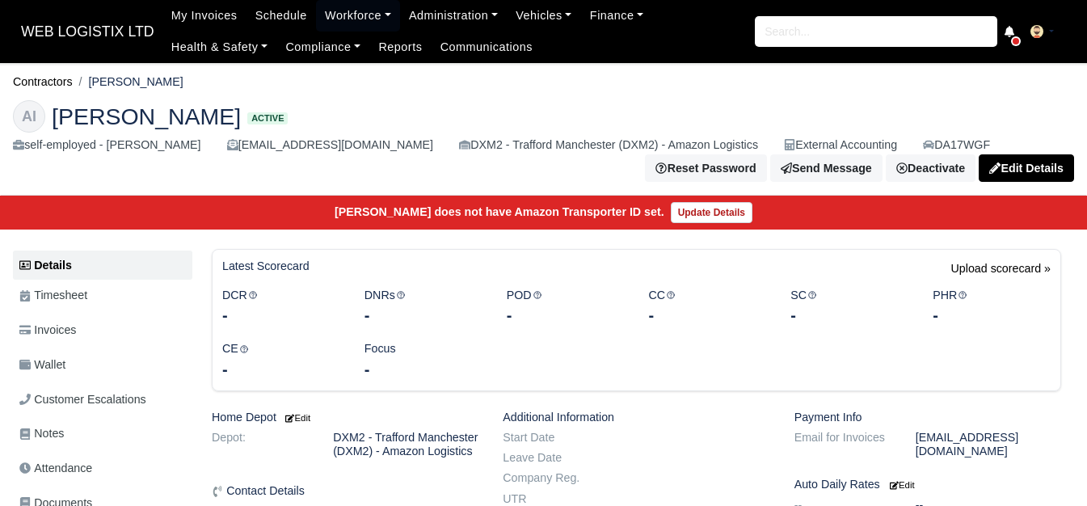
click at [98, 351] on link "Wallet" at bounding box center [102, 365] width 179 height 32
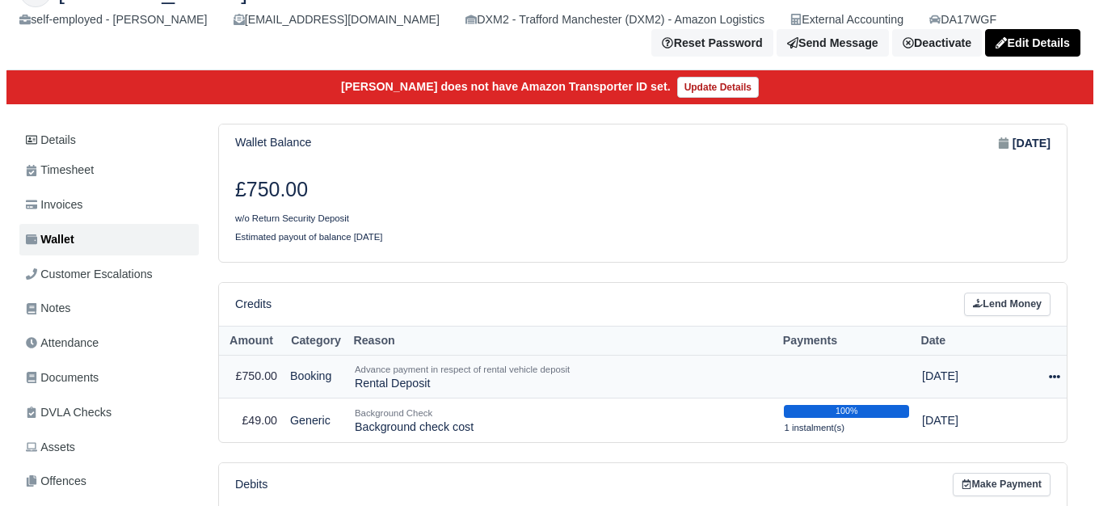
scroll to position [259, 0]
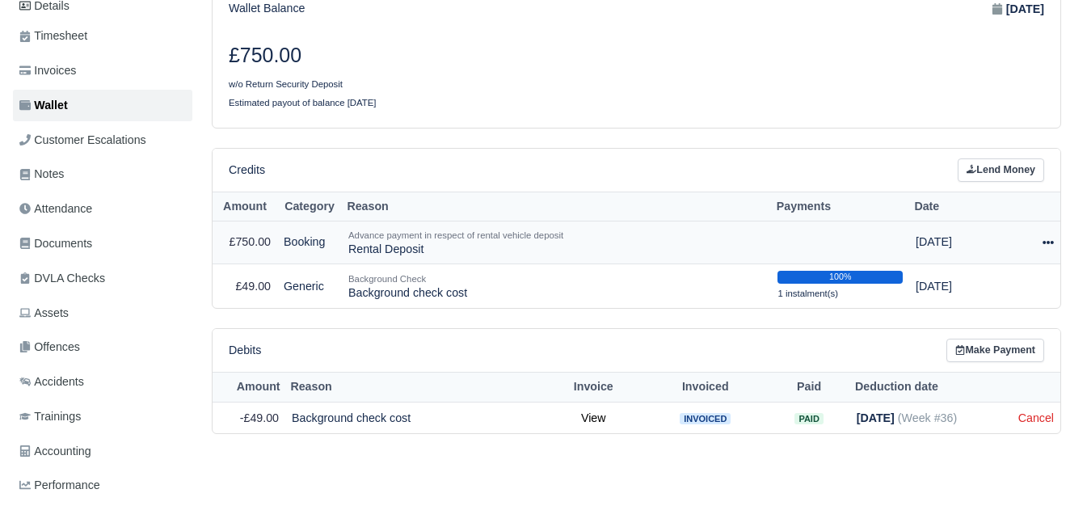
click at [1047, 244] on icon at bounding box center [1048, 242] width 11 height 3
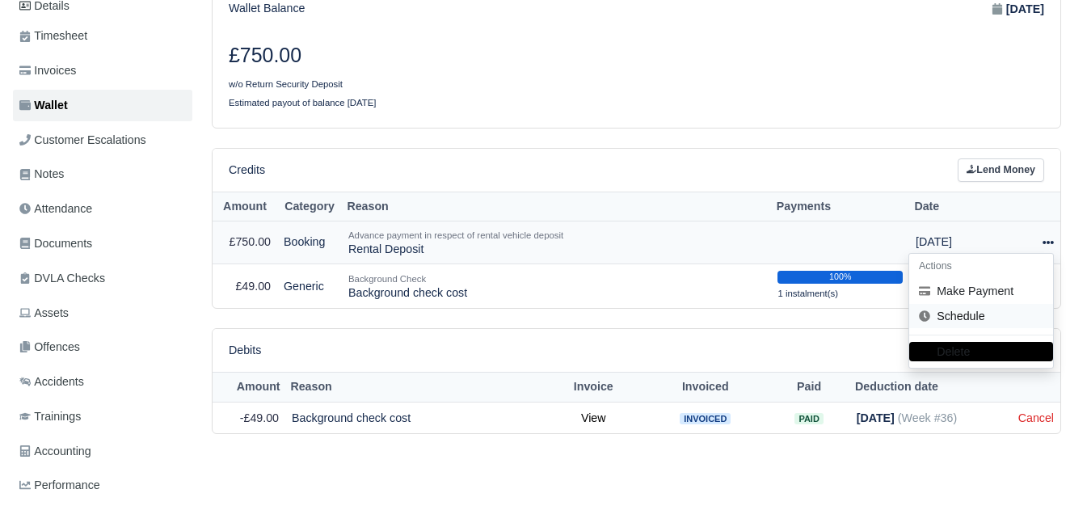
click at [957, 319] on link "Schedule" at bounding box center [981, 316] width 144 height 25
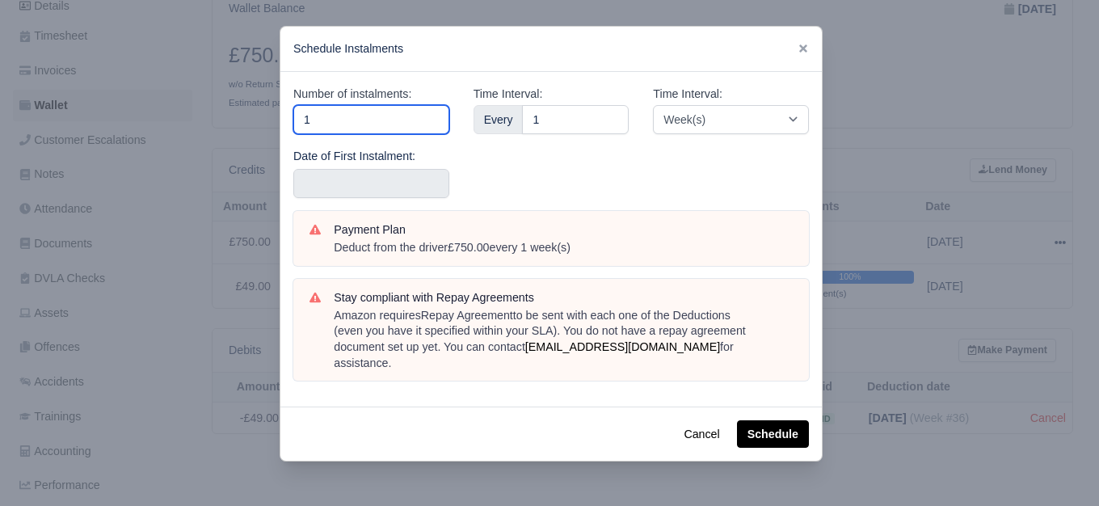
click at [359, 120] on input "1" at bounding box center [371, 119] width 156 height 29
type input "10"
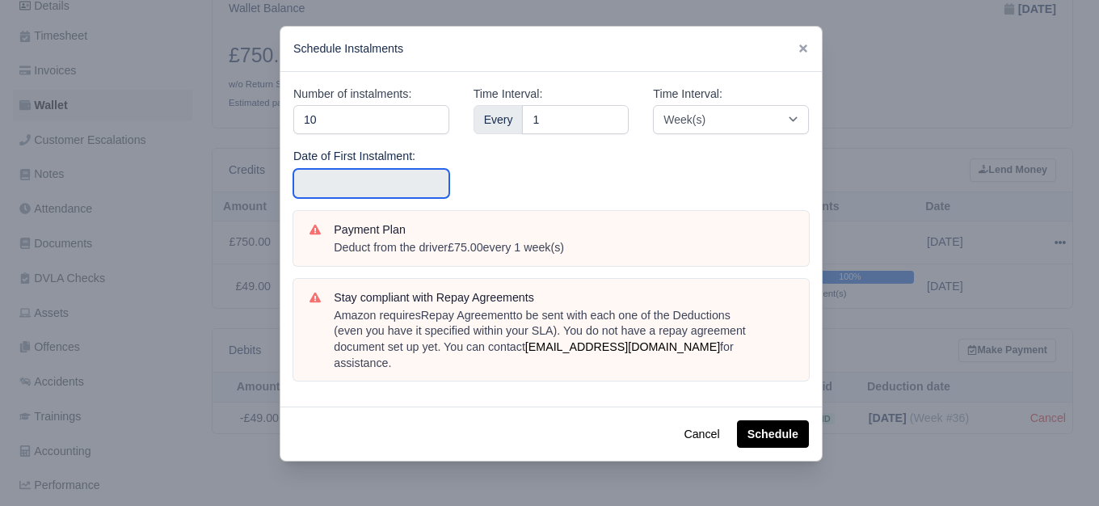
click at [325, 182] on input "text" at bounding box center [371, 183] width 156 height 29
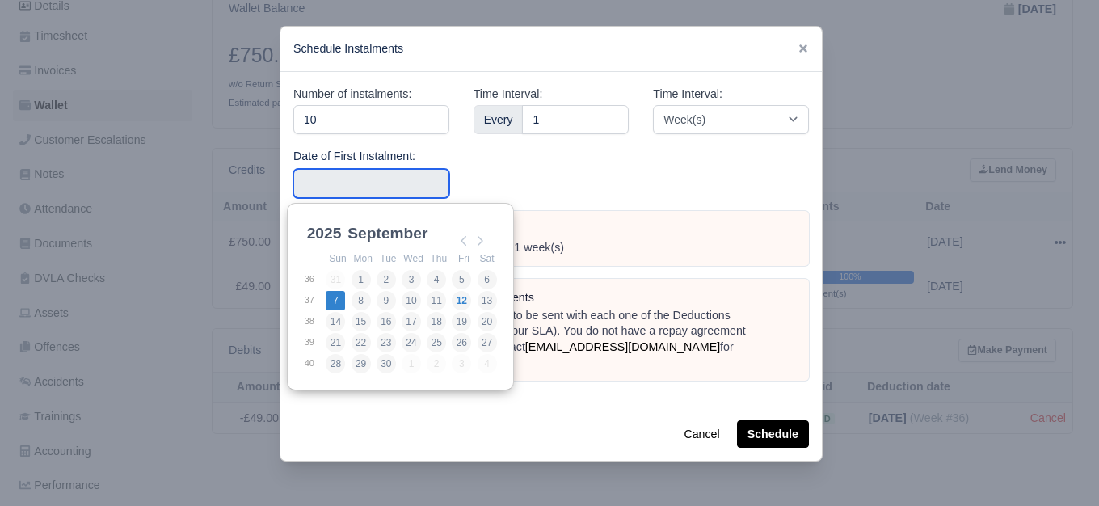
type input "[DATE]"
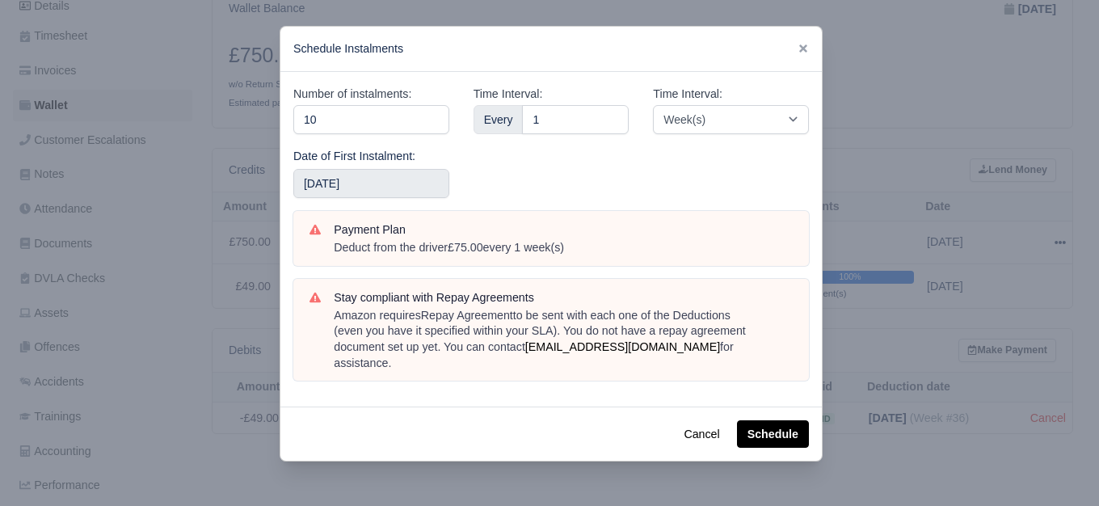
click at [400, 145] on div "Number of instalments: 10 Date of First Instalment: [DATE]" at bounding box center [371, 148] width 180 height 126
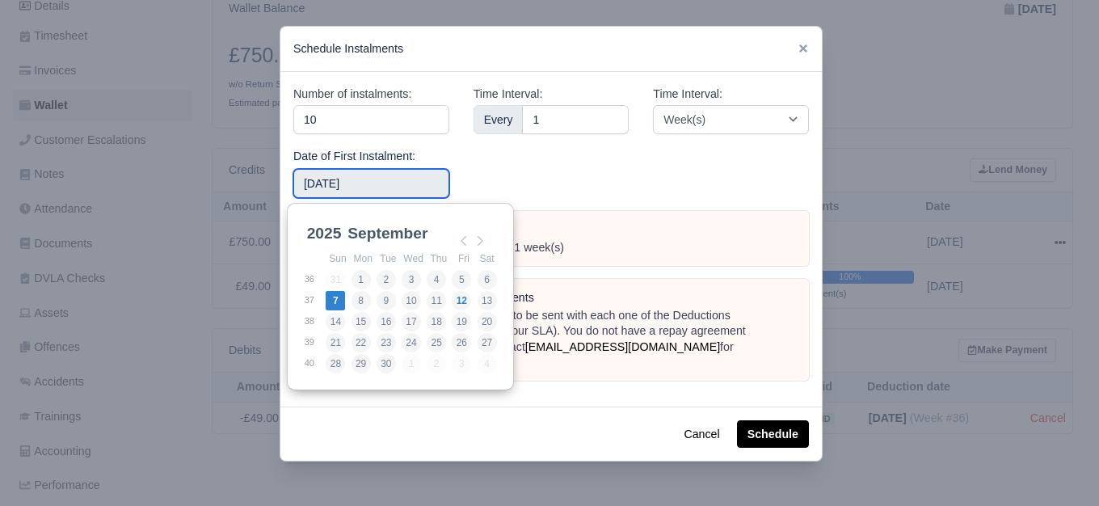
click at [375, 184] on input "[DATE]" at bounding box center [371, 183] width 156 height 29
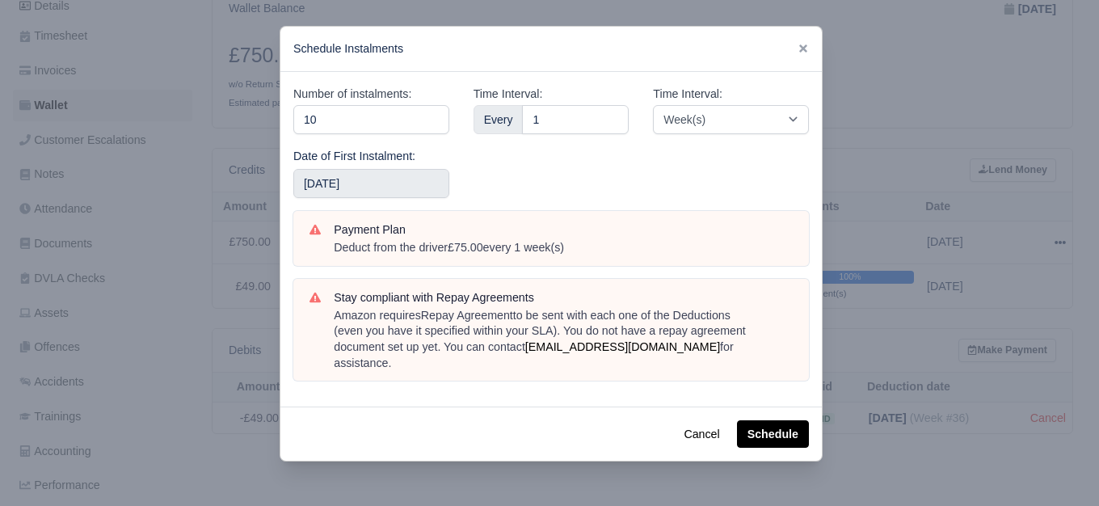
click at [499, 163] on div "Time Interval: Every 1" at bounding box center [551, 148] width 180 height 126
click at [410, 117] on input "10" at bounding box center [371, 119] width 156 height 29
click at [382, 184] on input "[DATE]" at bounding box center [371, 183] width 156 height 29
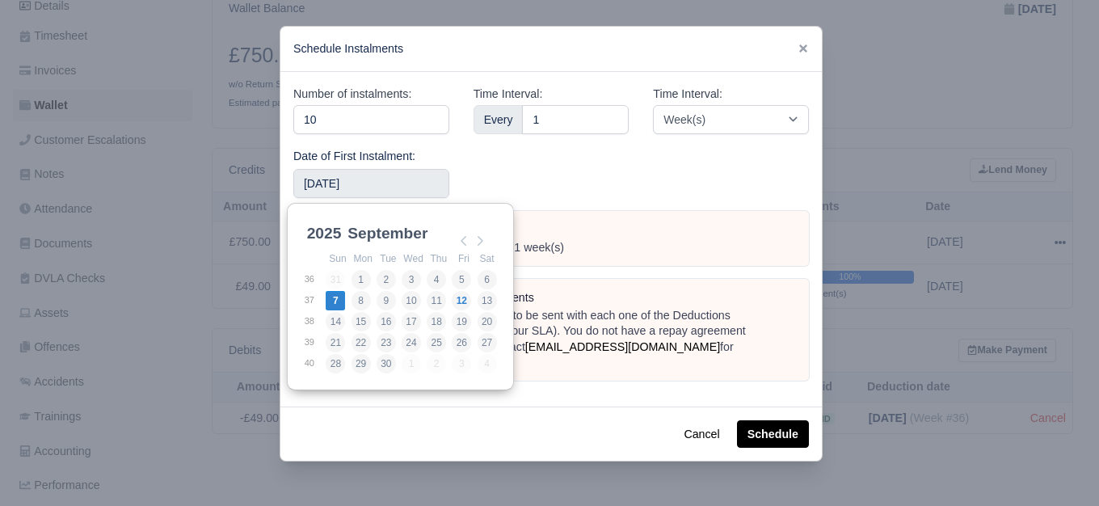
click at [533, 185] on div "Time Interval: Every 1" at bounding box center [551, 148] width 180 height 126
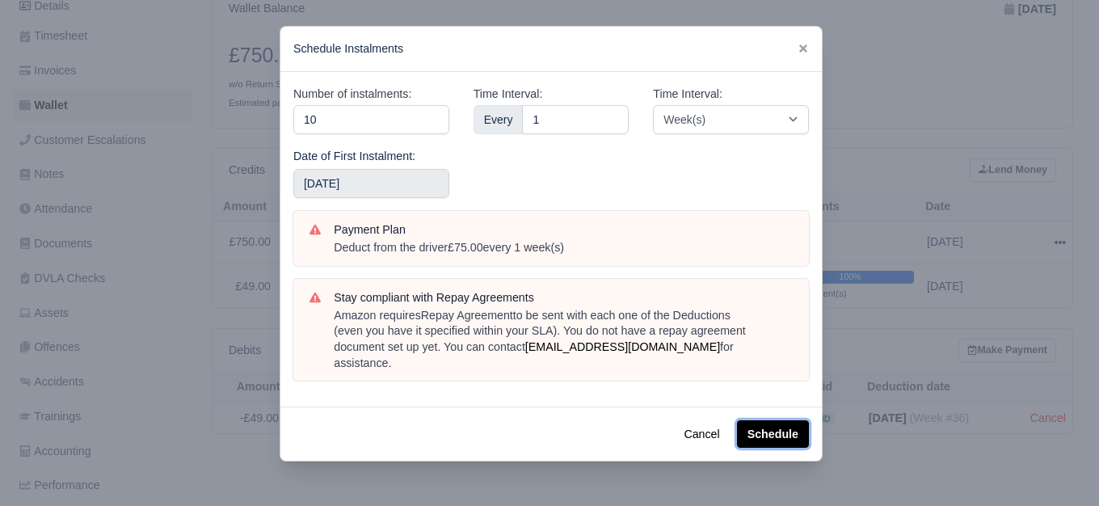
click at [774, 420] on button "Schedule" at bounding box center [773, 433] width 72 height 27
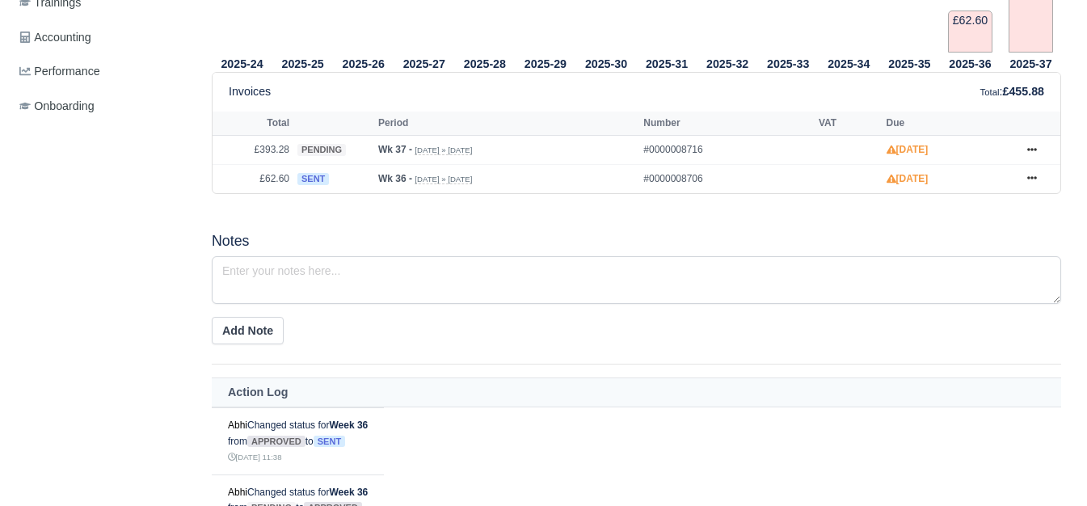
scroll to position [673, 0]
click at [1033, 149] on icon at bounding box center [1032, 150] width 10 height 10
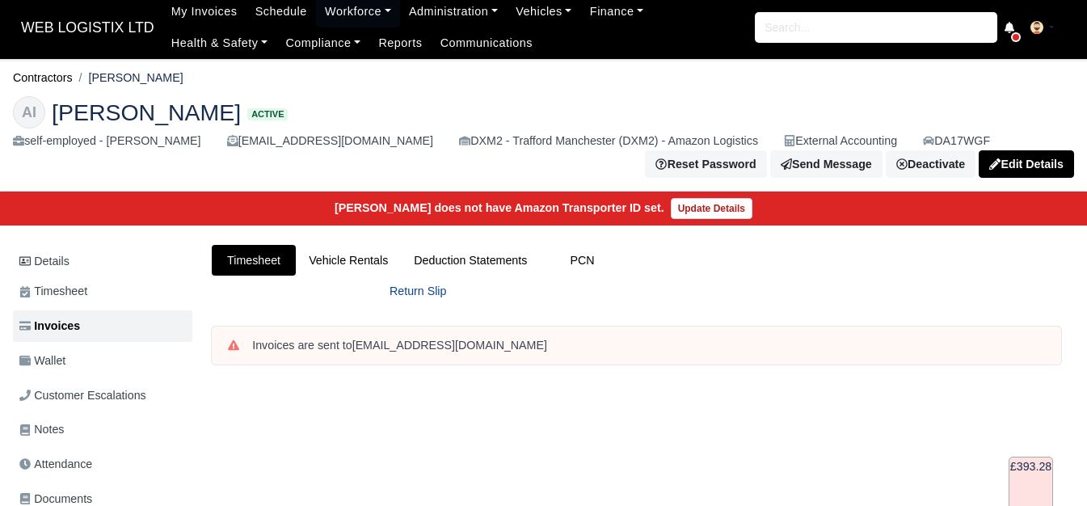
scroll to position [0, 0]
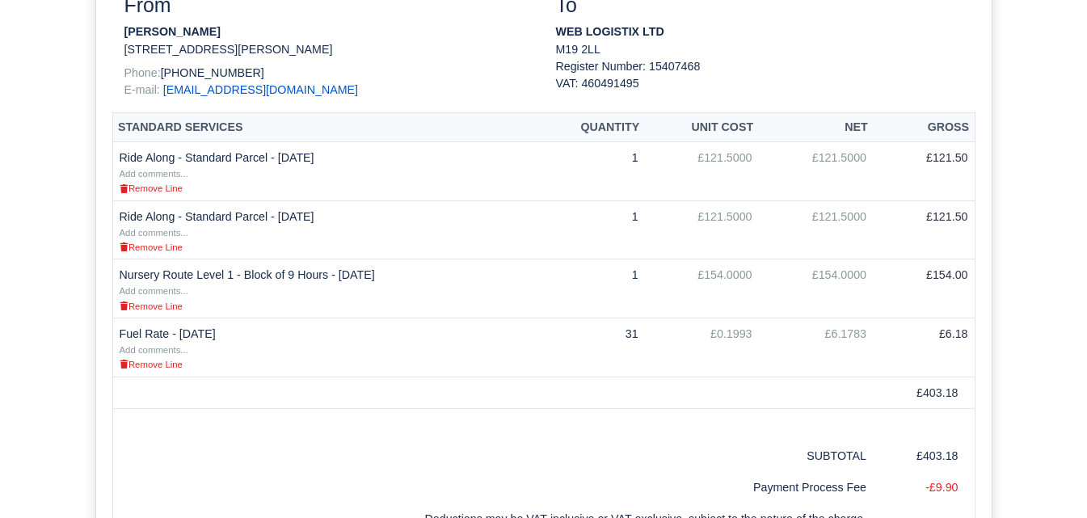
scroll to position [404, 0]
click at [293, 157] on td "Ride Along - Standard Parcel - 07/09/2025 Add comments... Remove Line" at bounding box center [323, 171] width 423 height 59
click at [293, 156] on td "Ride Along - Standard Parcel - 07/09/2025 Add comments... Remove Line" at bounding box center [323, 171] width 423 height 59
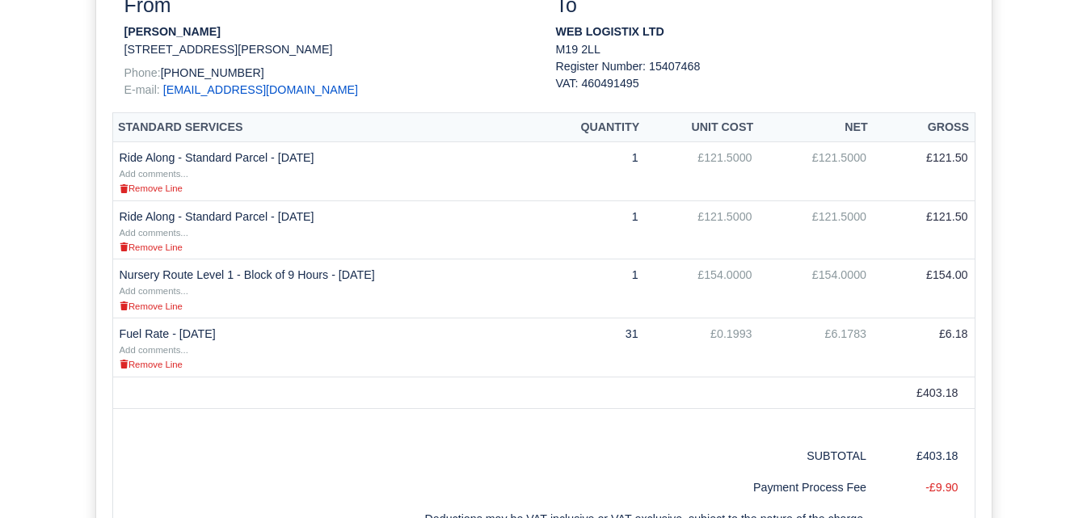
click at [333, 156] on td "Ride Along - Standard Parcel - 07/09/2025 Add comments... Remove Line" at bounding box center [323, 171] width 423 height 59
drag, startPoint x: 333, startPoint y: 156, endPoint x: 116, endPoint y: 154, distance: 216.6
click at [116, 154] on td "Ride Along - Standard Parcel - 07/09/2025 Add comments... Remove Line" at bounding box center [323, 171] width 423 height 59
click at [427, 425] on td at bounding box center [543, 425] width 862 height 32
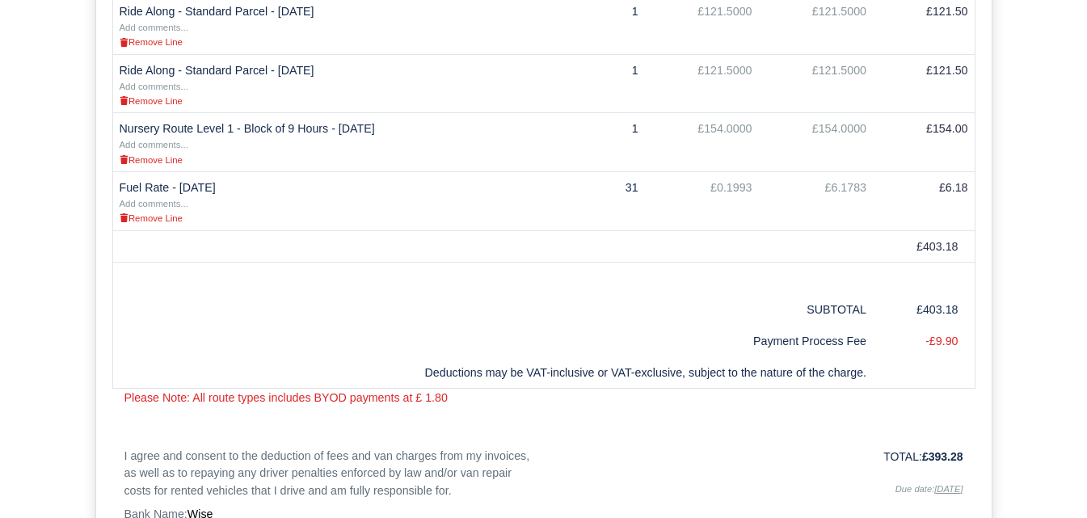
scroll to position [539, 0]
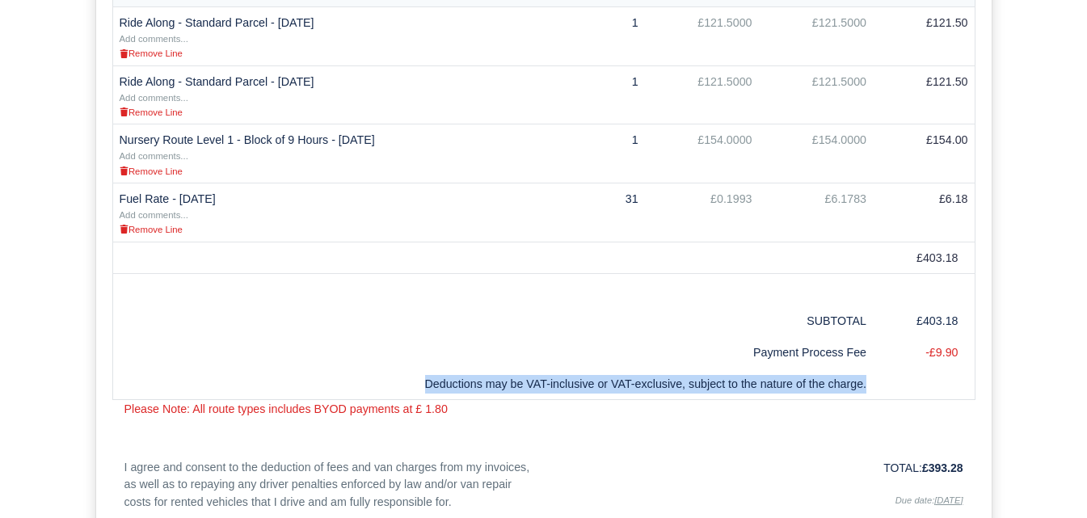
drag, startPoint x: 432, startPoint y: 377, endPoint x: 895, endPoint y: 387, distance: 463.2
click at [895, 387] on table "Standard Services Quantity Unit Cost Net Gross Ride Along - Standard Parcel - 0…" at bounding box center [543, 188] width 863 height 423
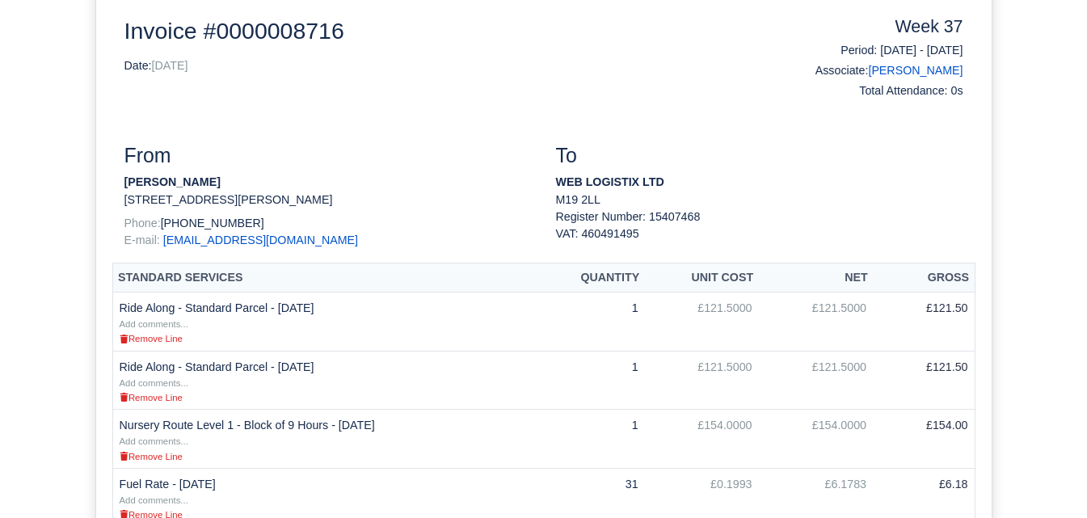
scroll to position [0, 0]
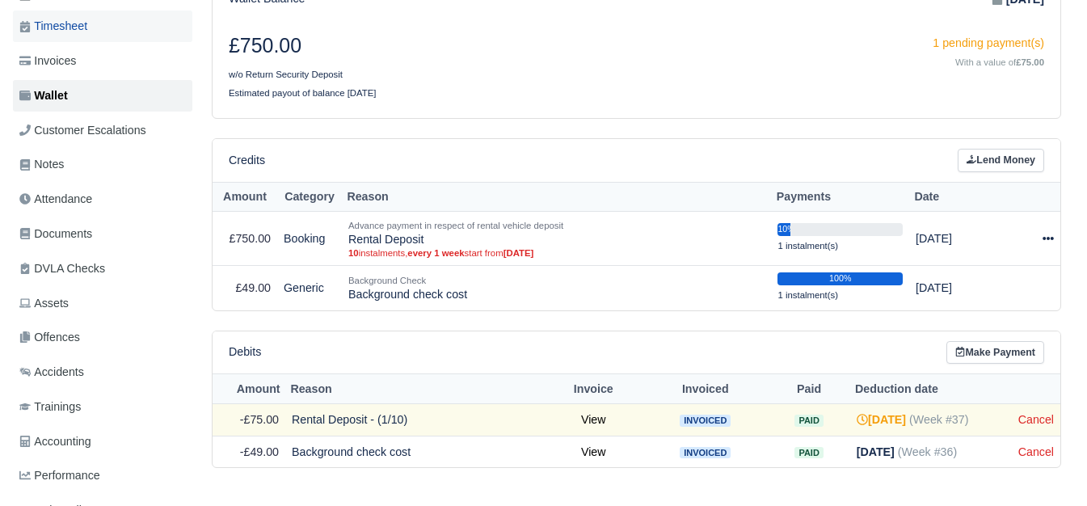
scroll to position [269, 0]
click at [998, 166] on link "Lend Money" at bounding box center [1001, 160] width 86 height 23
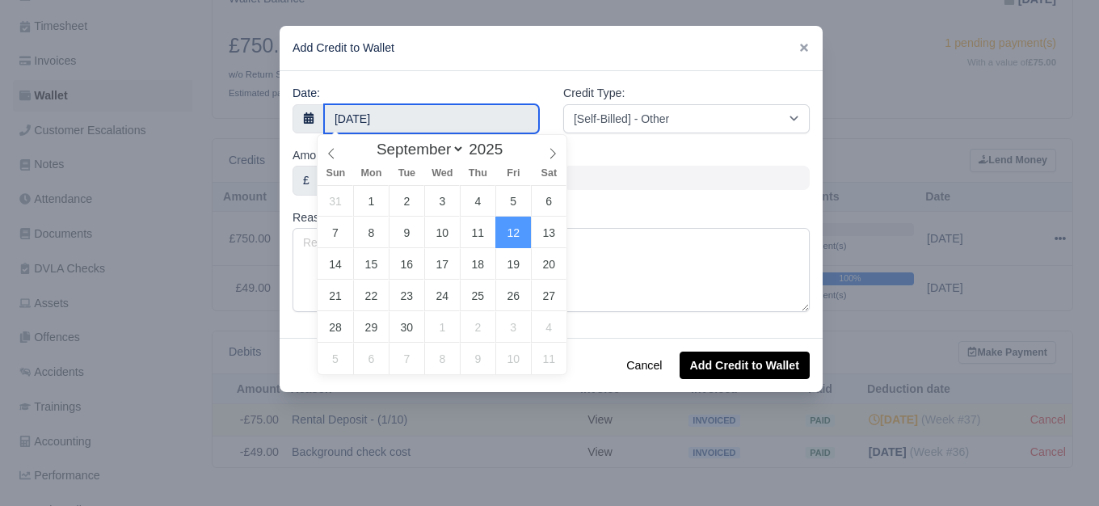
click at [338, 112] on input "12 September 2025" at bounding box center [431, 118] width 215 height 29
type input "11 September 2025"
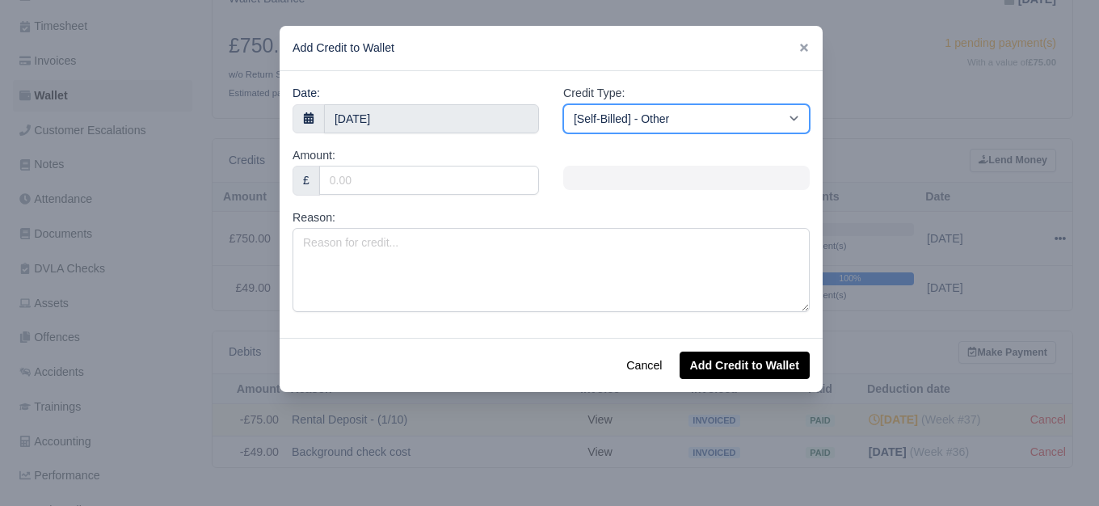
click at [668, 120] on select "[Self-Billed] - Other [Self-Billed] - Negative Invoice [Self-Billed] - Keychain…" at bounding box center [686, 118] width 246 height 29
select select "storage_fee"
click at [563, 104] on select "[Self-Billed] - Other [Self-Billed] - Negative Invoice [Self-Billed] - Keychain…" at bounding box center [686, 118] width 246 height 29
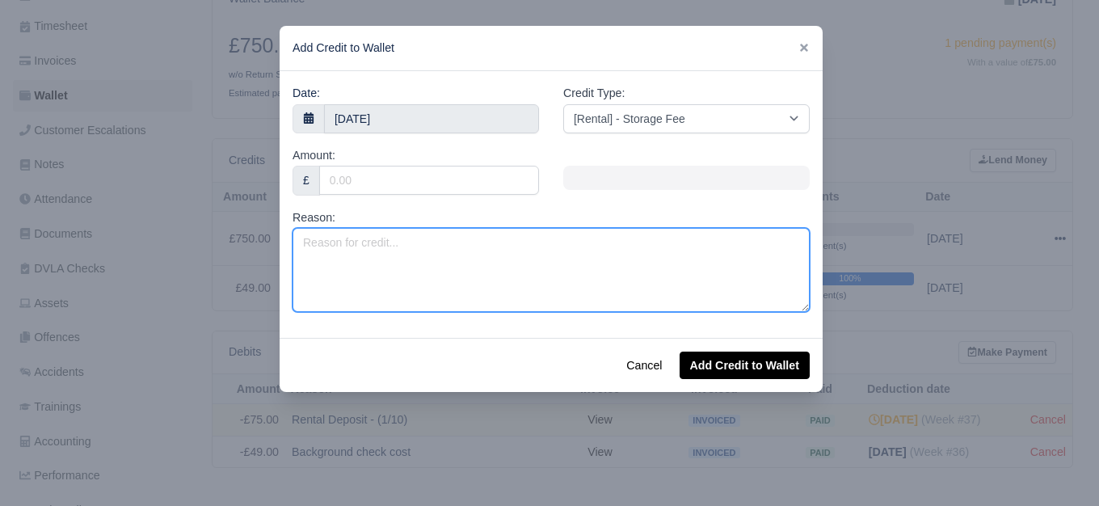
click at [396, 292] on textarea "Reason:" at bounding box center [551, 270] width 517 height 84
paste textarea "GIT & PL 2025 (Week 37 to Week 52)"
type textarea "GIT & PL 2025 (Week 37 to Week 52)"
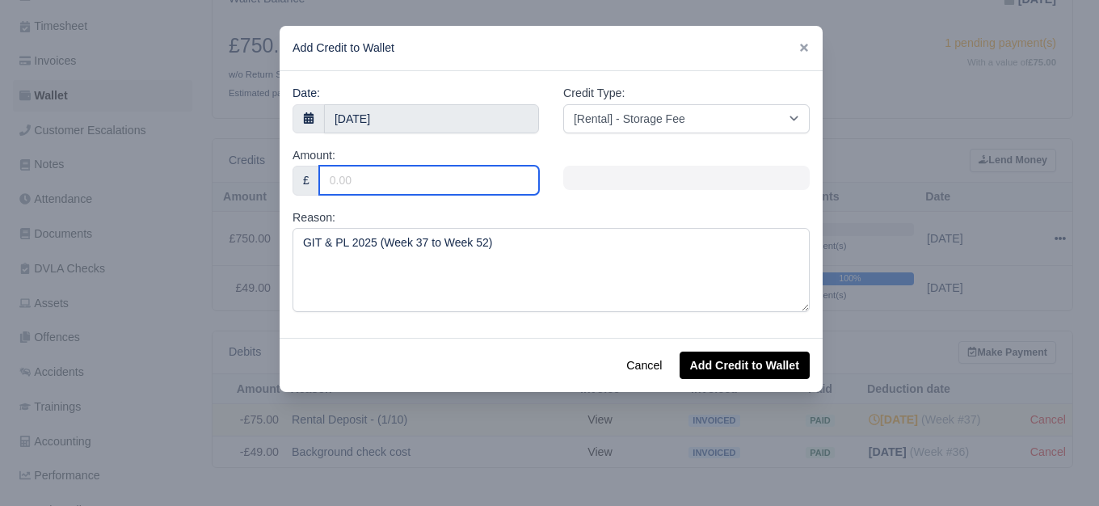
click at [383, 174] on input "Amount:" at bounding box center [429, 180] width 220 height 29
type input "80"
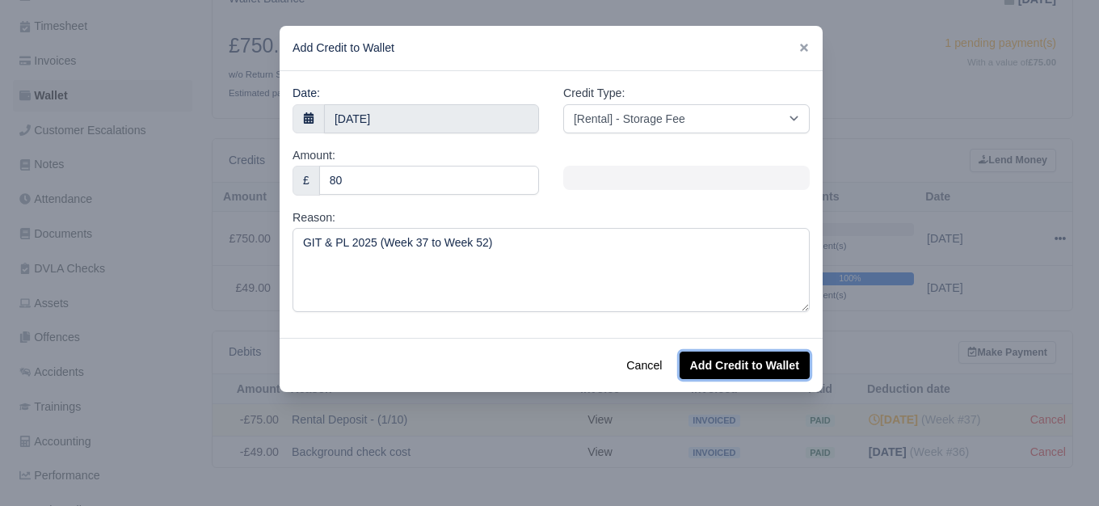
click at [748, 364] on button "Add Credit to Wallet" at bounding box center [745, 365] width 130 height 27
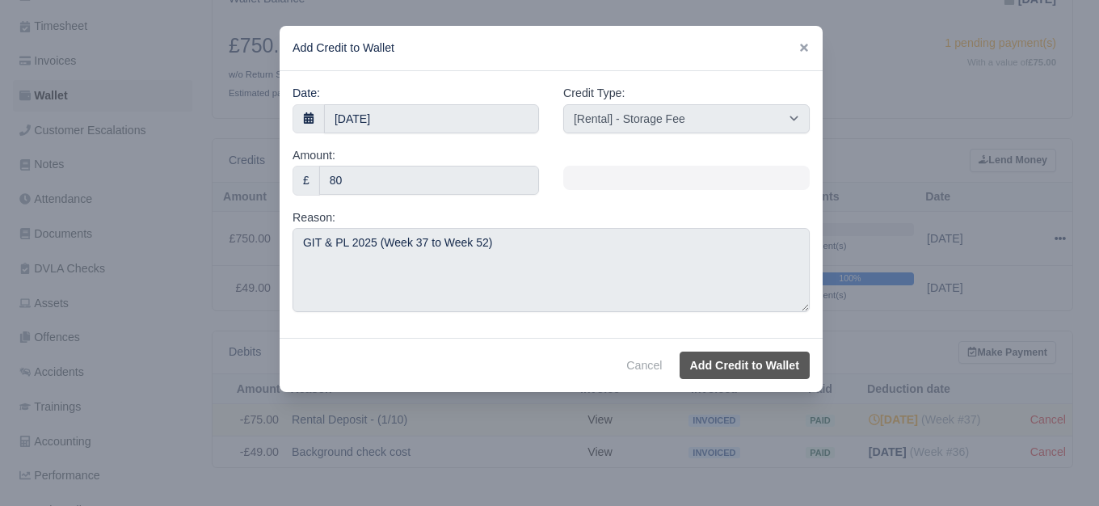
select select "other"
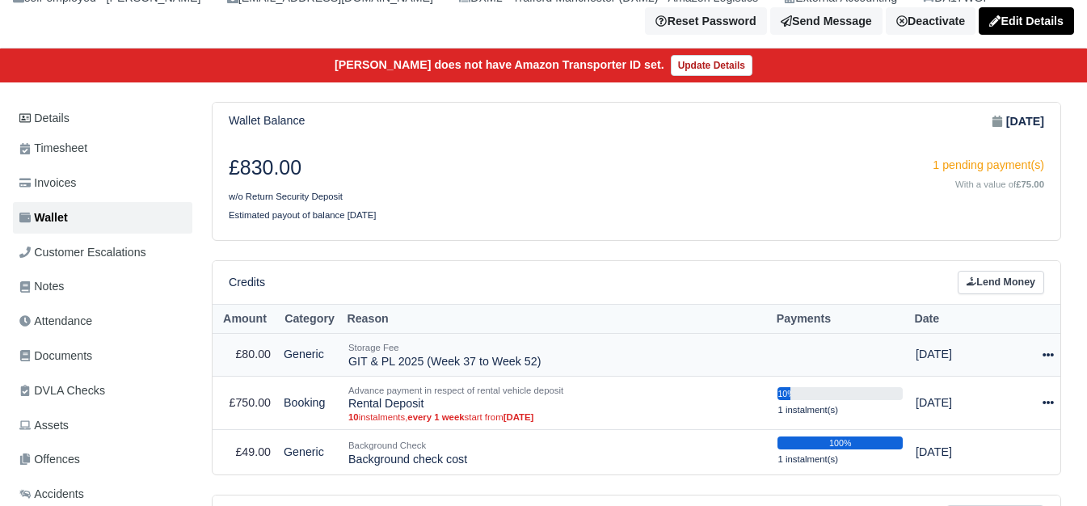
scroll to position [147, 0]
click at [1045, 364] on div at bounding box center [1037, 354] width 33 height 19
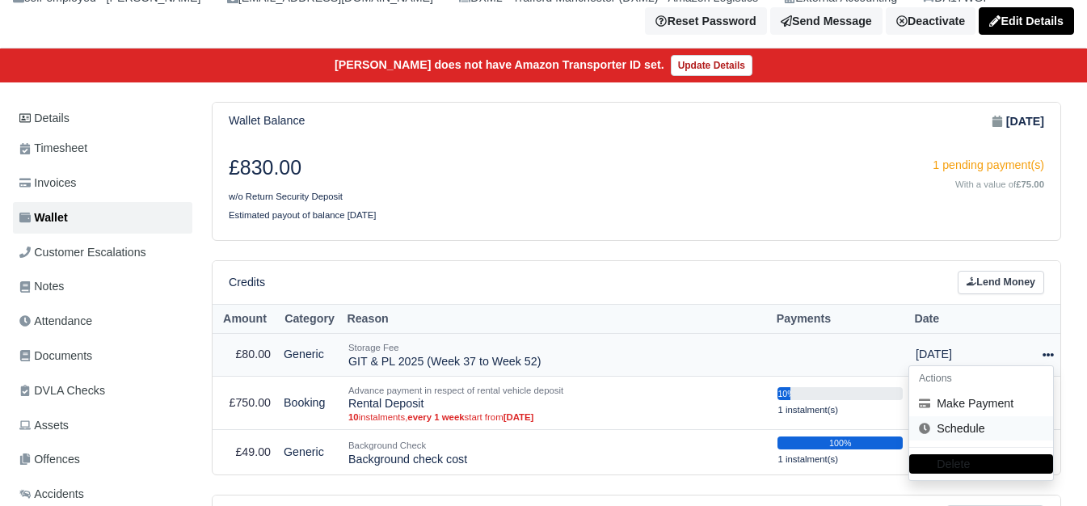
click at [996, 427] on link "Schedule" at bounding box center [981, 428] width 144 height 25
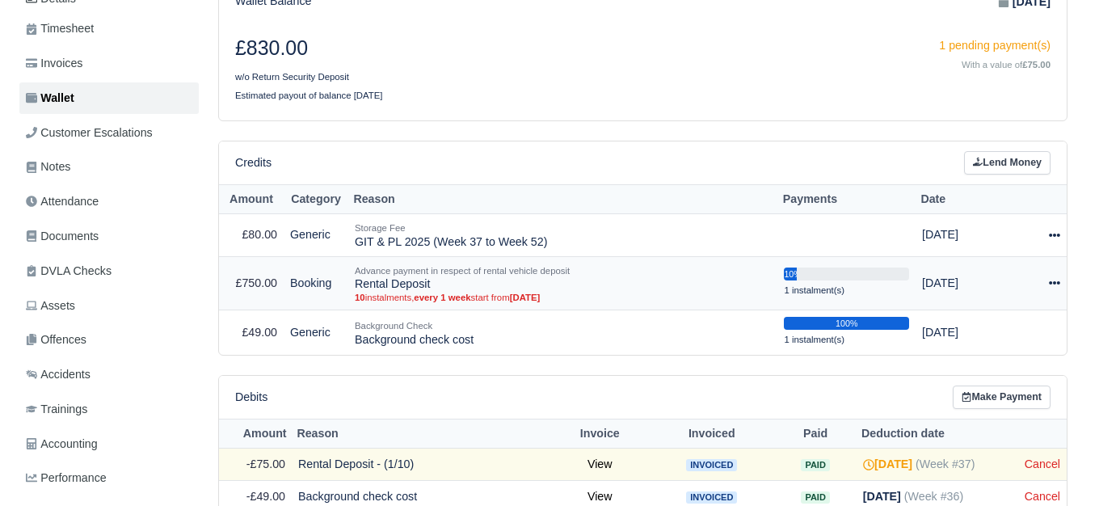
scroll to position [394, 0]
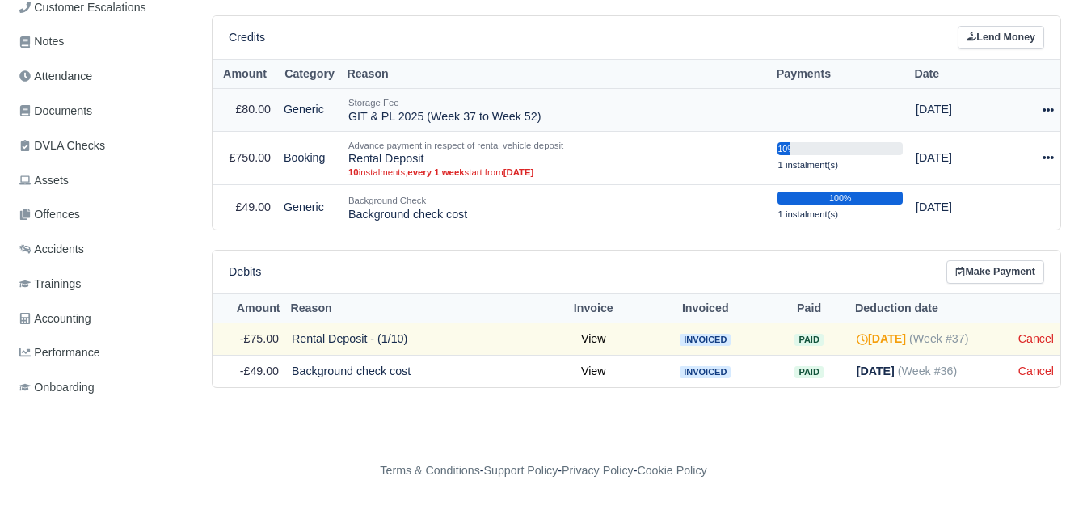
click at [1047, 108] on icon at bounding box center [1048, 109] width 11 height 11
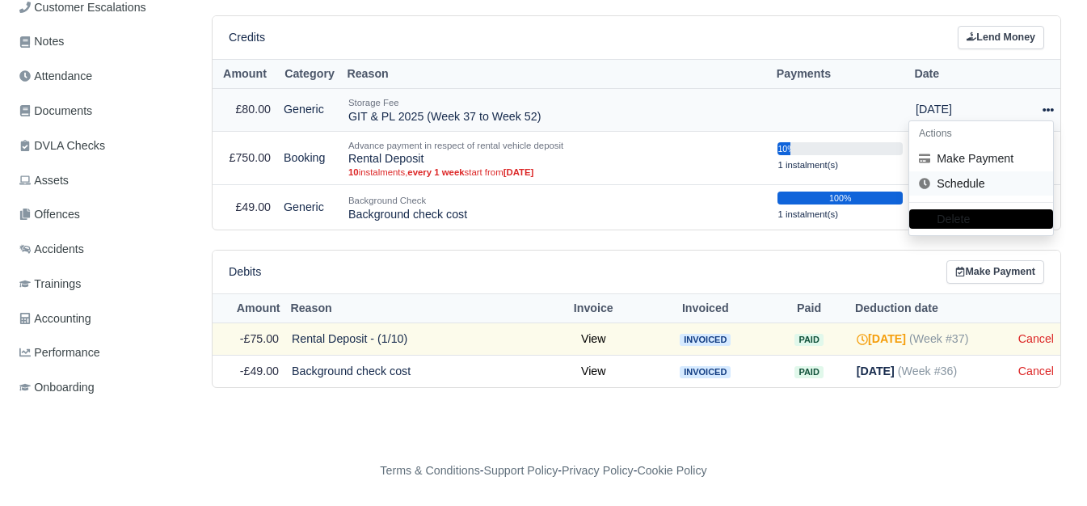
click at [994, 184] on link "Schedule" at bounding box center [981, 183] width 144 height 25
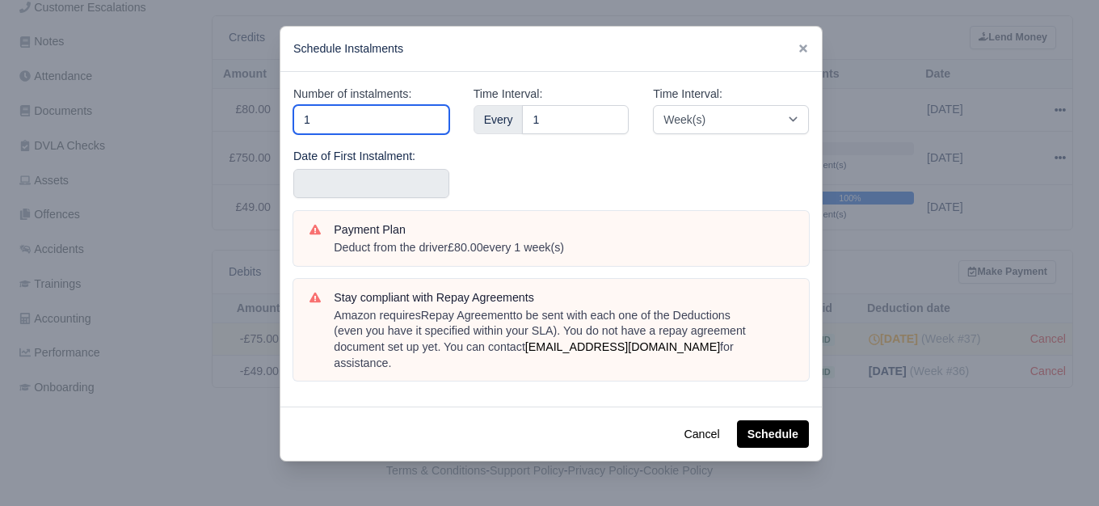
click at [346, 122] on input "1" at bounding box center [371, 119] width 156 height 29
type input "16"
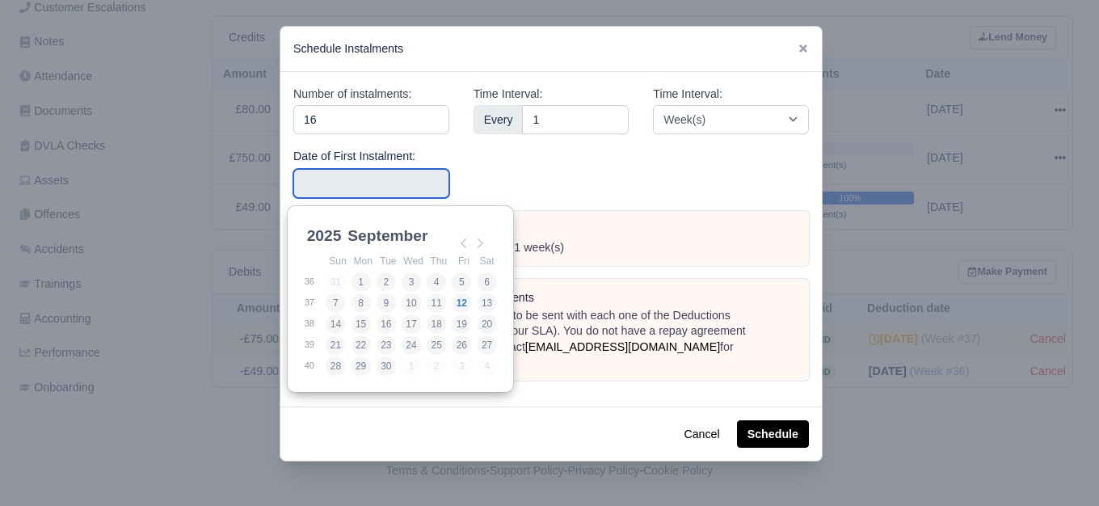
click at [314, 179] on input "Use the arrow keys to pick a date" at bounding box center [371, 183] width 156 height 29
type input "2025-09-07"
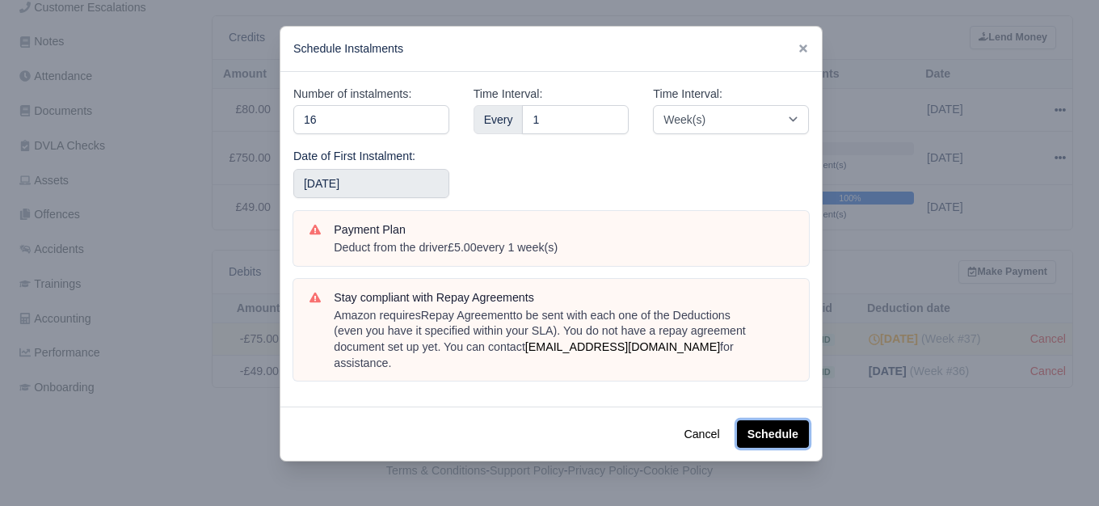
click at [780, 425] on button "Schedule" at bounding box center [773, 433] width 72 height 27
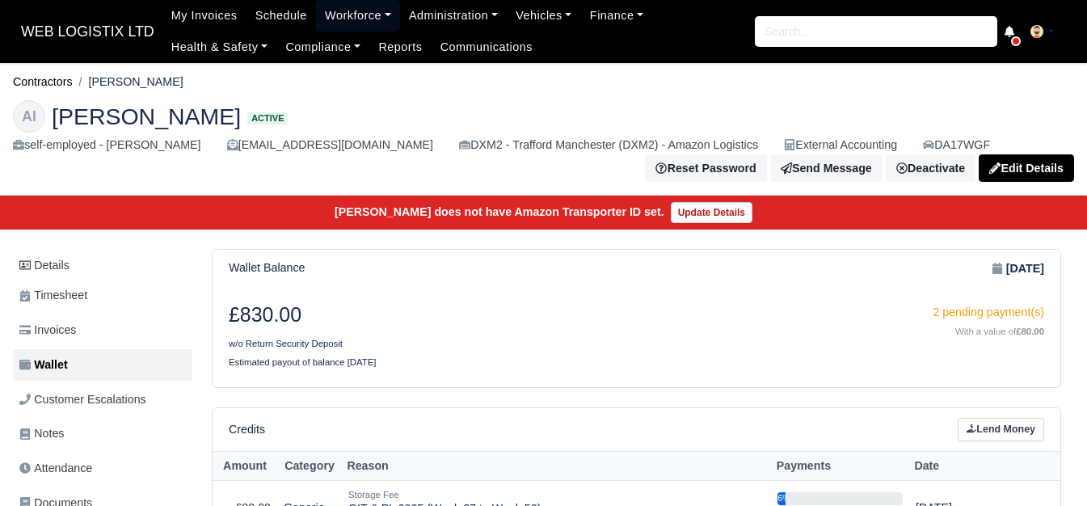
click at [316, 19] on link "Workforce" at bounding box center [358, 16] width 84 height 32
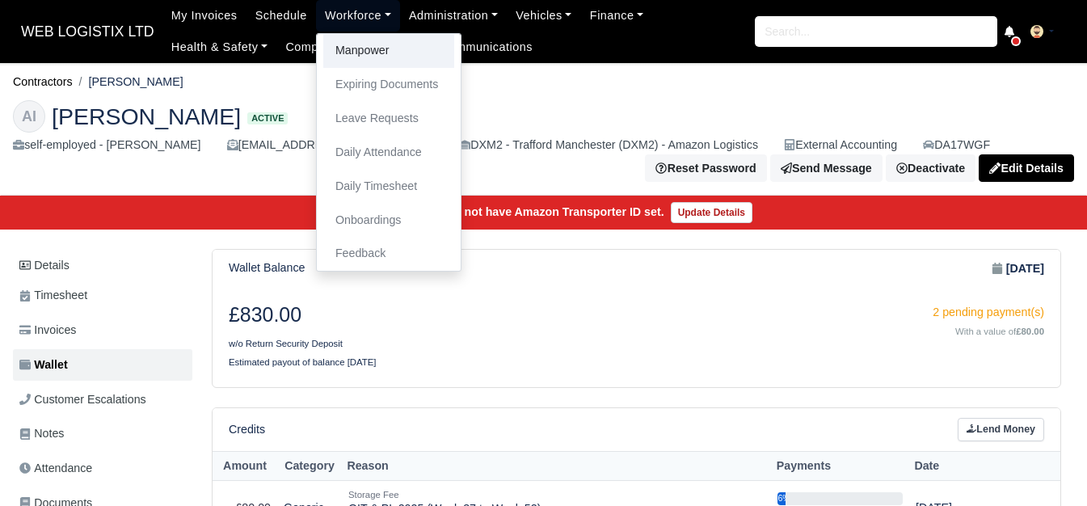
click at [356, 48] on link "Manpower" at bounding box center [388, 51] width 131 height 34
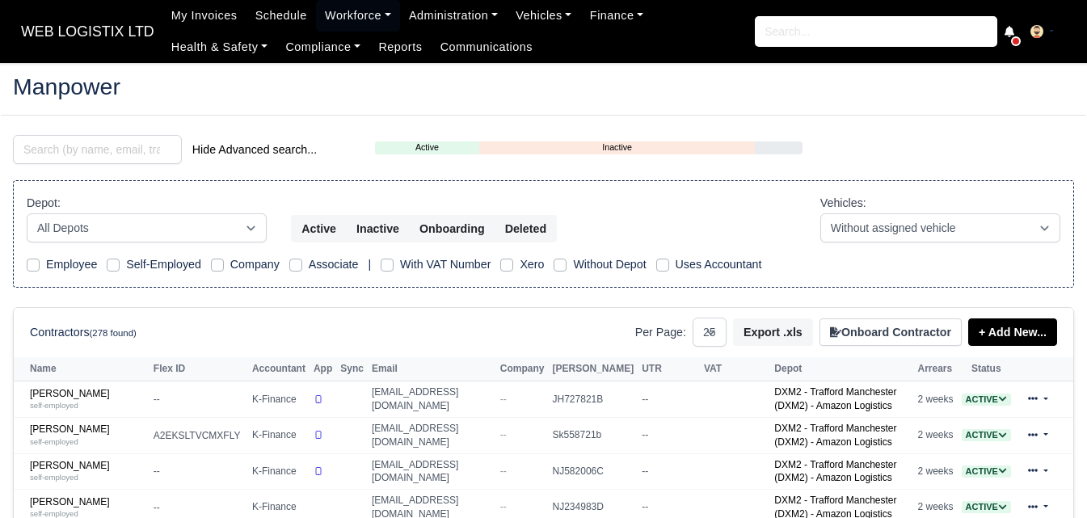
select select "25"
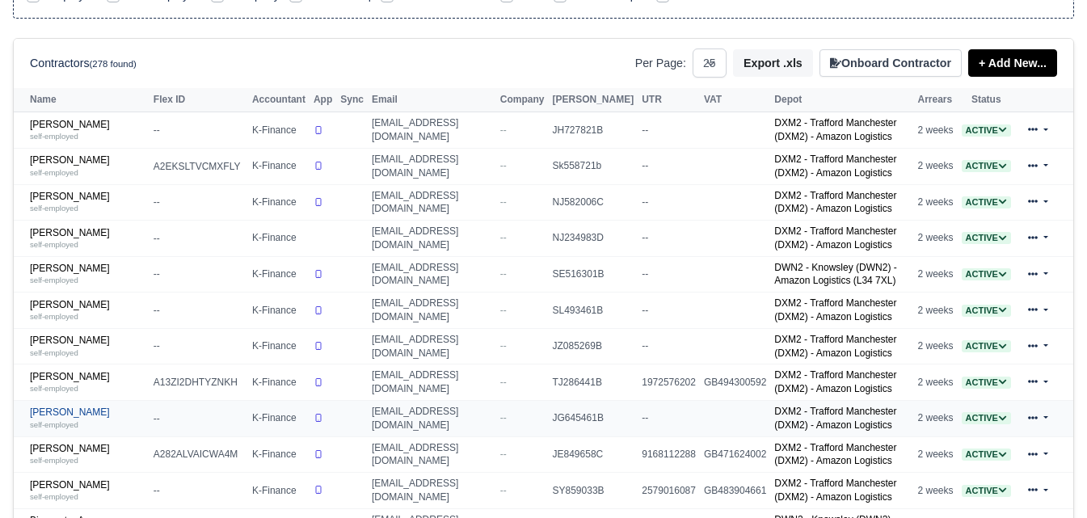
click at [61, 429] on small "self-employed" at bounding box center [54, 424] width 48 height 9
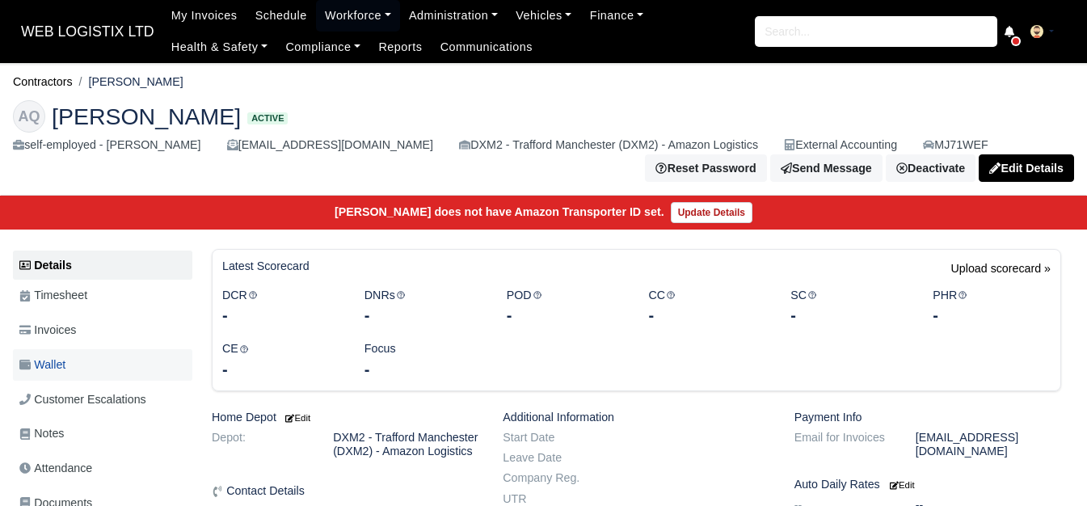
click at [82, 362] on link "Wallet" at bounding box center [102, 365] width 179 height 32
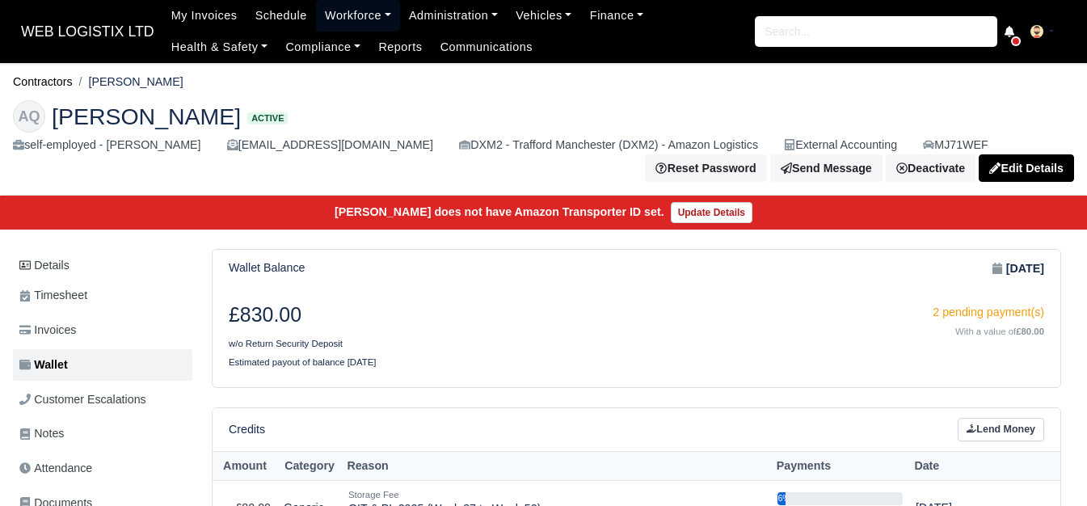
click at [352, 11] on link "Workforce" at bounding box center [358, 16] width 84 height 32
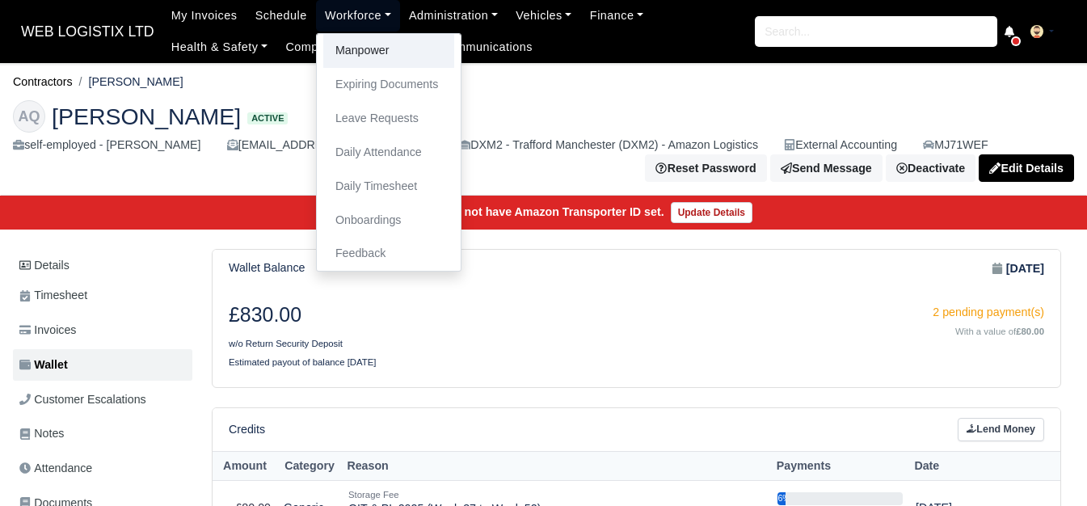
click at [343, 50] on link "Manpower" at bounding box center [388, 51] width 131 height 34
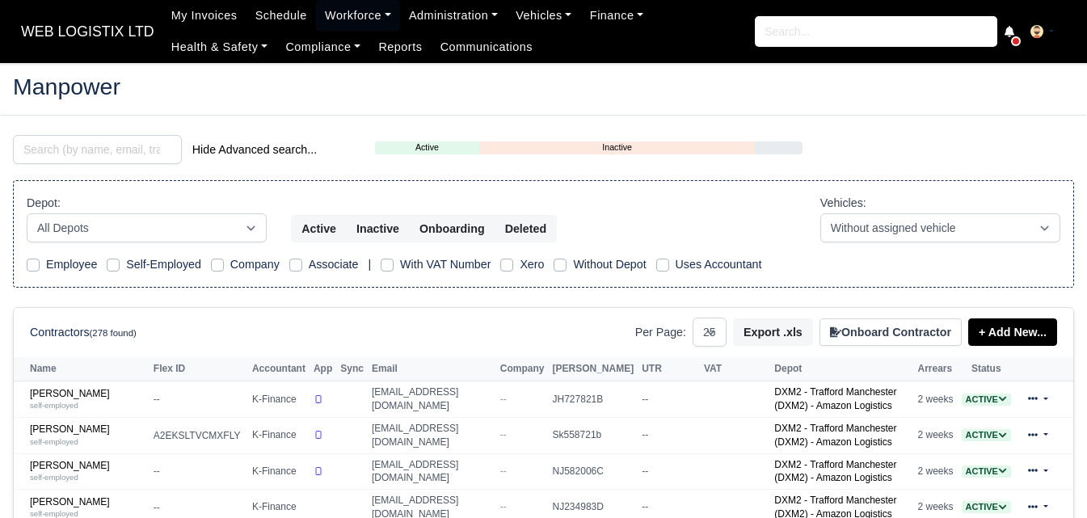
select select "25"
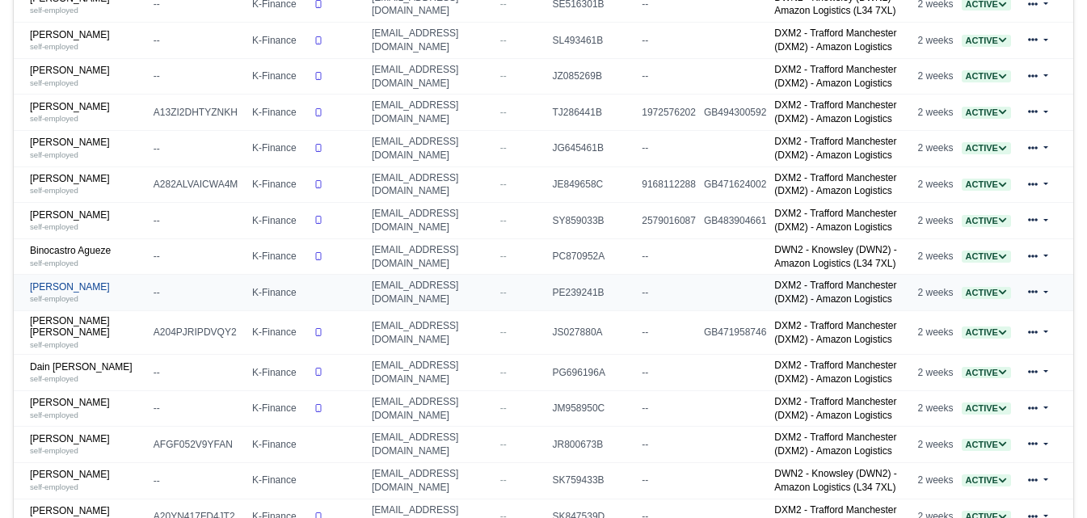
click at [93, 298] on link "[PERSON_NAME] self-employed" at bounding box center [88, 292] width 116 height 23
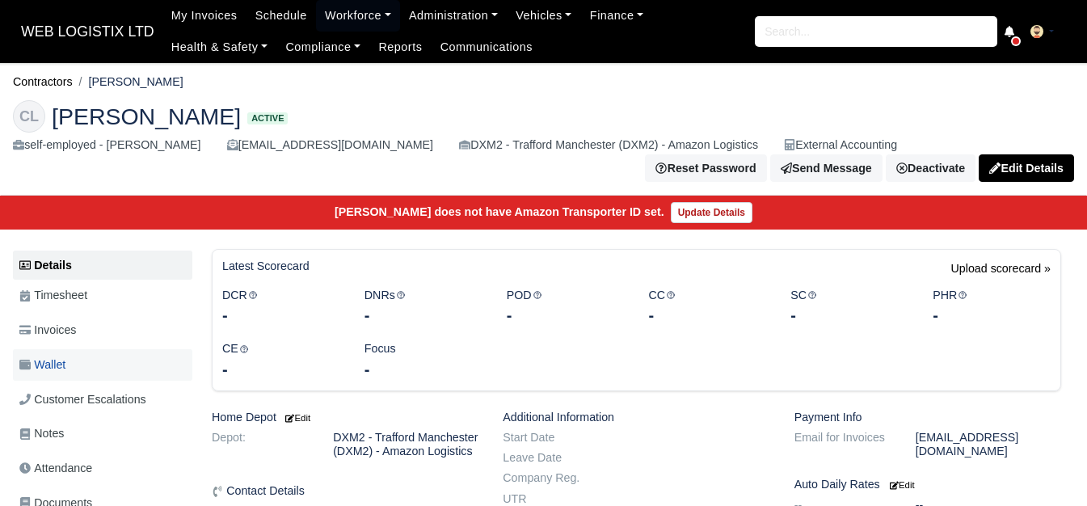
click at [82, 361] on link "Wallet" at bounding box center [102, 365] width 179 height 32
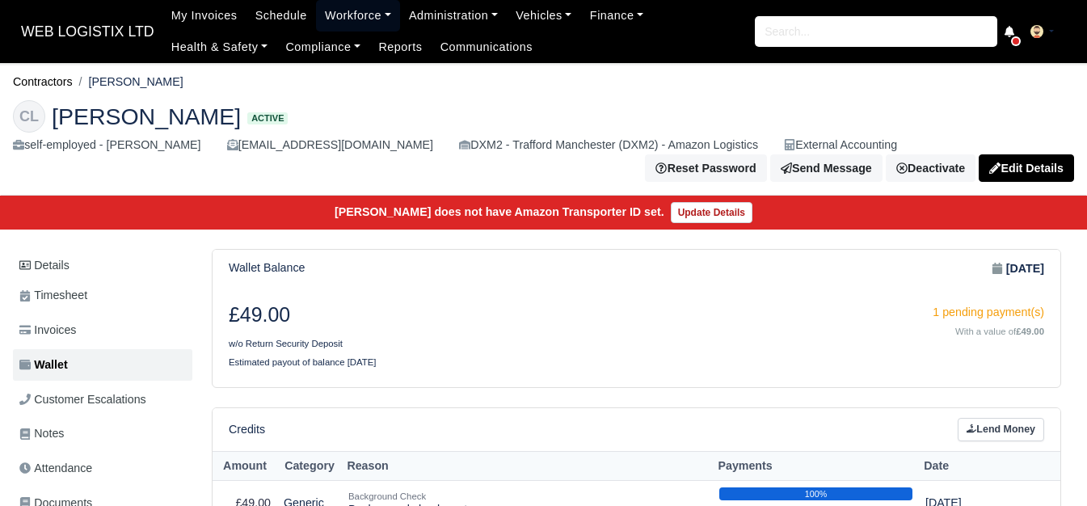
drag, startPoint x: 326, startPoint y: 20, endPoint x: 333, endPoint y: 28, distance: 10.9
click at [326, 20] on link "Workforce" at bounding box center [358, 16] width 84 height 32
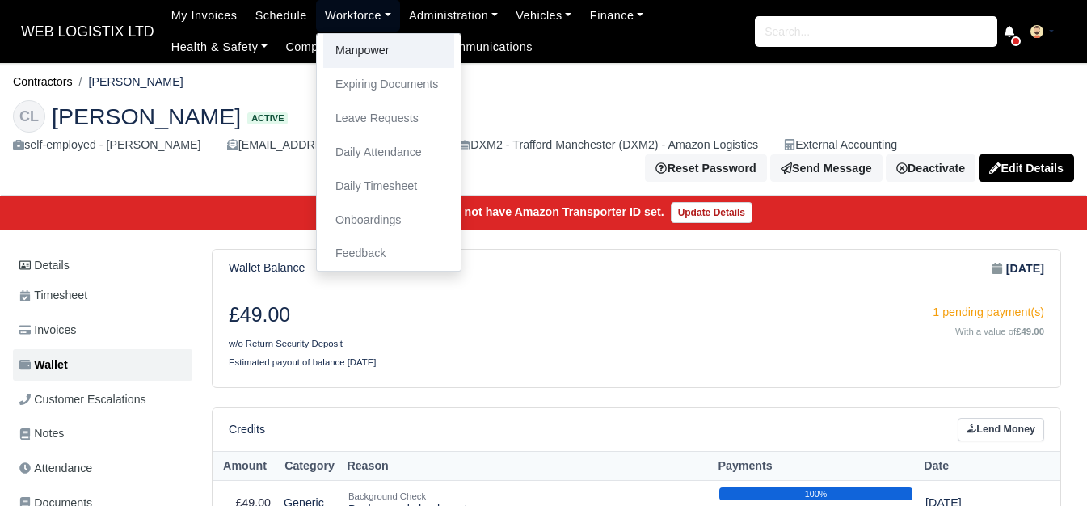
click at [339, 48] on link "Manpower" at bounding box center [388, 51] width 131 height 34
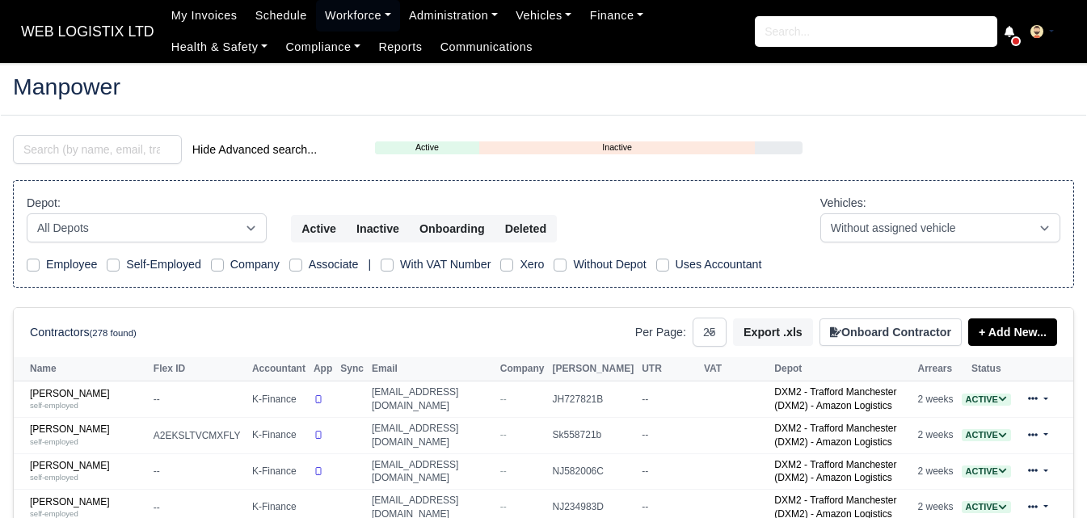
select select "25"
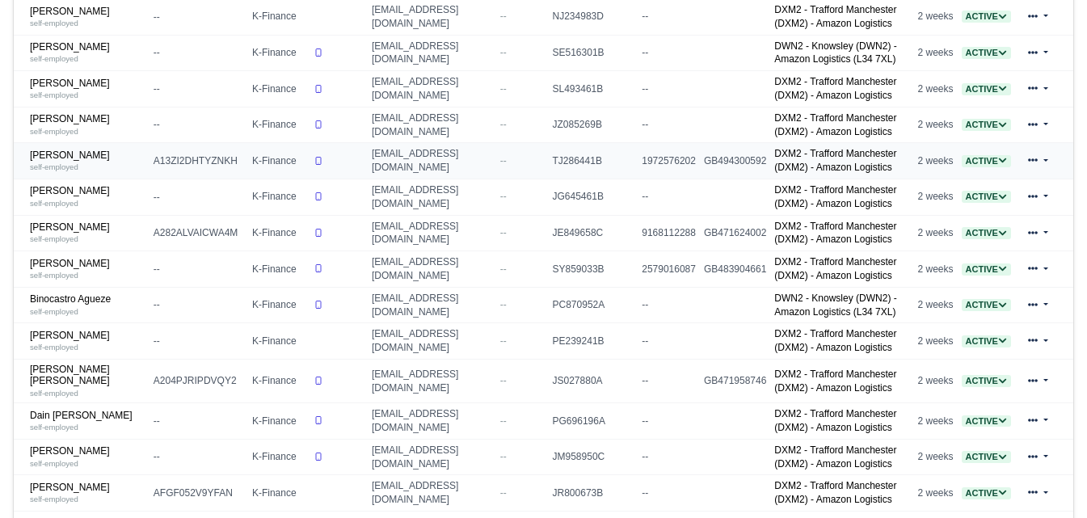
scroll to position [539, 0]
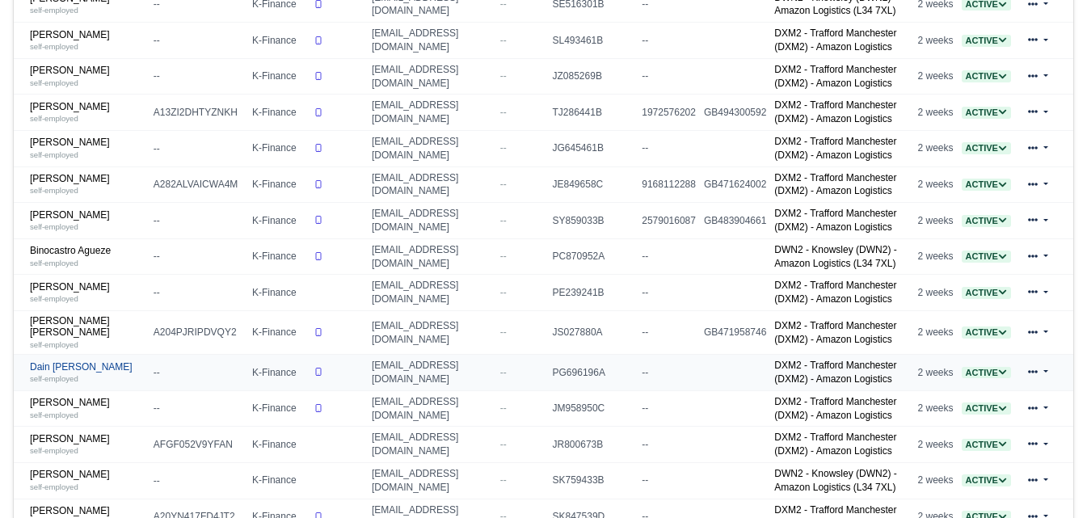
click at [109, 379] on link "Dain [PERSON_NAME] self-employed" at bounding box center [88, 372] width 116 height 23
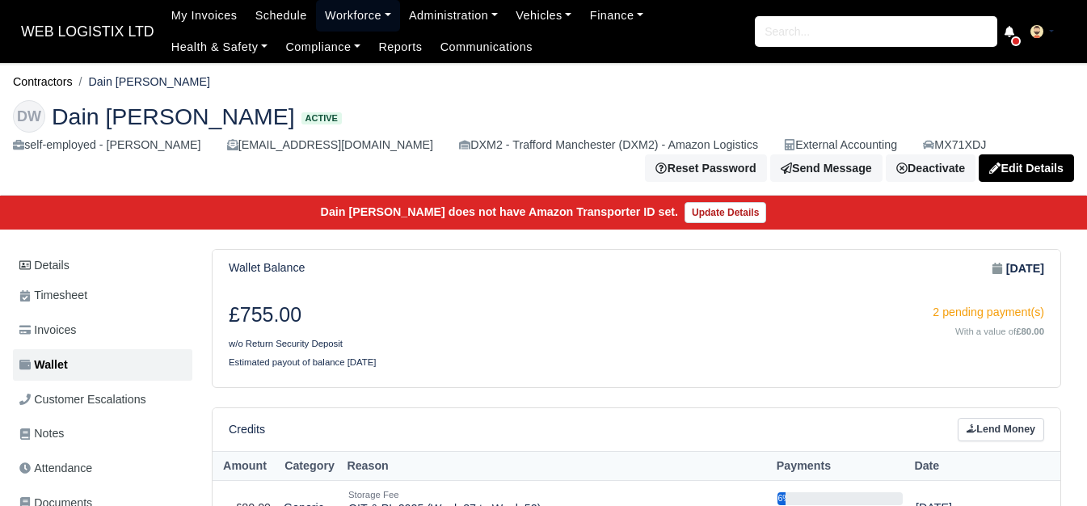
click at [349, 5] on link "Workforce" at bounding box center [358, 16] width 84 height 32
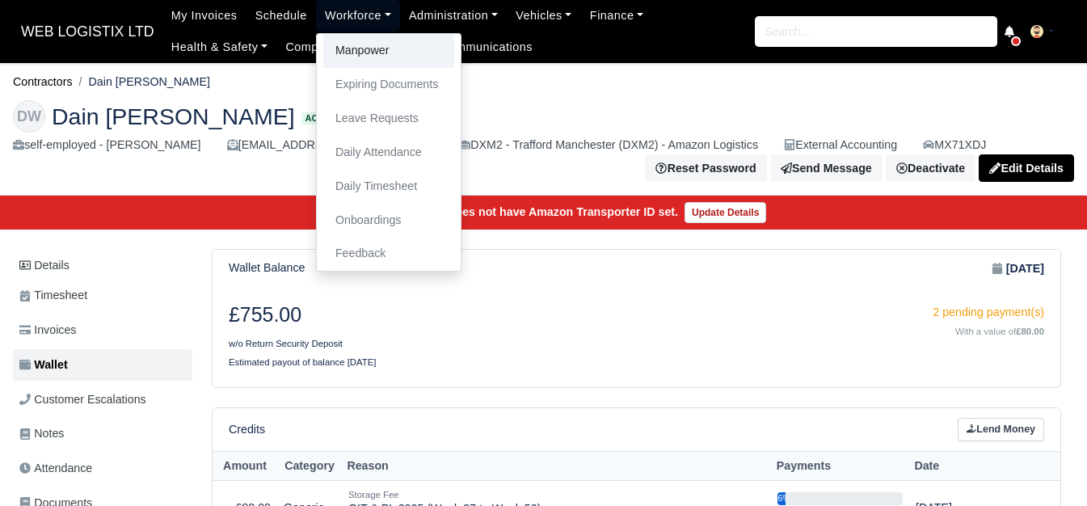
click at [355, 44] on link "Manpower" at bounding box center [388, 51] width 131 height 34
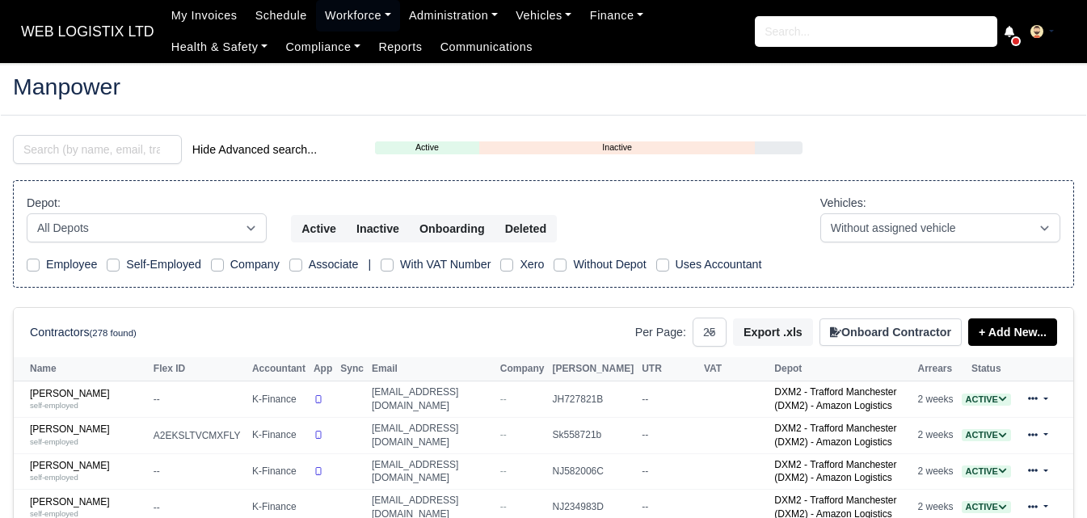
select select "25"
click at [69, 142] on input "search" at bounding box center [97, 149] width 169 height 29
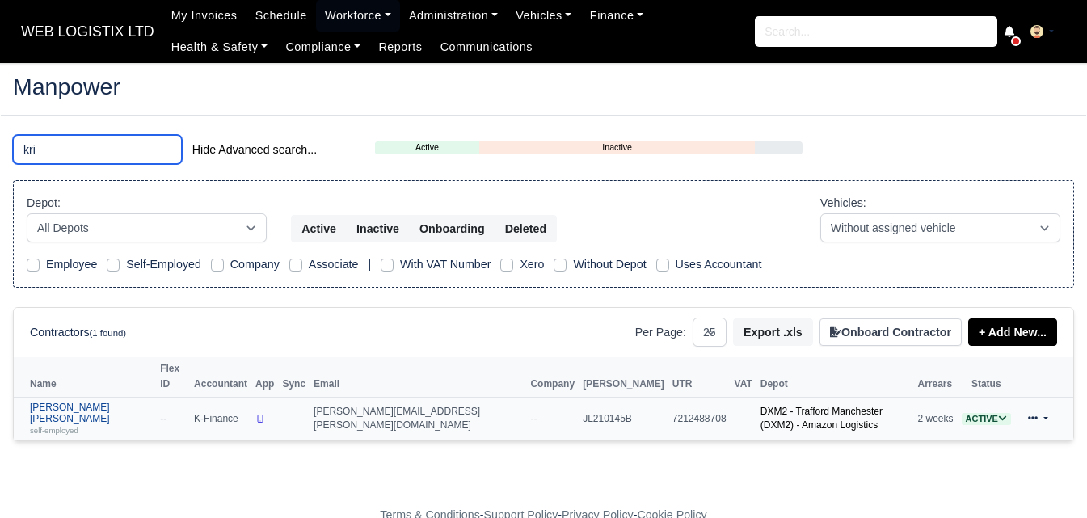
type input "kri"
click at [65, 402] on link "Kristopher John Morley self-employed" at bounding box center [91, 419] width 122 height 35
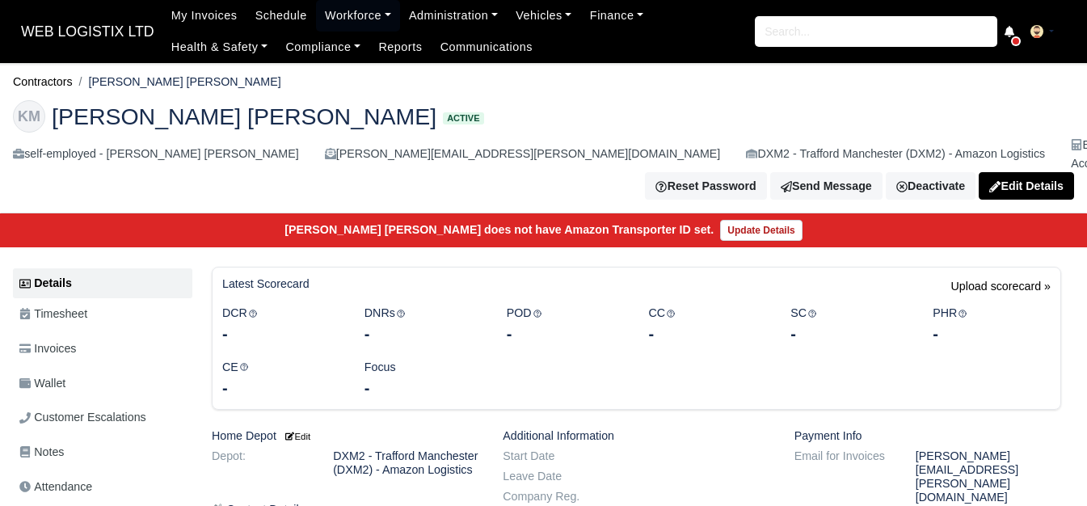
click at [73, 368] on link "Wallet" at bounding box center [102, 384] width 179 height 32
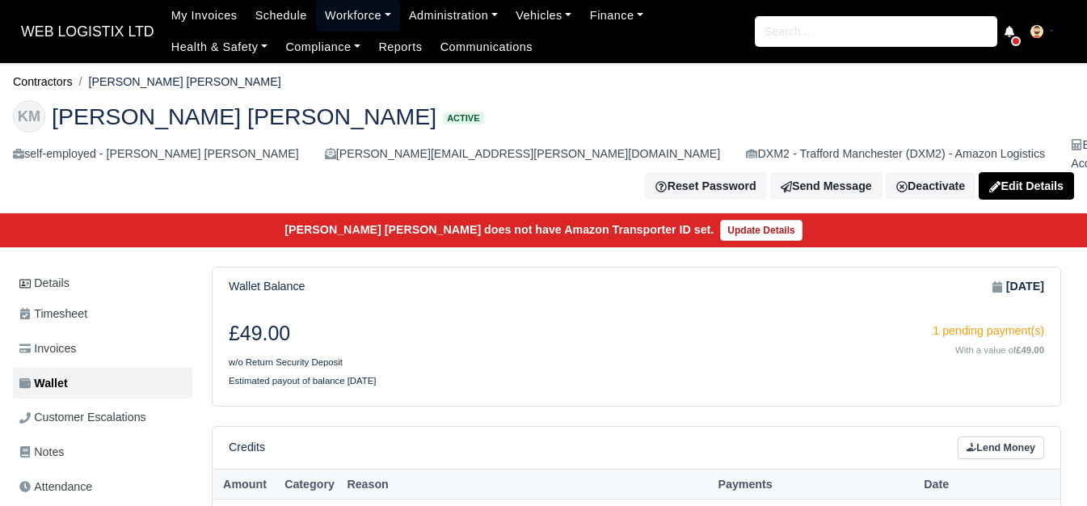
click at [334, 11] on link "Workforce" at bounding box center [358, 16] width 84 height 32
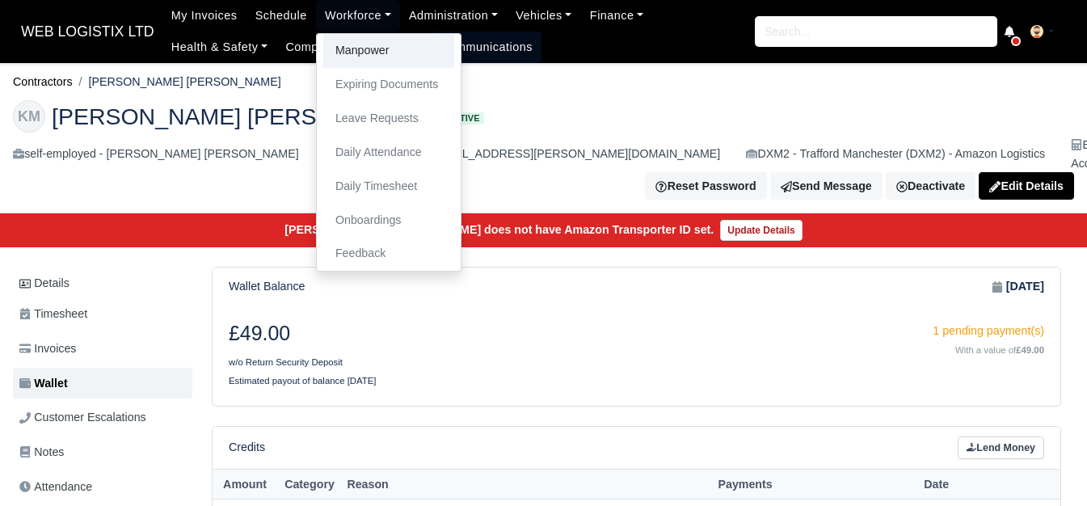
click at [337, 52] on link "Manpower" at bounding box center [388, 51] width 131 height 34
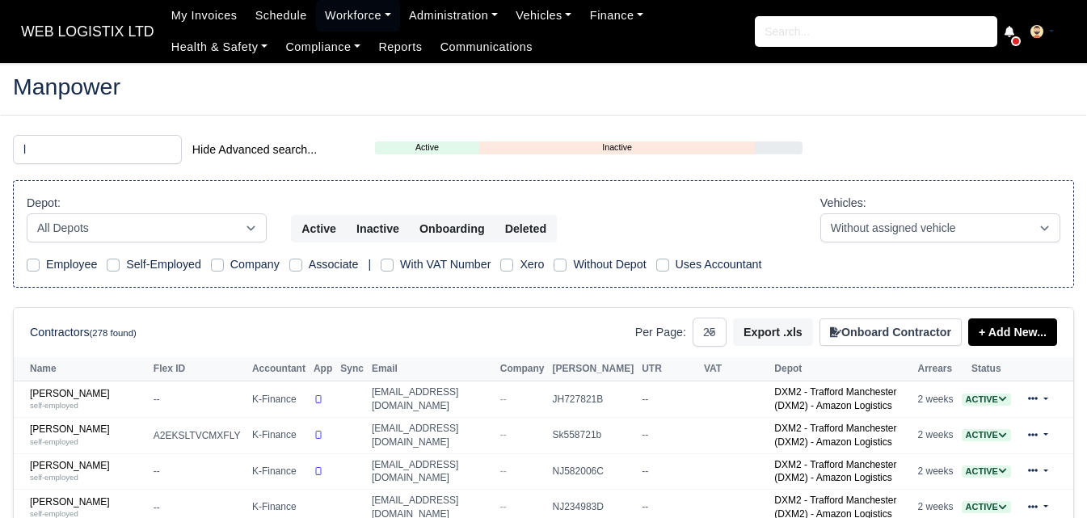
select select "25"
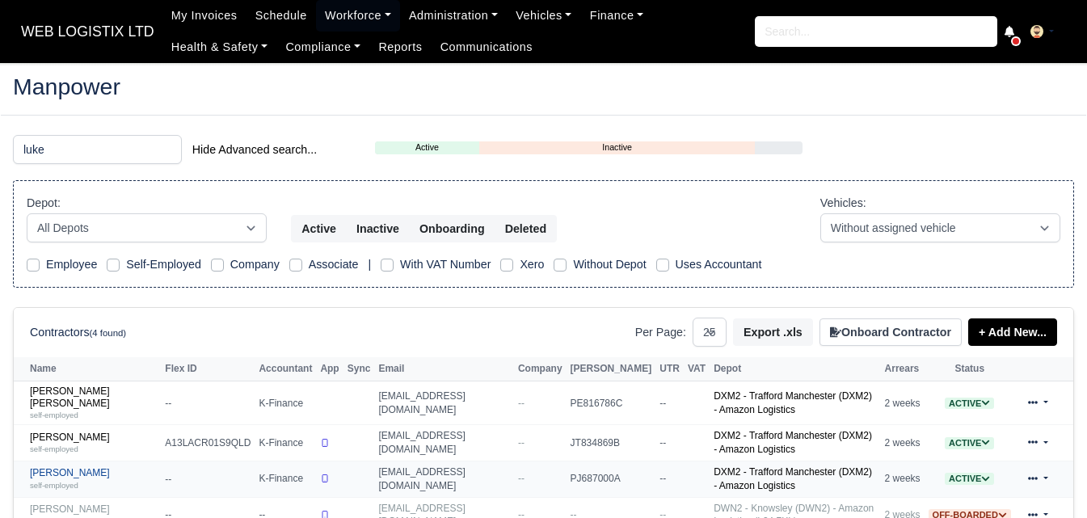
type input "luke"
click at [66, 467] on link "[PERSON_NAME] self-employed" at bounding box center [93, 478] width 127 height 23
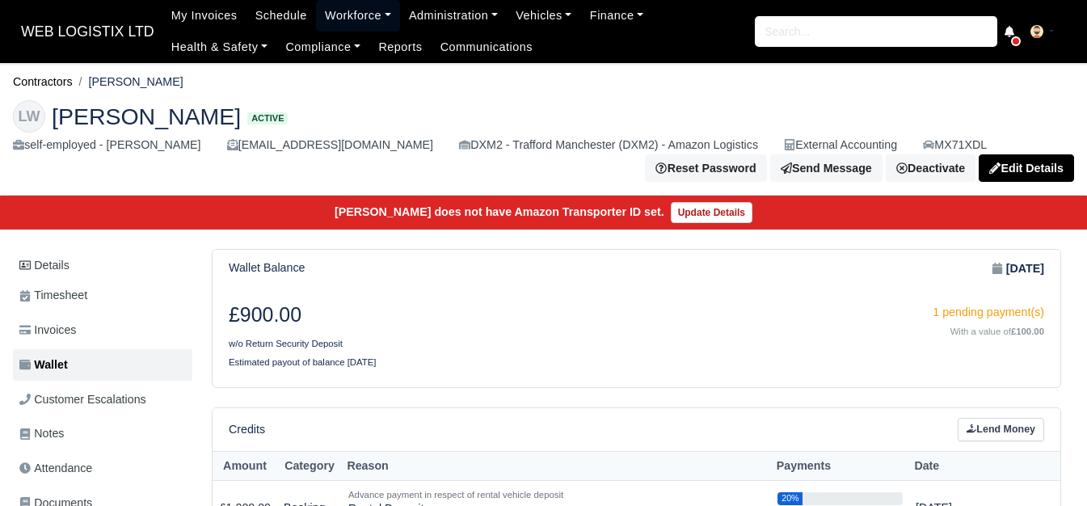
click at [316, 9] on link "Workforce" at bounding box center [358, 16] width 84 height 32
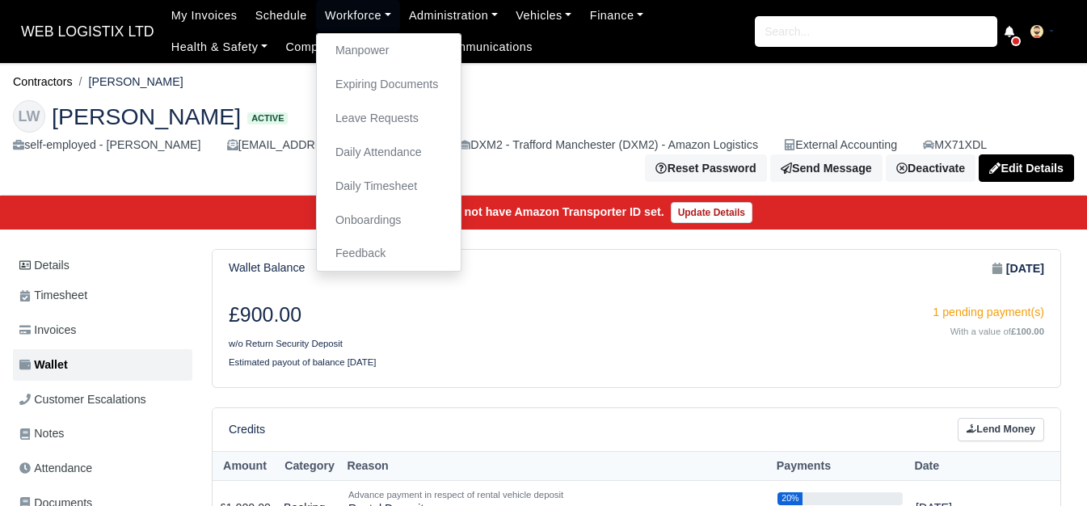
click at [401, 314] on h3 "£900.00" at bounding box center [427, 315] width 396 height 24
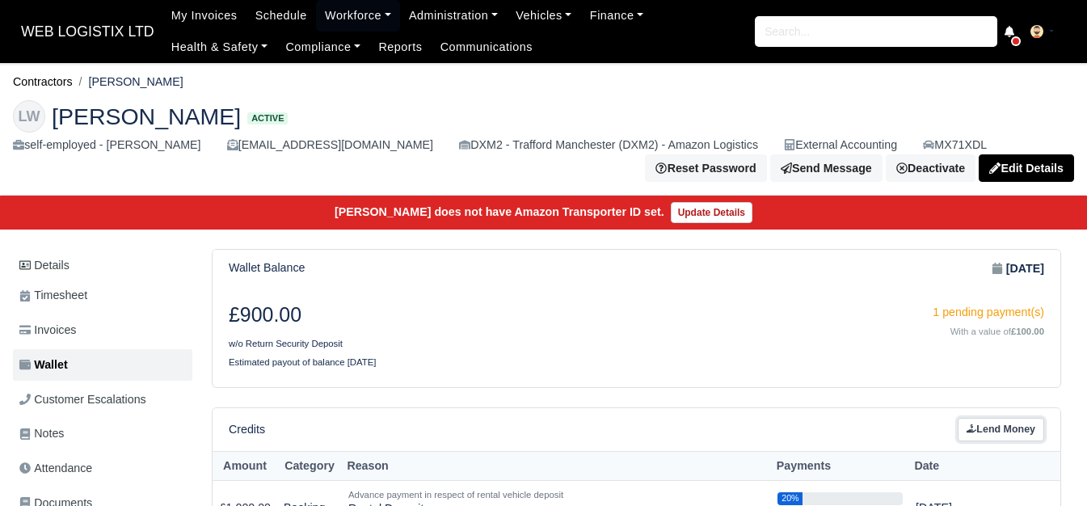
click at [979, 432] on link "Lend Money" at bounding box center [1001, 429] width 86 height 23
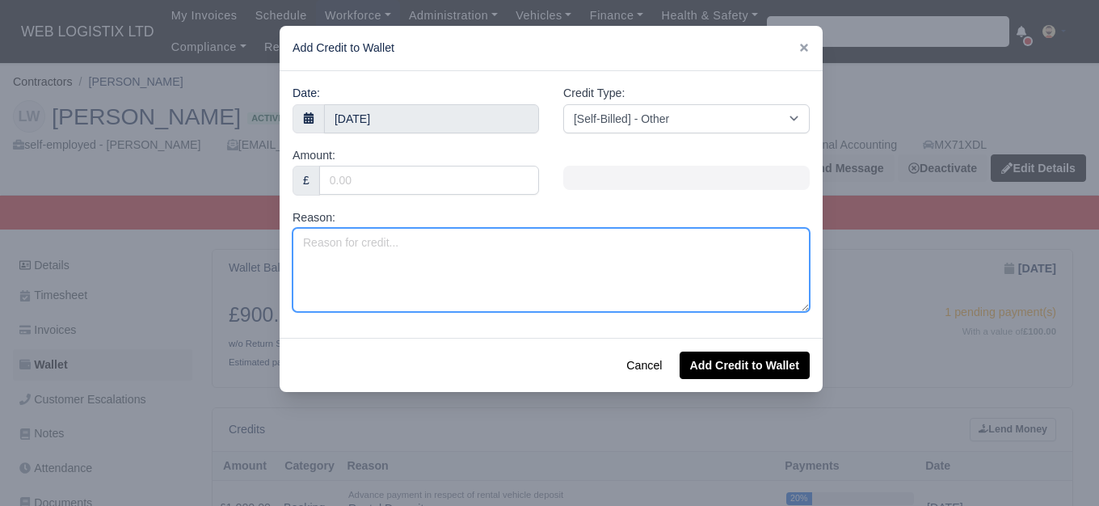
click at [362, 258] on textarea "Reason:" at bounding box center [551, 270] width 517 height 84
paste textarea "GIT & PL 2025 (Week 37 to Week 52)"
type textarea "GIT & PL 2025 (Week 37 to Week 52)"
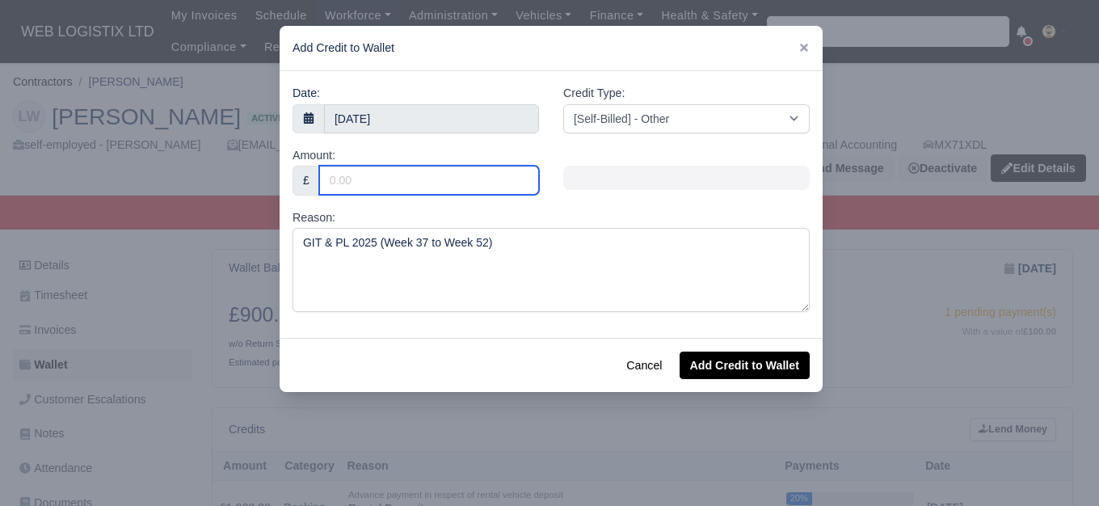
click at [381, 186] on input "Amount:" at bounding box center [429, 180] width 220 height 29
type input "80"
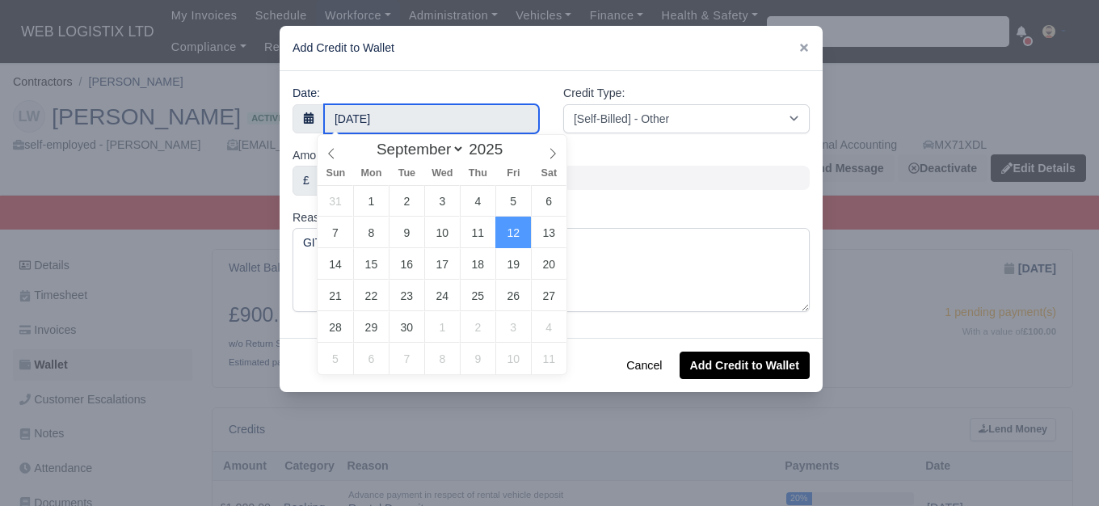
click at [382, 128] on body "WEB LOGISTIX LTD My Invoices Schedule Workforce Manpower Expiring Documents Lea…" at bounding box center [549, 253] width 1099 height 506
type input "11 September 2025"
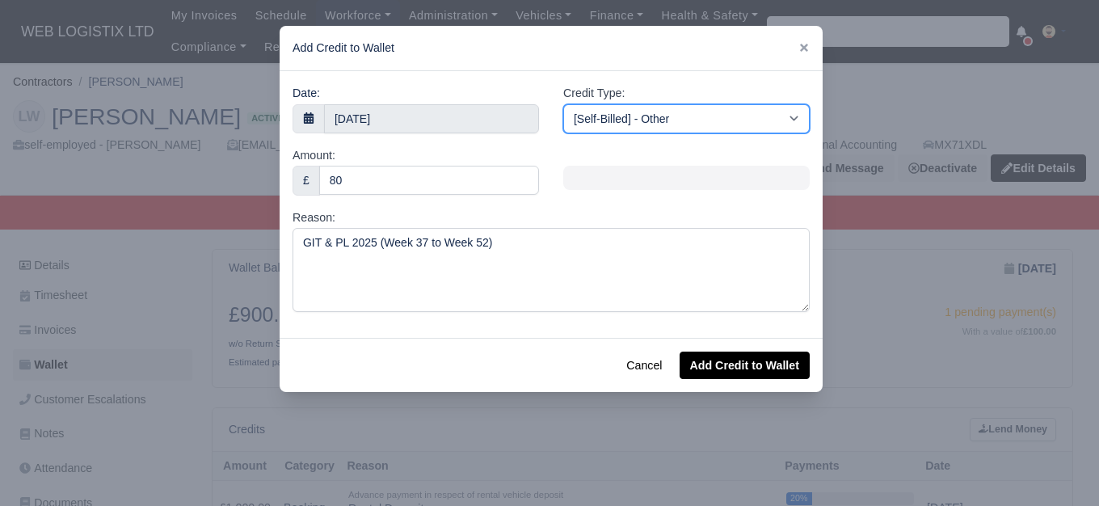
click at [659, 122] on select "[Self-Billed] - Other [Self-Billed] - Negative Invoice [Self-Billed] - Keychain…" at bounding box center [686, 118] width 246 height 29
click at [563, 104] on select "[Self-Billed] - Other [Self-Billed] - Negative Invoice [Self-Billed] - Keychain…" at bounding box center [686, 118] width 246 height 29
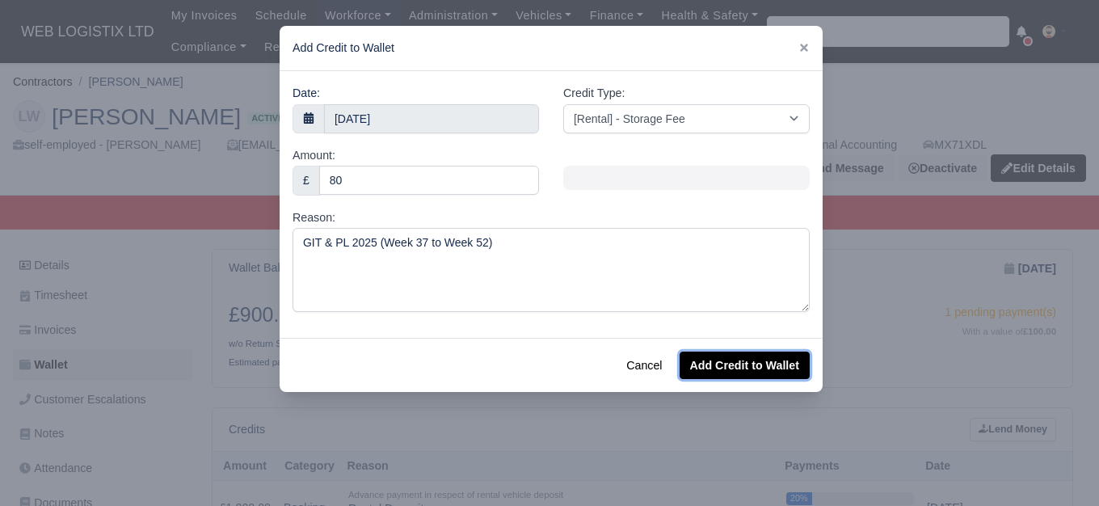
click at [706, 364] on button "Add Credit to Wallet" at bounding box center [745, 365] width 130 height 27
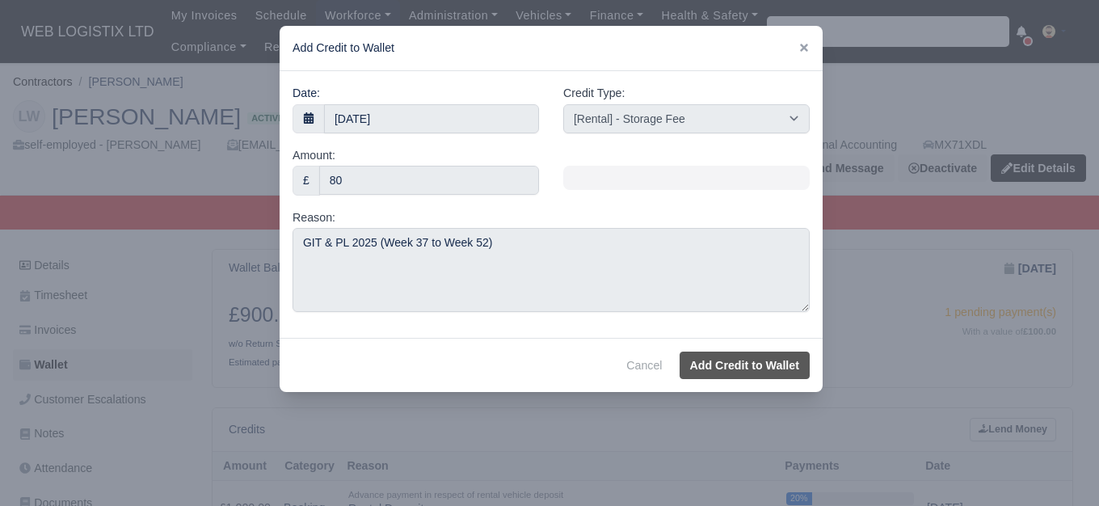
select select "other"
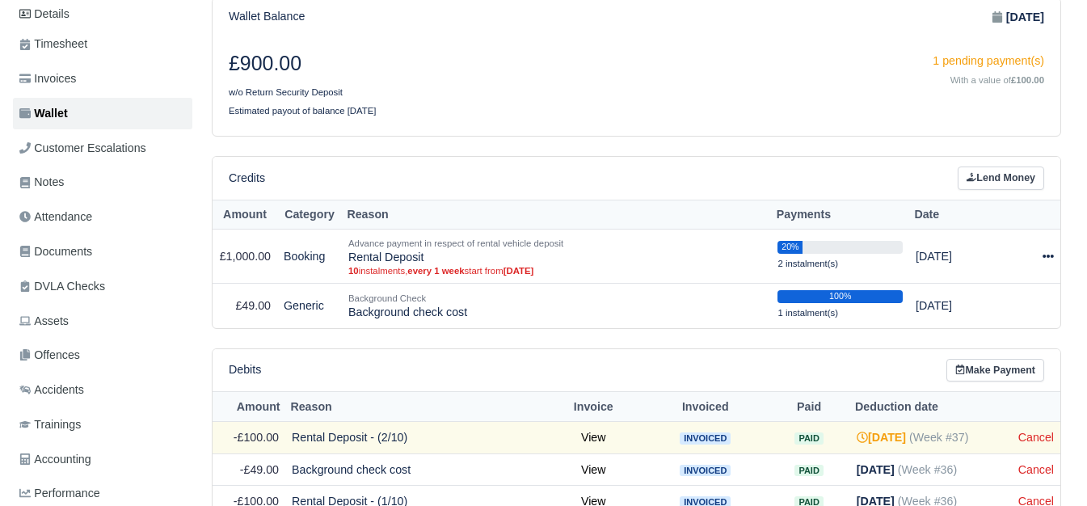
scroll to position [269, 0]
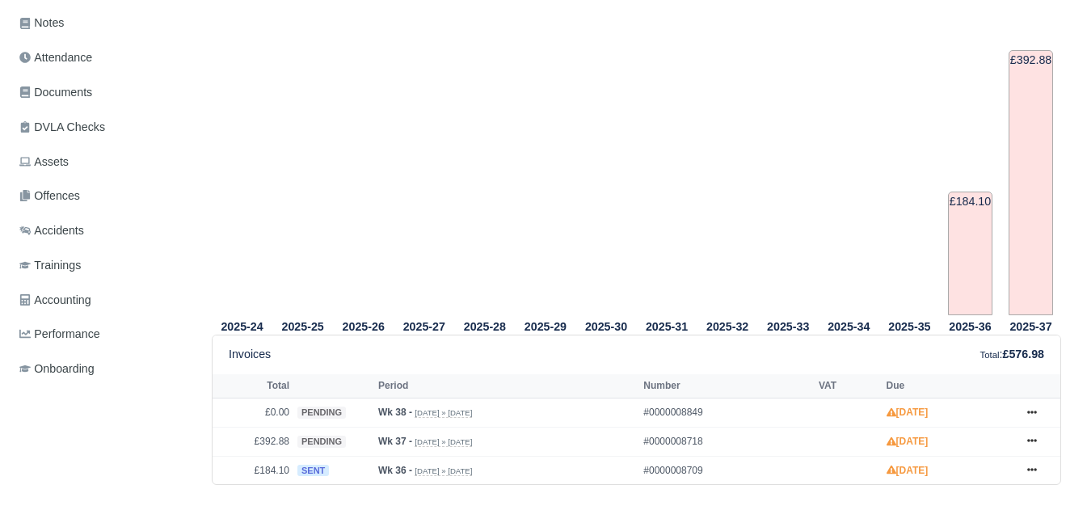
scroll to position [539, 0]
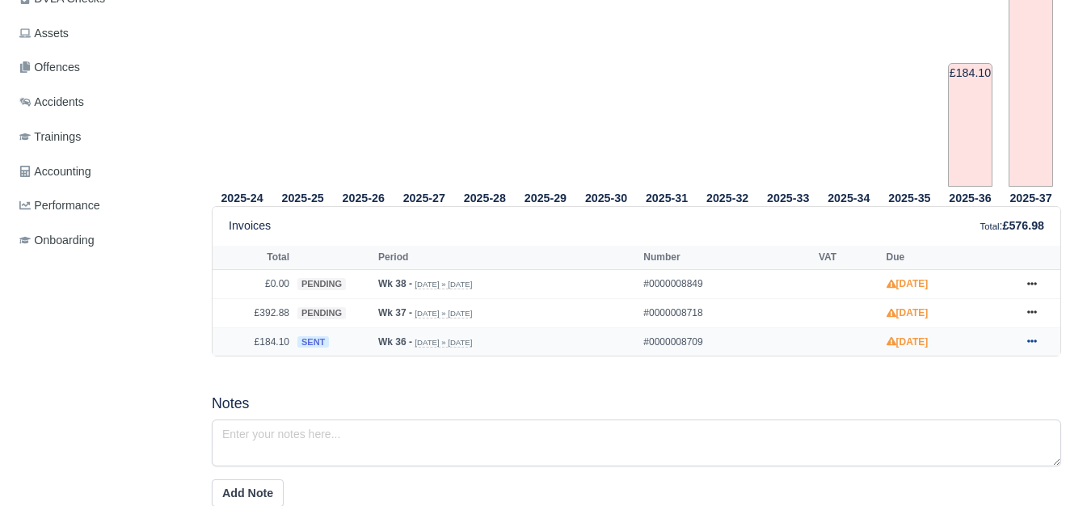
click at [1038, 340] on link at bounding box center [1032, 342] width 24 height 20
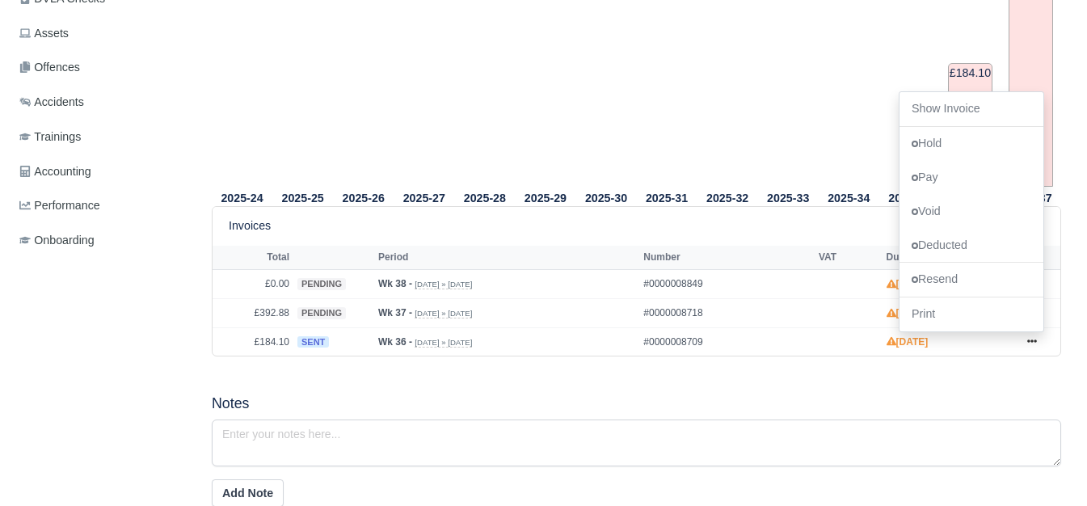
click at [710, 369] on div "2025-24 2025-25 2025-26 2025-27 2025-28 2025-29 2025-30 2025-31 2025-32 2025-33" at bounding box center [637, 108] width 874 height 533
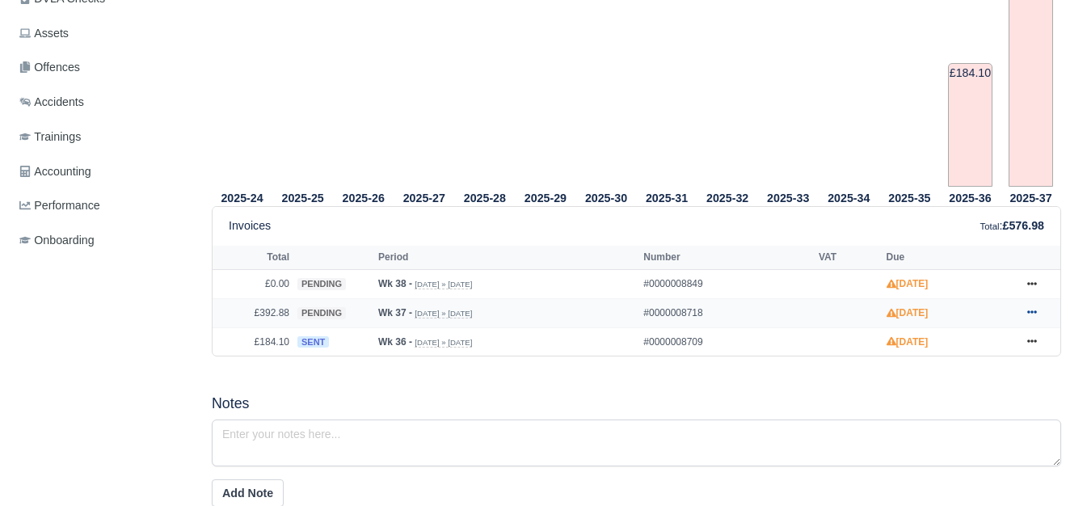
click at [1035, 314] on icon at bounding box center [1032, 312] width 10 height 3
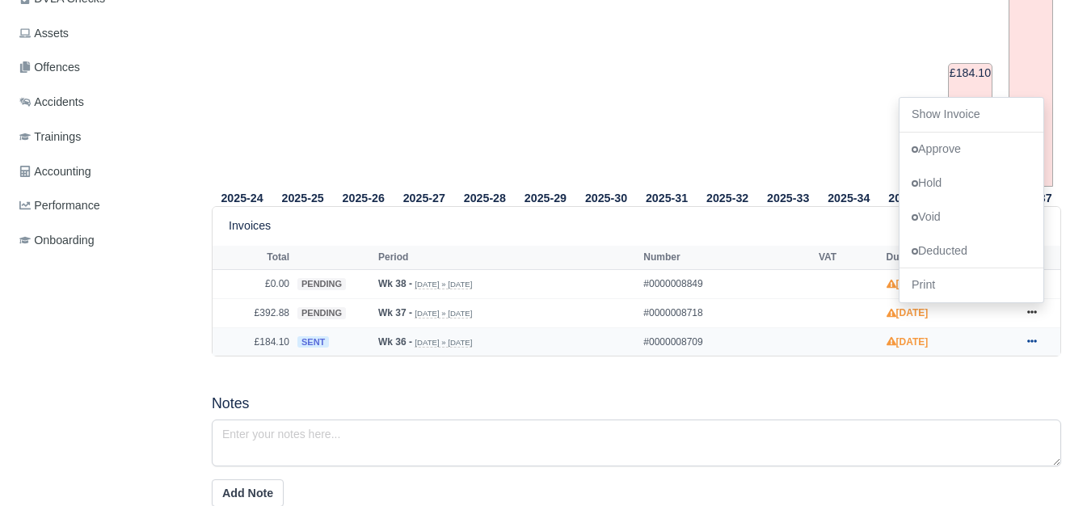
click at [1029, 346] on icon at bounding box center [1032, 341] width 10 height 10
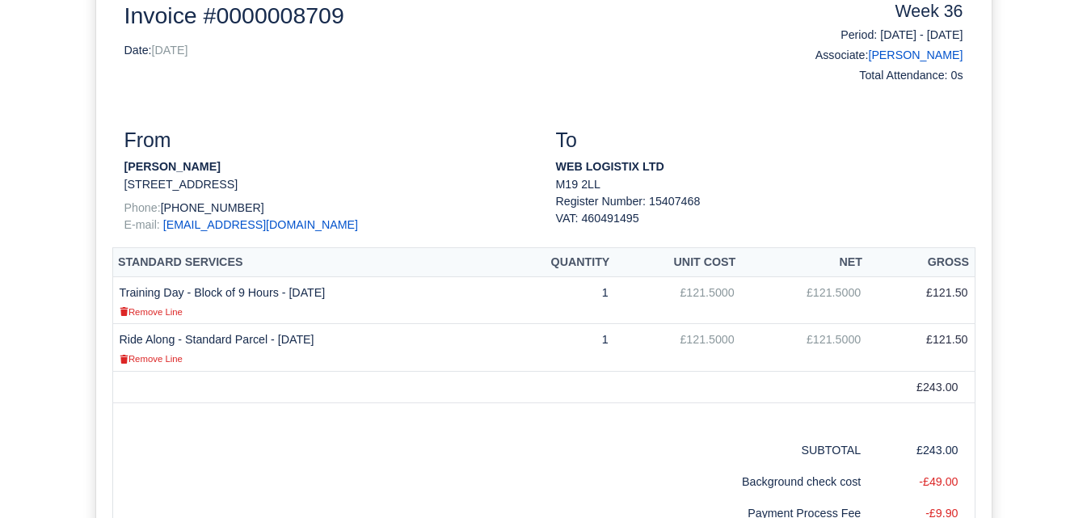
scroll to position [269, 0]
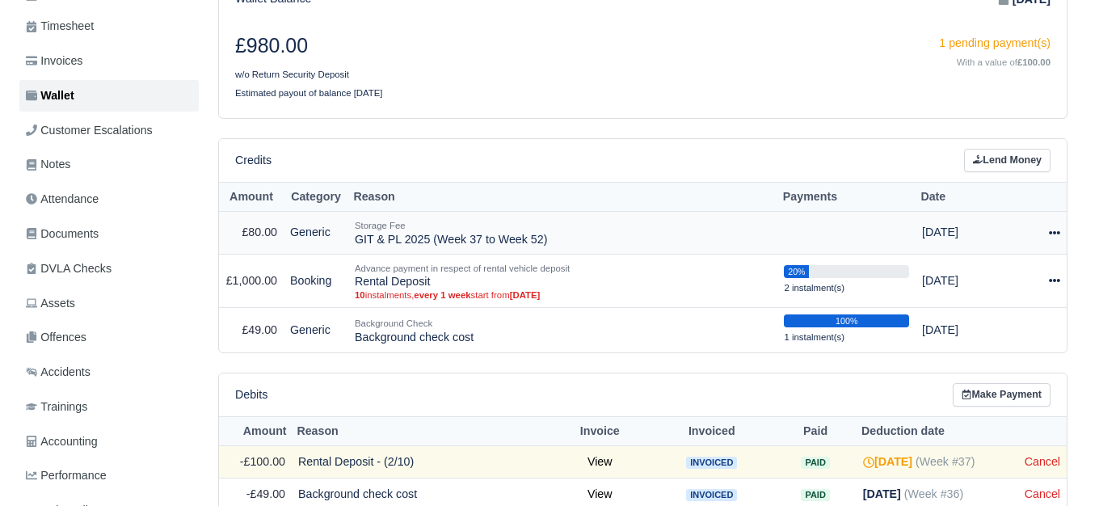
scroll to position [269, 0]
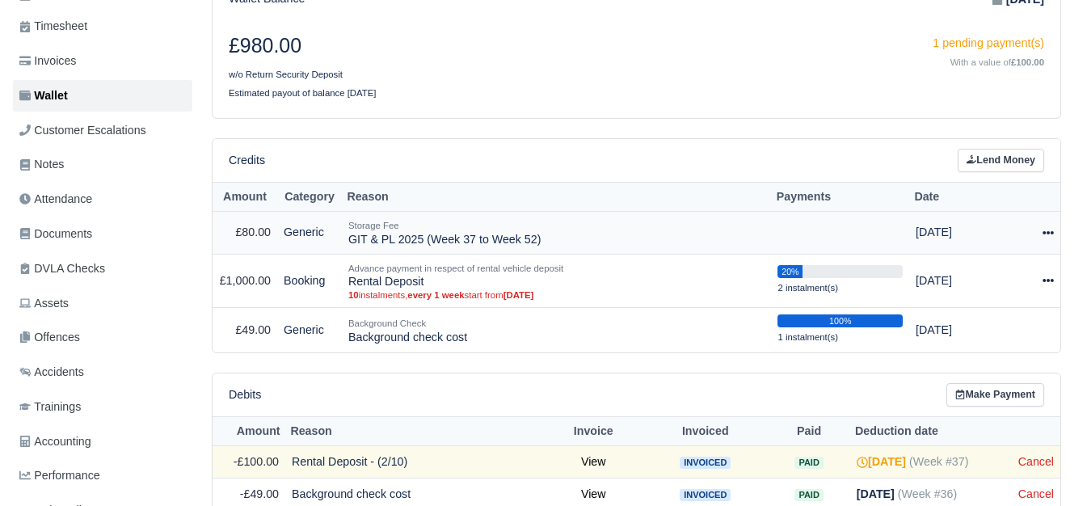
click at [1047, 236] on icon at bounding box center [1048, 232] width 11 height 11
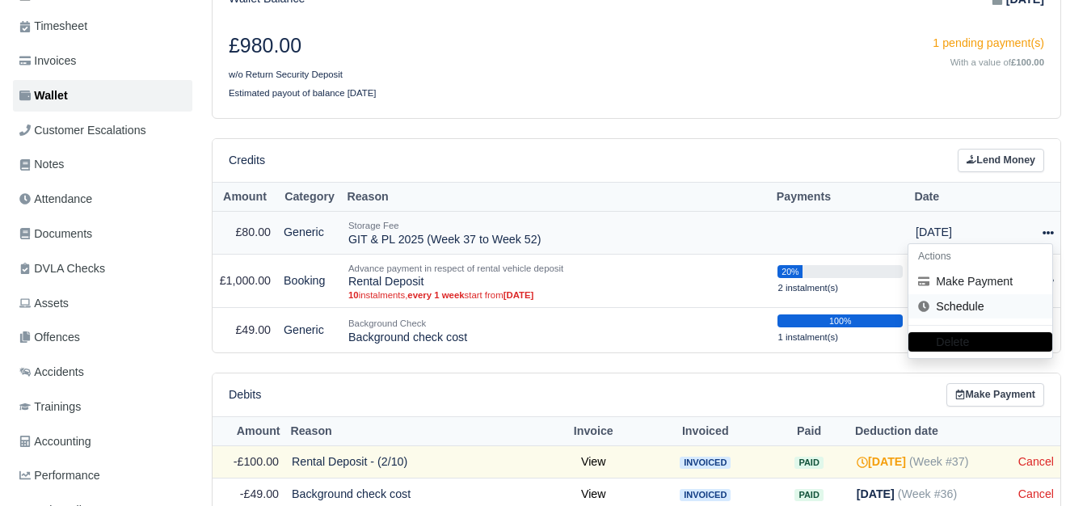
click at [996, 310] on link "Schedule" at bounding box center [980, 306] width 144 height 25
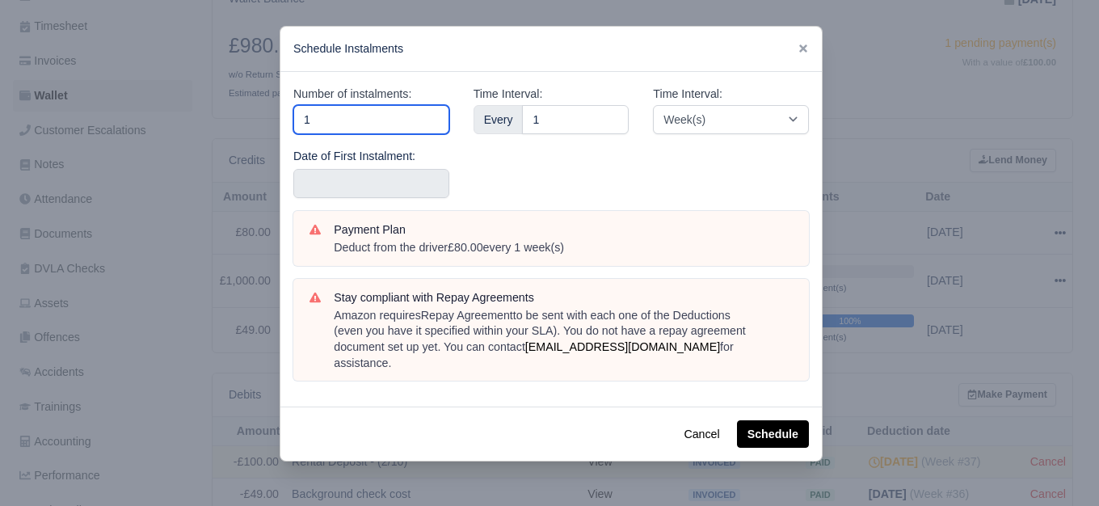
click at [381, 114] on input "1" at bounding box center [371, 119] width 156 height 29
type input "16"
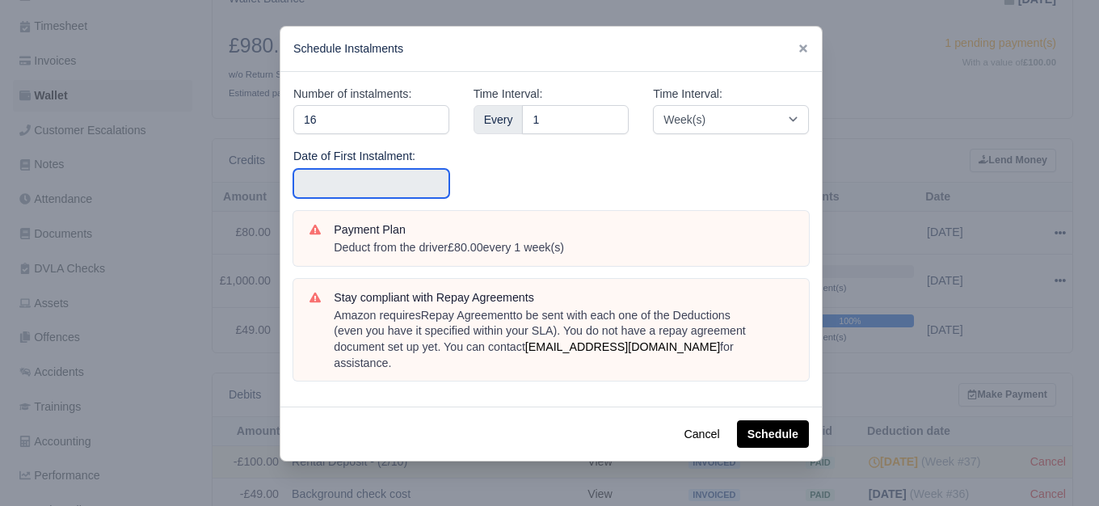
click at [331, 192] on input "text" at bounding box center [371, 183] width 156 height 29
click at [540, 166] on div "Time Interval: Every 1" at bounding box center [551, 148] width 180 height 126
click at [351, 176] on input "Use the arrow keys to pick a date" at bounding box center [371, 183] width 156 height 29
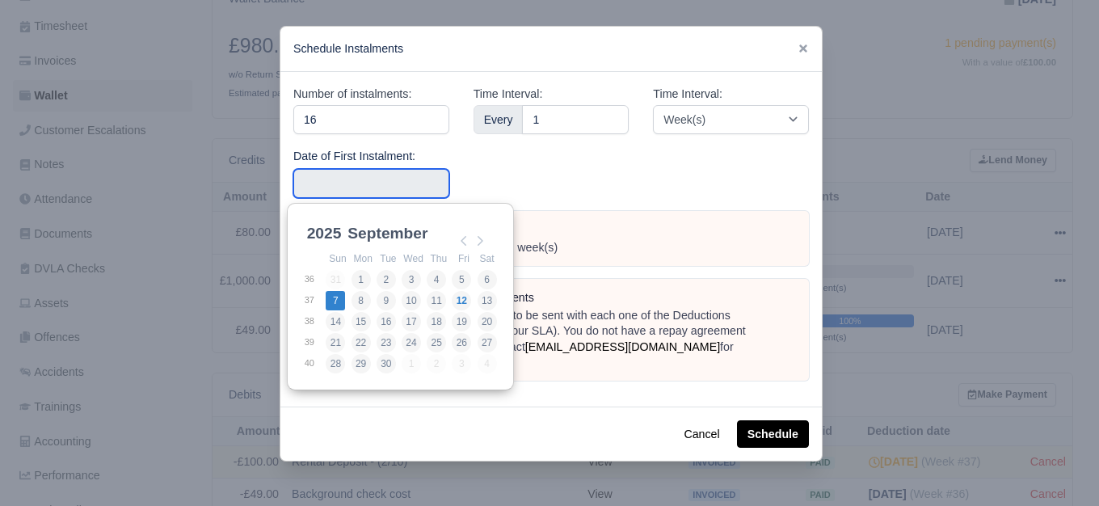
type input "2025-09-07"
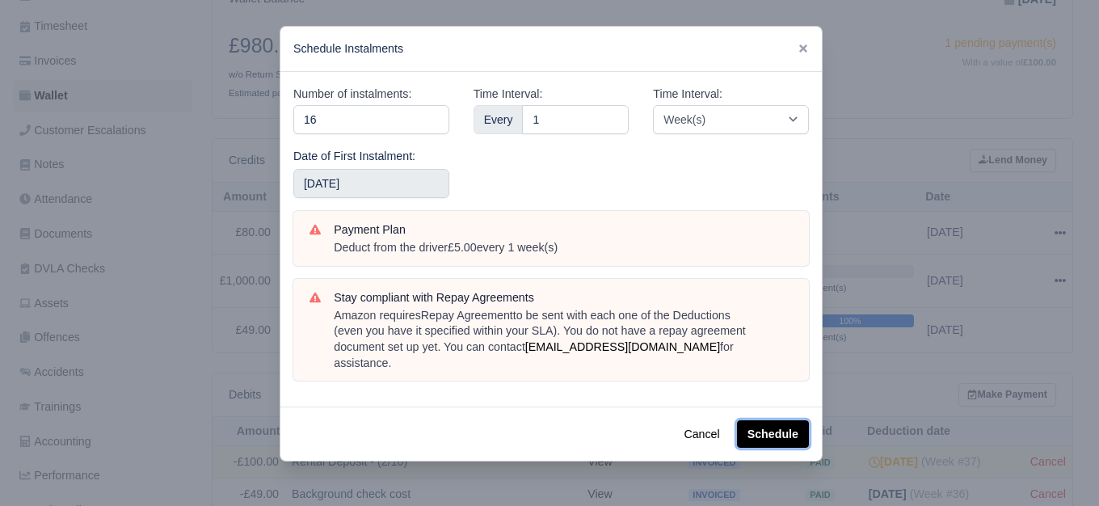
click at [776, 420] on button "Schedule" at bounding box center [773, 433] width 72 height 27
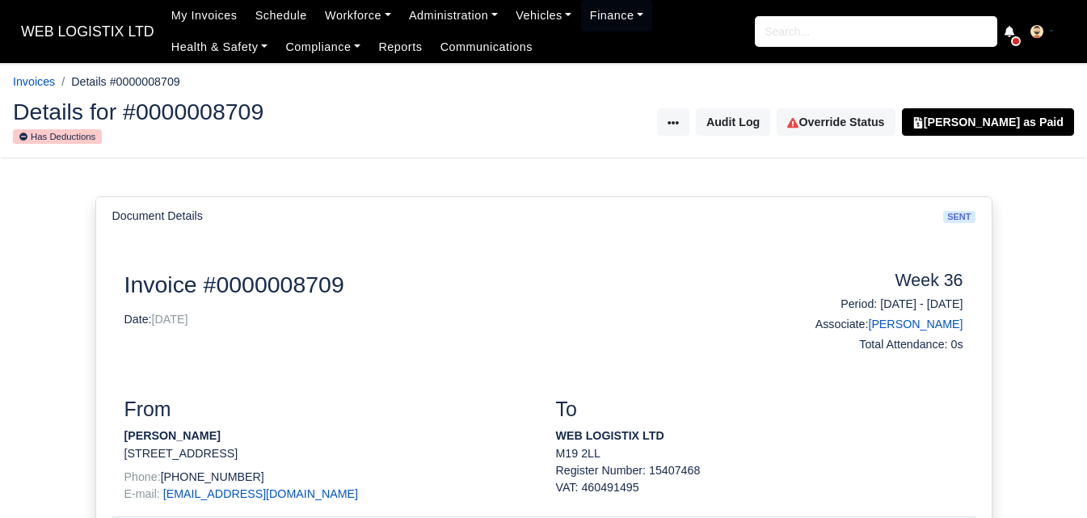
scroll to position [404, 0]
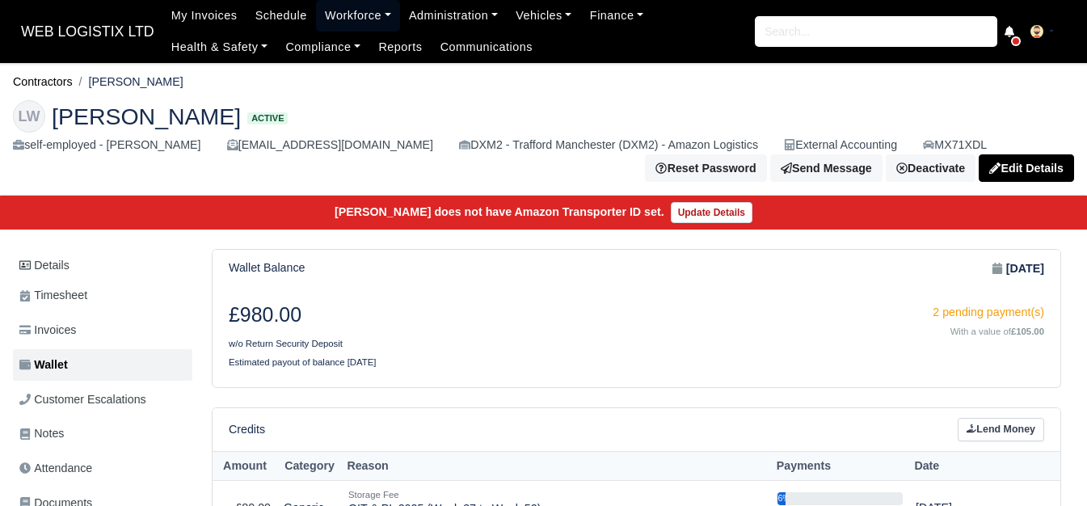
drag, startPoint x: 310, startPoint y: 23, endPoint x: 323, endPoint y: 38, distance: 20.6
click at [316, 23] on link "Workforce" at bounding box center [358, 16] width 84 height 32
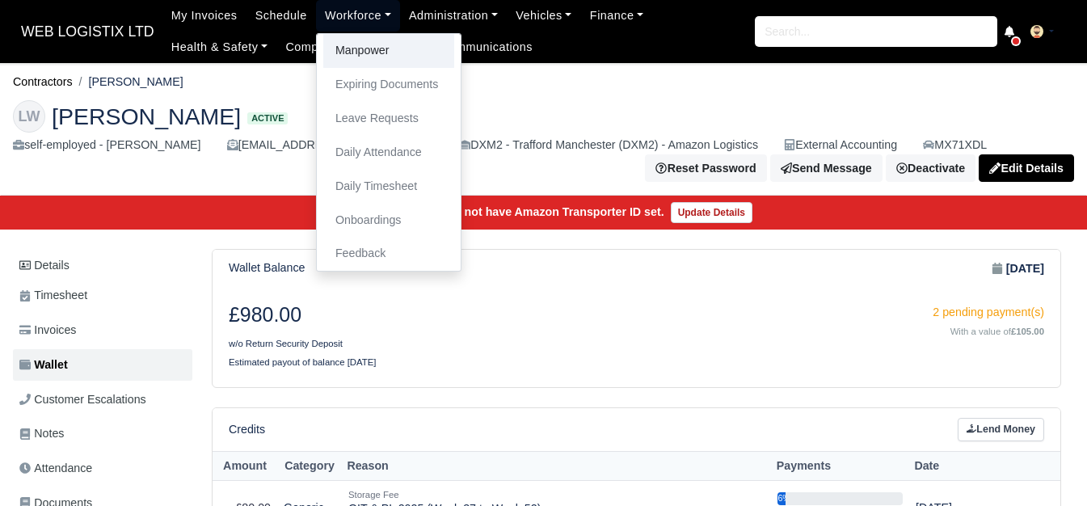
click at [323, 44] on link "Manpower" at bounding box center [388, 51] width 131 height 34
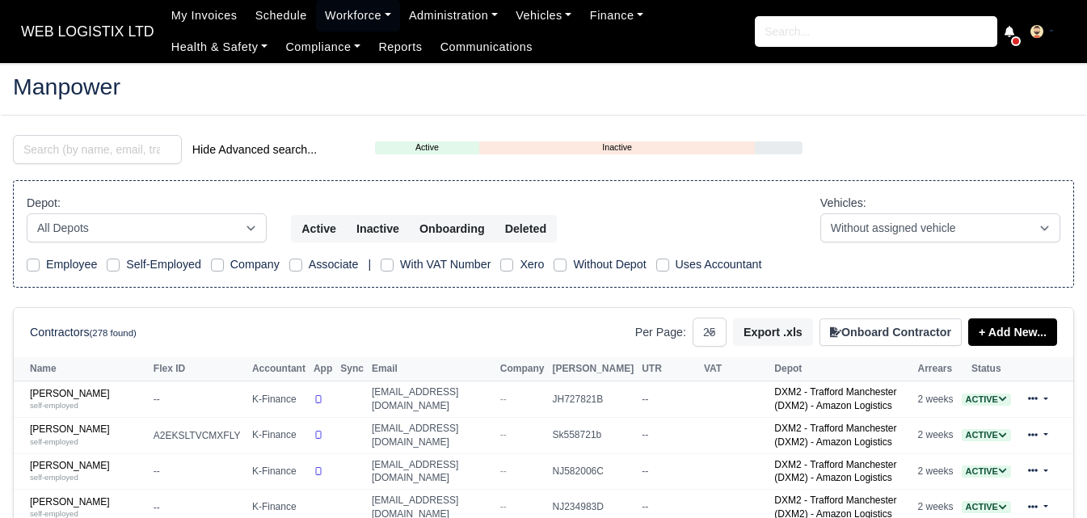
select select "25"
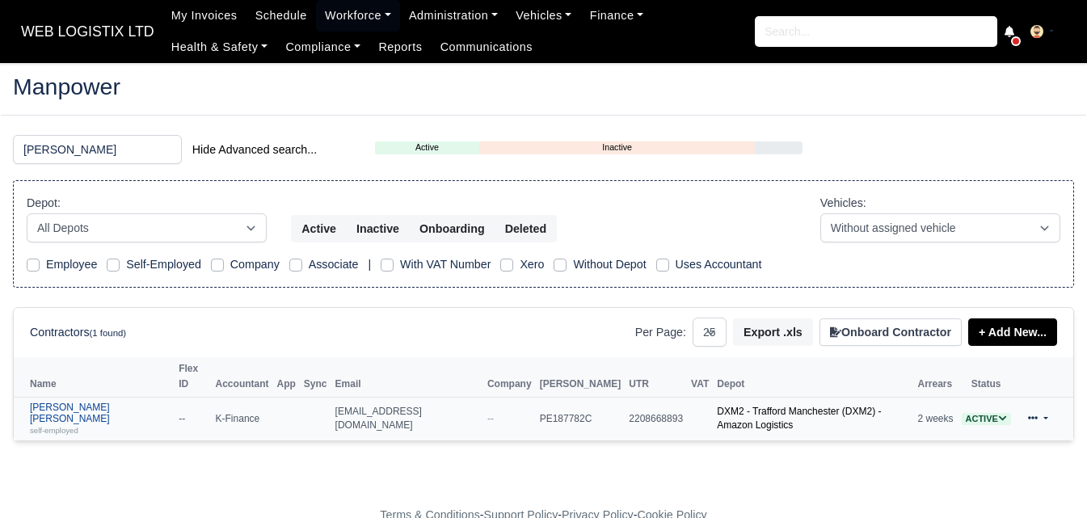
type input "[PERSON_NAME]"
click at [101, 424] on div "self-employed" at bounding box center [100, 429] width 141 height 11
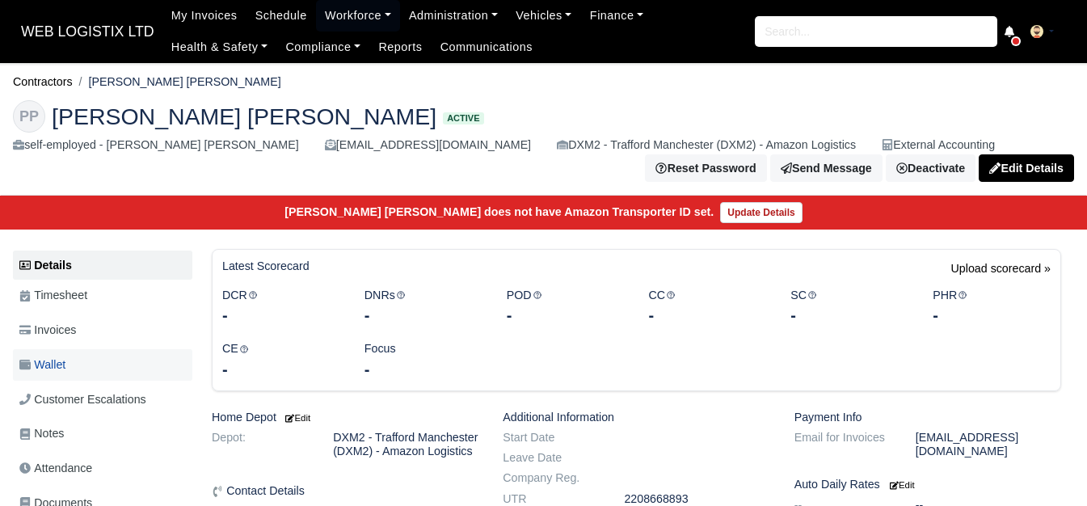
click at [112, 358] on link "Wallet" at bounding box center [102, 365] width 179 height 32
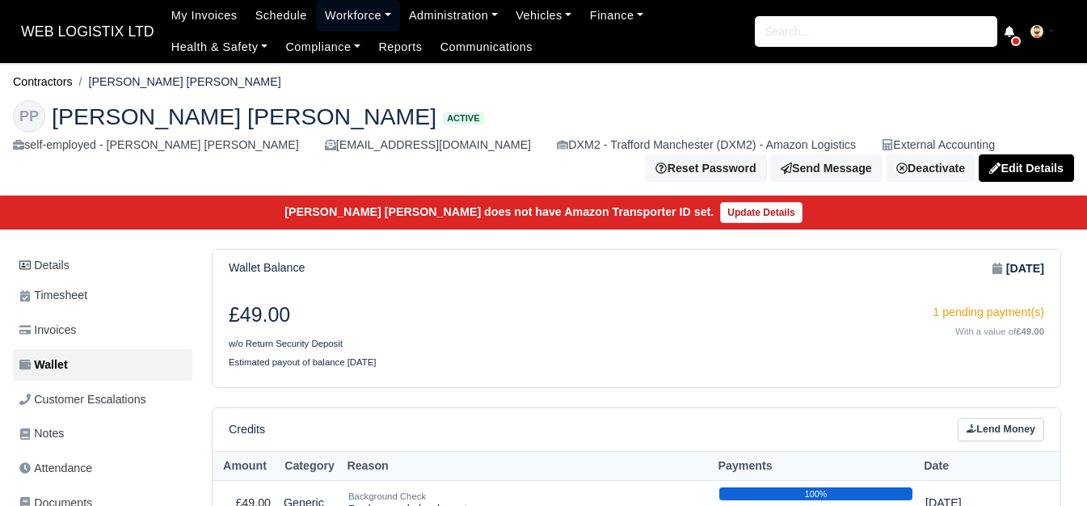
click at [345, 11] on link "Workforce" at bounding box center [358, 16] width 84 height 32
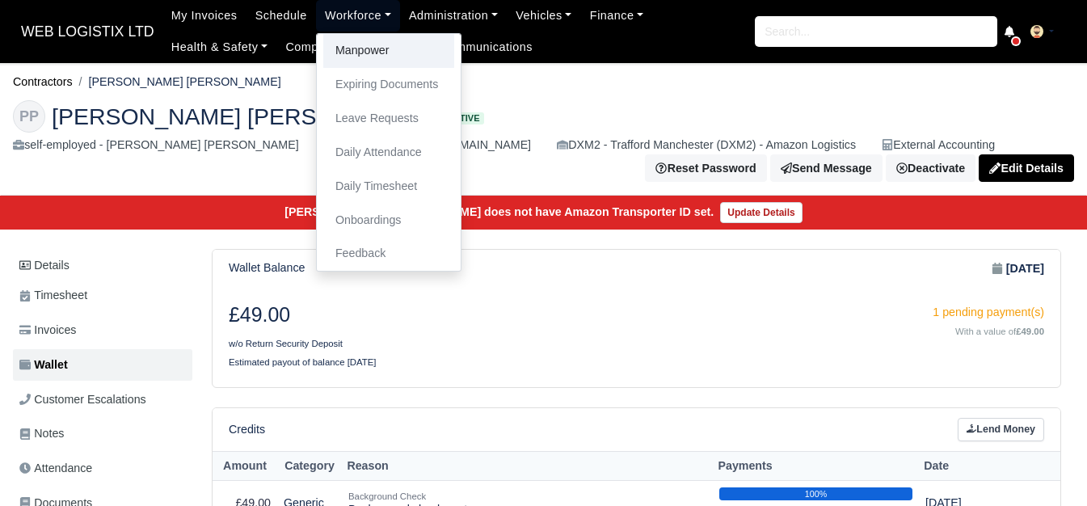
click at [350, 39] on link "Manpower" at bounding box center [388, 51] width 131 height 34
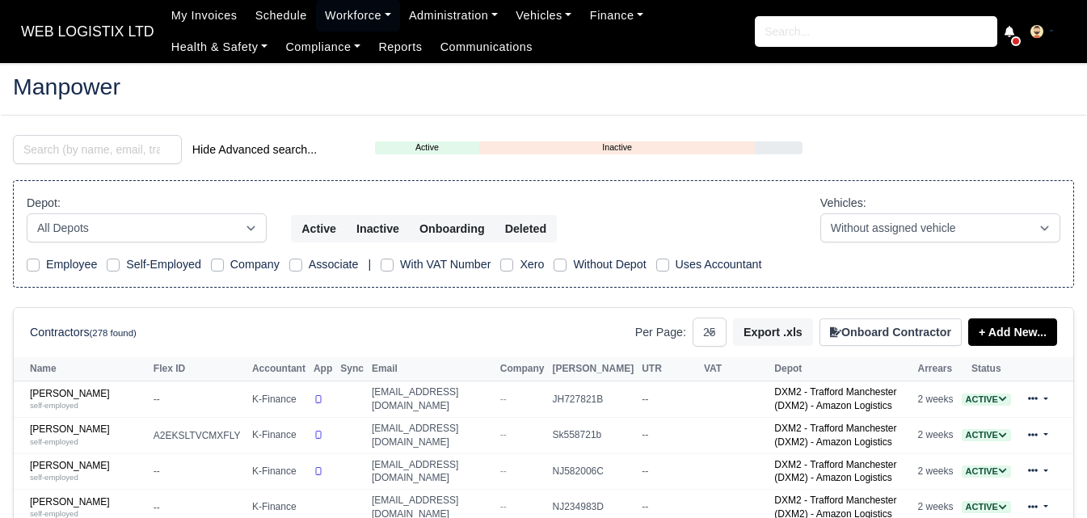
select select "25"
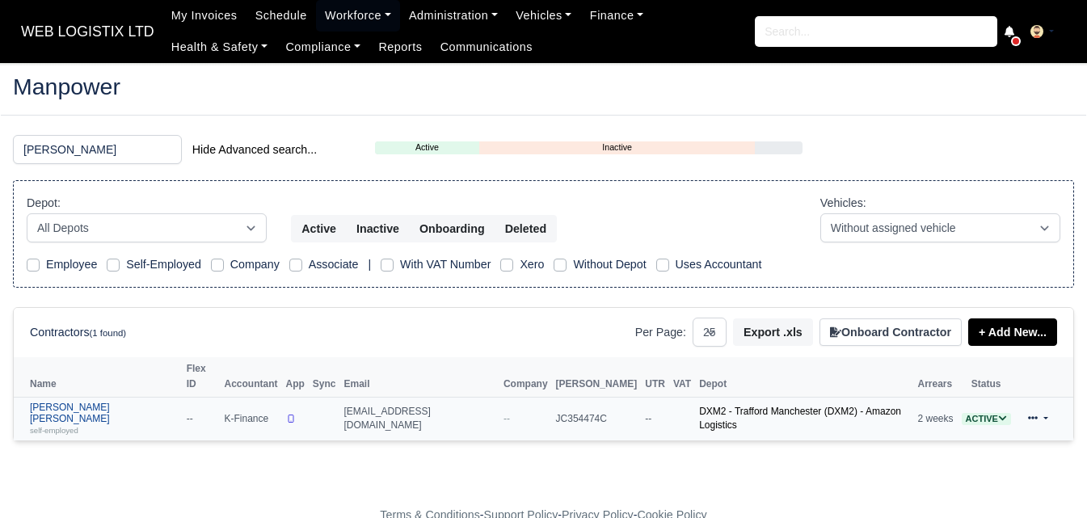
type input "sean"
click at [79, 424] on div "self-employed" at bounding box center [104, 429] width 149 height 11
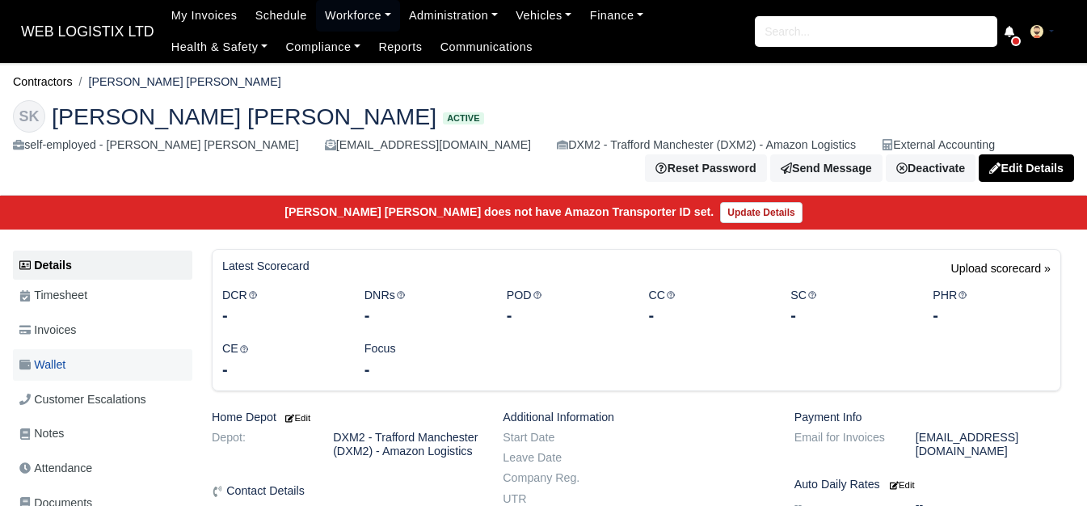
click at [74, 357] on link "Wallet" at bounding box center [102, 365] width 179 height 32
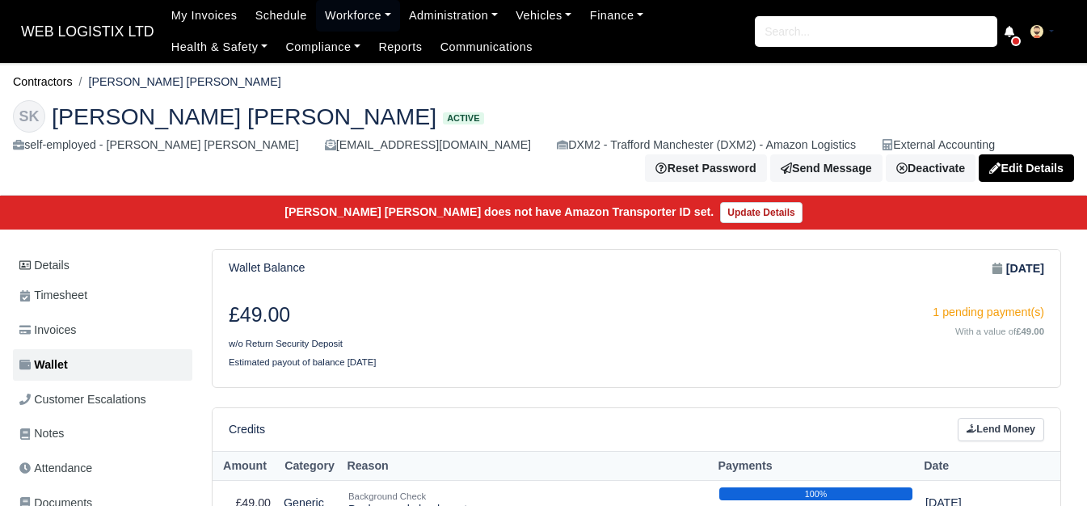
click at [390, 292] on div "£49.00 w/o Return Security Deposit 1 pending payment(s) With a value of £49.00 …" at bounding box center [637, 336] width 848 height 99
click at [320, 15] on link "Workforce" at bounding box center [358, 16] width 84 height 32
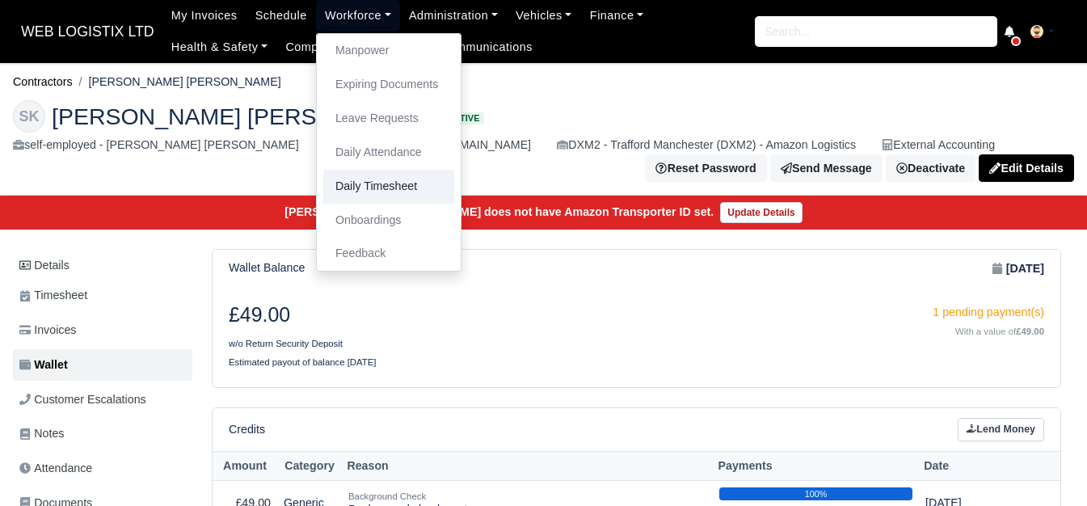
click at [348, 177] on link "Daily Timesheet" at bounding box center [388, 187] width 131 height 34
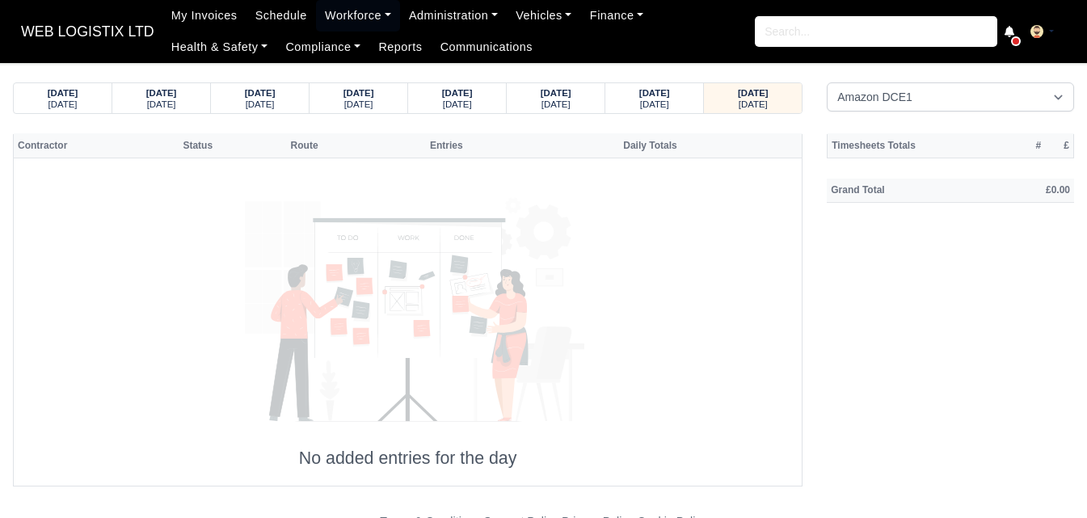
select select "1"
click at [827, 82] on select "Amazon DCE1 DWN2 - Knowsley (DWN2) - Amazon Logistics (L34 7XL) DXM2 - Trafford…" at bounding box center [950, 96] width 247 height 29
click at [666, 103] on small "Thursday" at bounding box center [654, 104] width 29 height 10
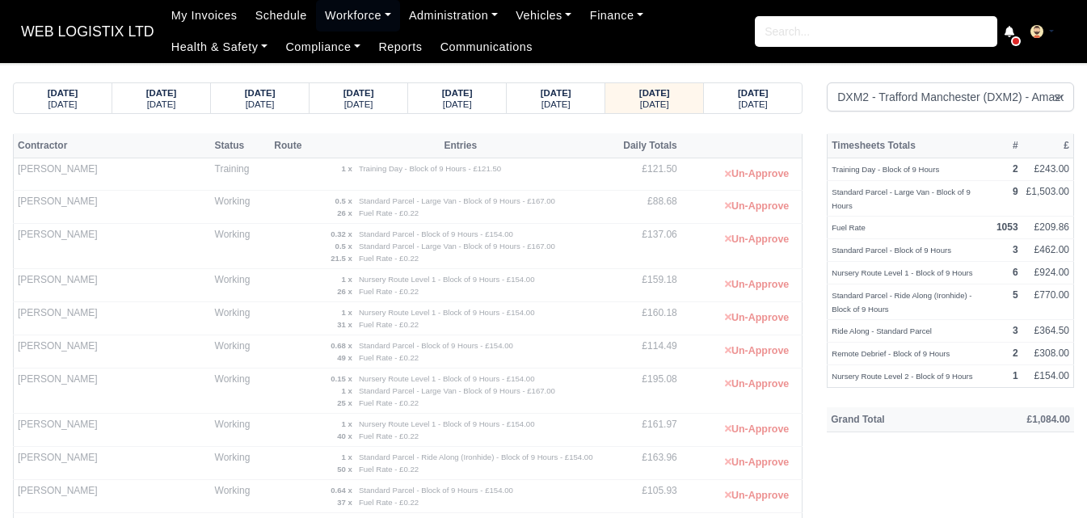
drag, startPoint x: 19, startPoint y: 277, endPoint x: 114, endPoint y: 284, distance: 95.6
click at [114, 284] on td "Ajithkumar Annadurai" at bounding box center [112, 284] width 197 height 33
copy td "Ajithkumar Annadurai"
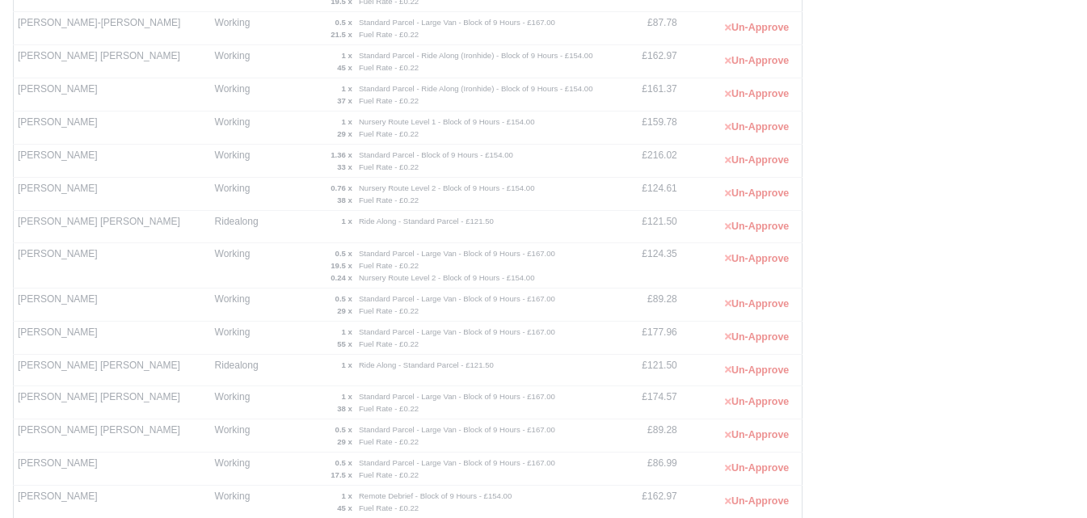
scroll to position [799, 0]
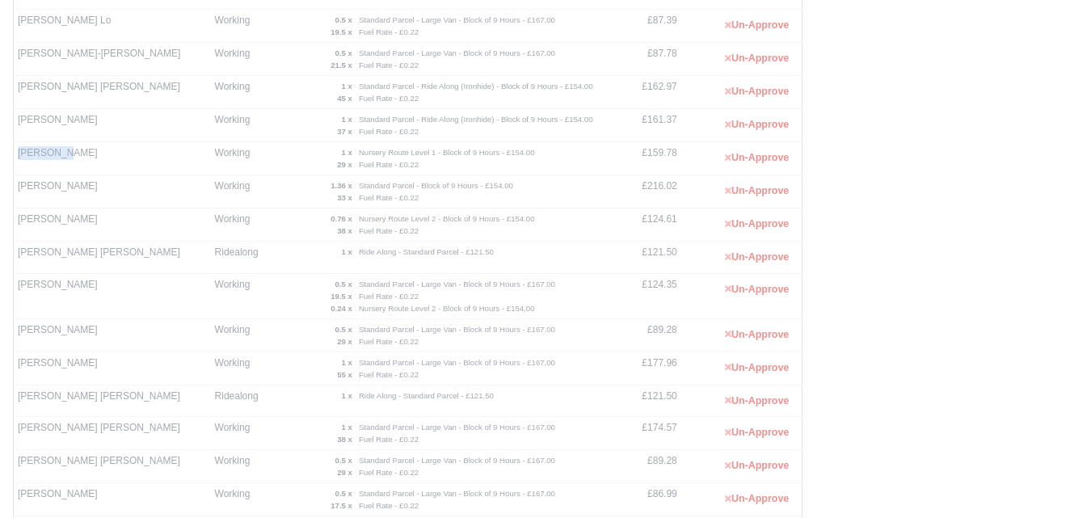
drag, startPoint x: 17, startPoint y: 150, endPoint x: 61, endPoint y: 157, distance: 44.9
click at [61, 157] on td "Luke Weir" at bounding box center [112, 158] width 197 height 33
copy td "Luke Weir"
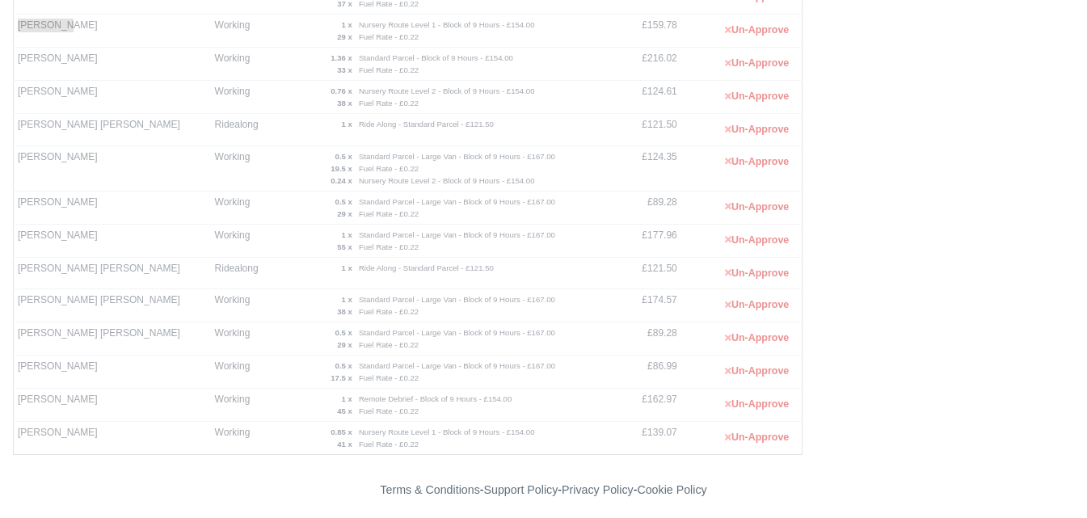
scroll to position [934, 0]
